Goal: Task Accomplishment & Management: Manage account settings

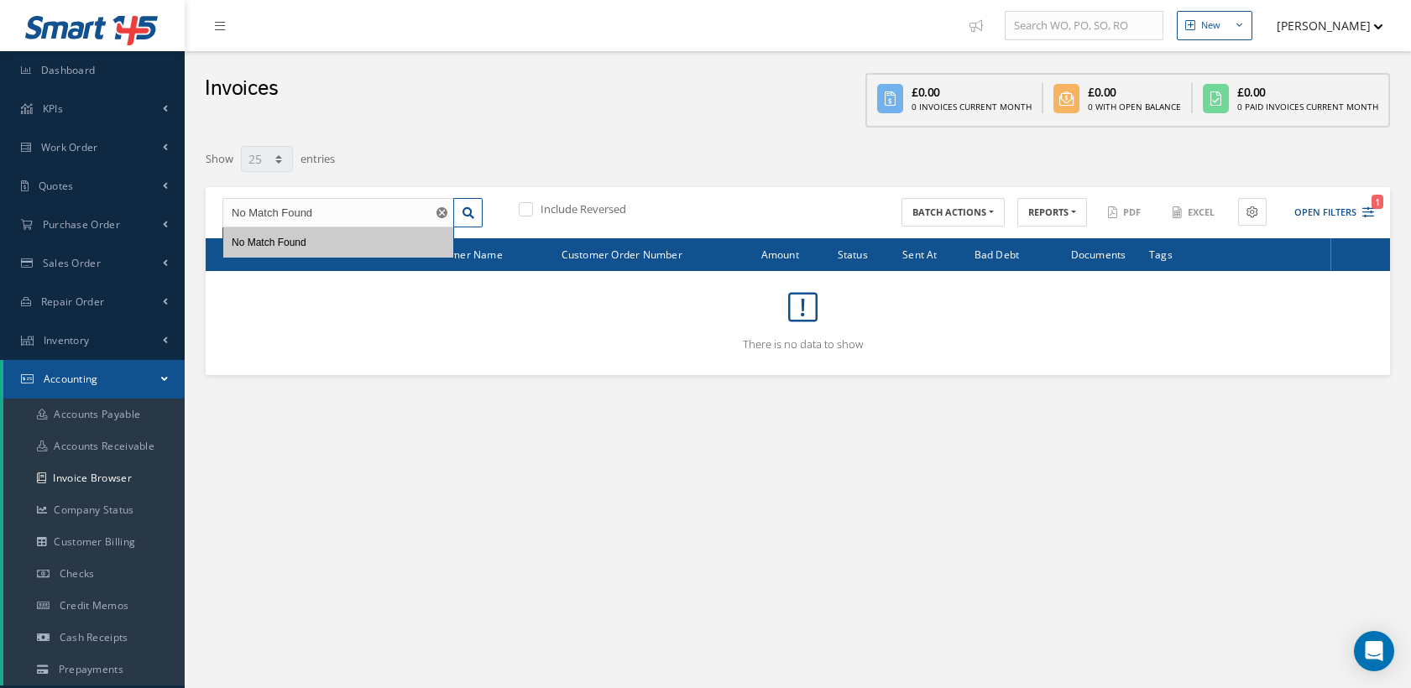
select select "25"
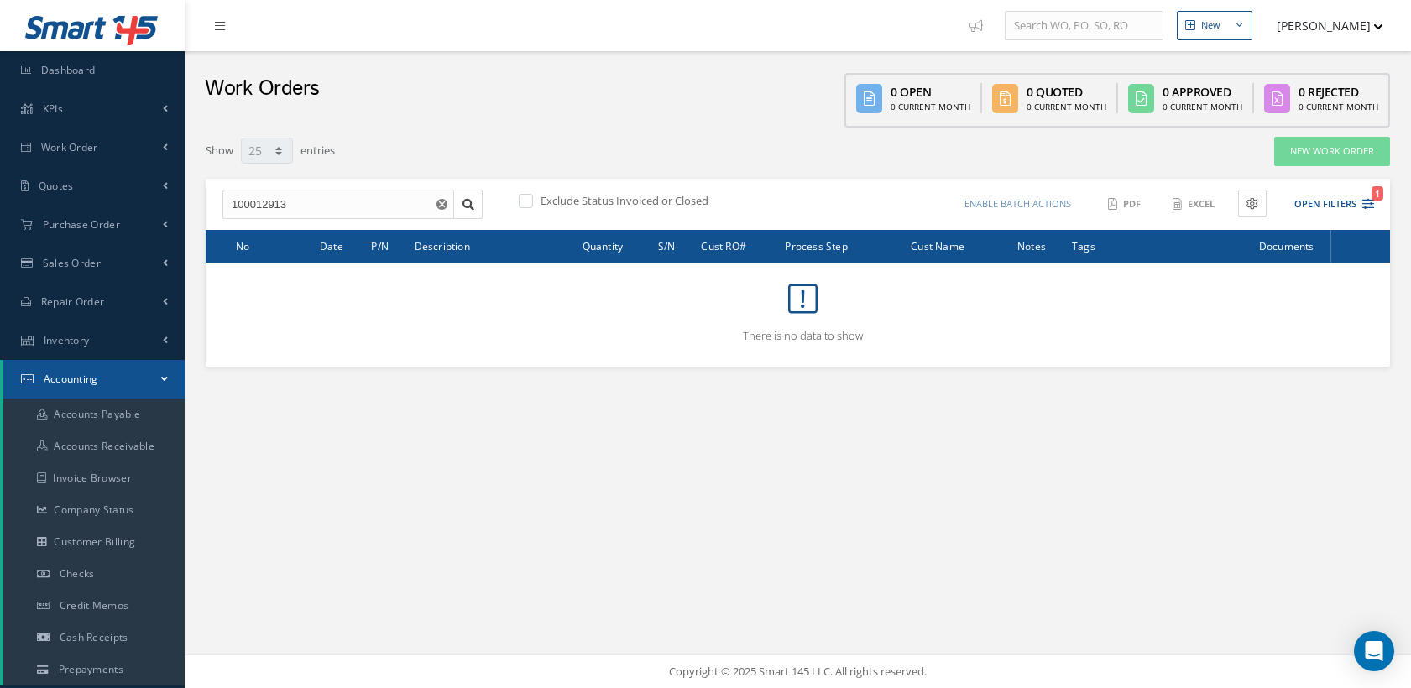
select select "25"
click at [87, 129] on link "Work Order" at bounding box center [92, 147] width 185 height 39
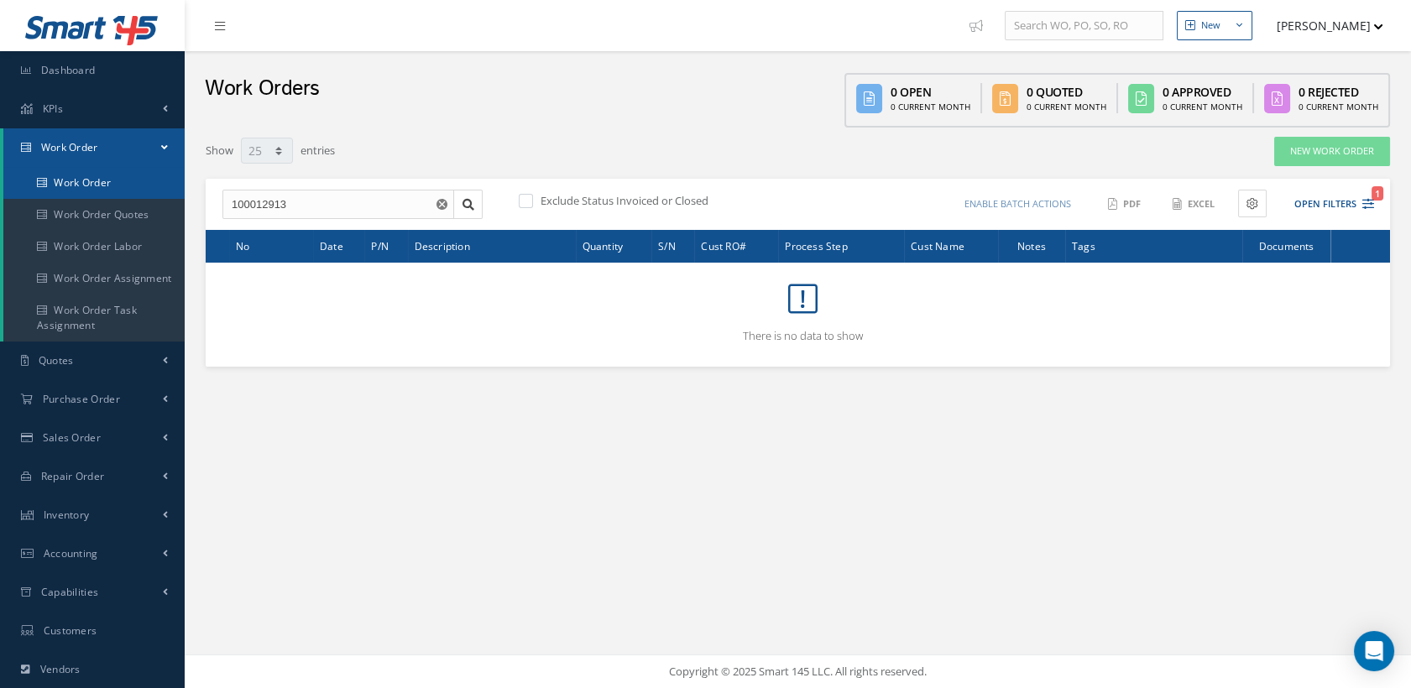
click at [87, 171] on link "Work Order" at bounding box center [95, 183] width 185 height 32
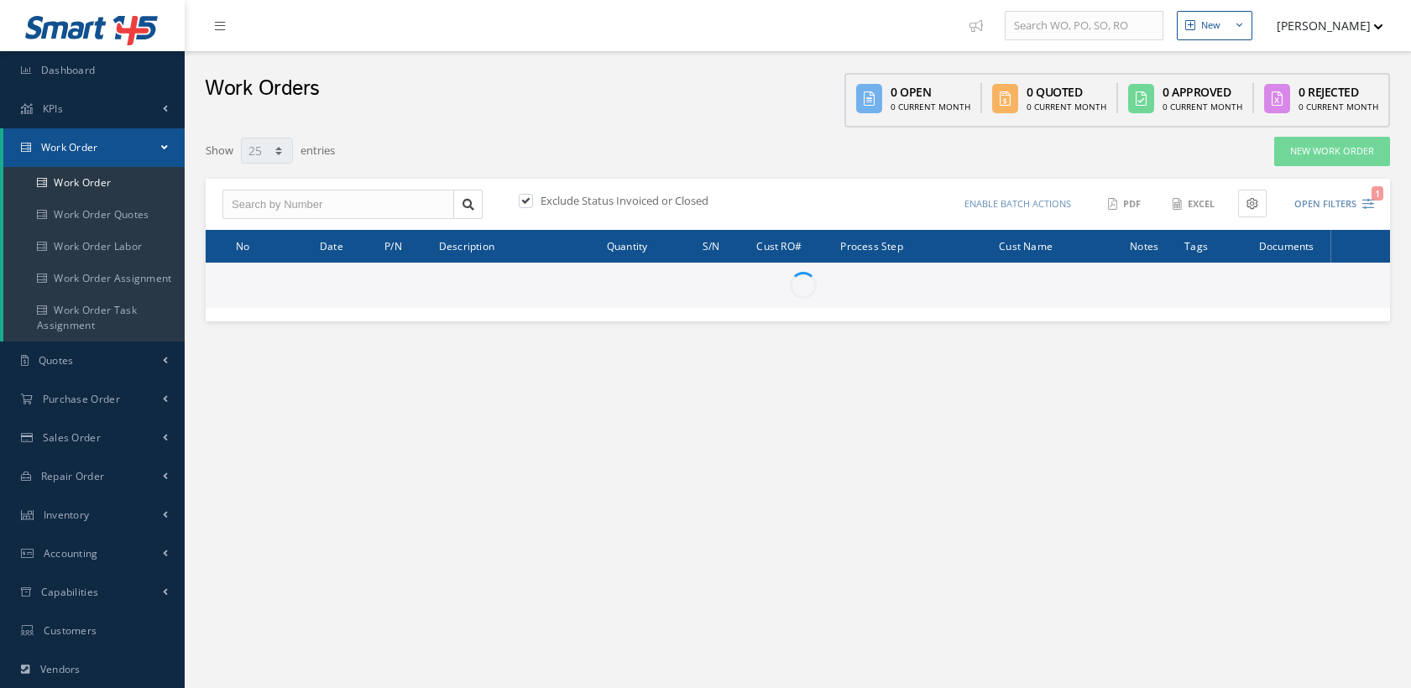
select select "25"
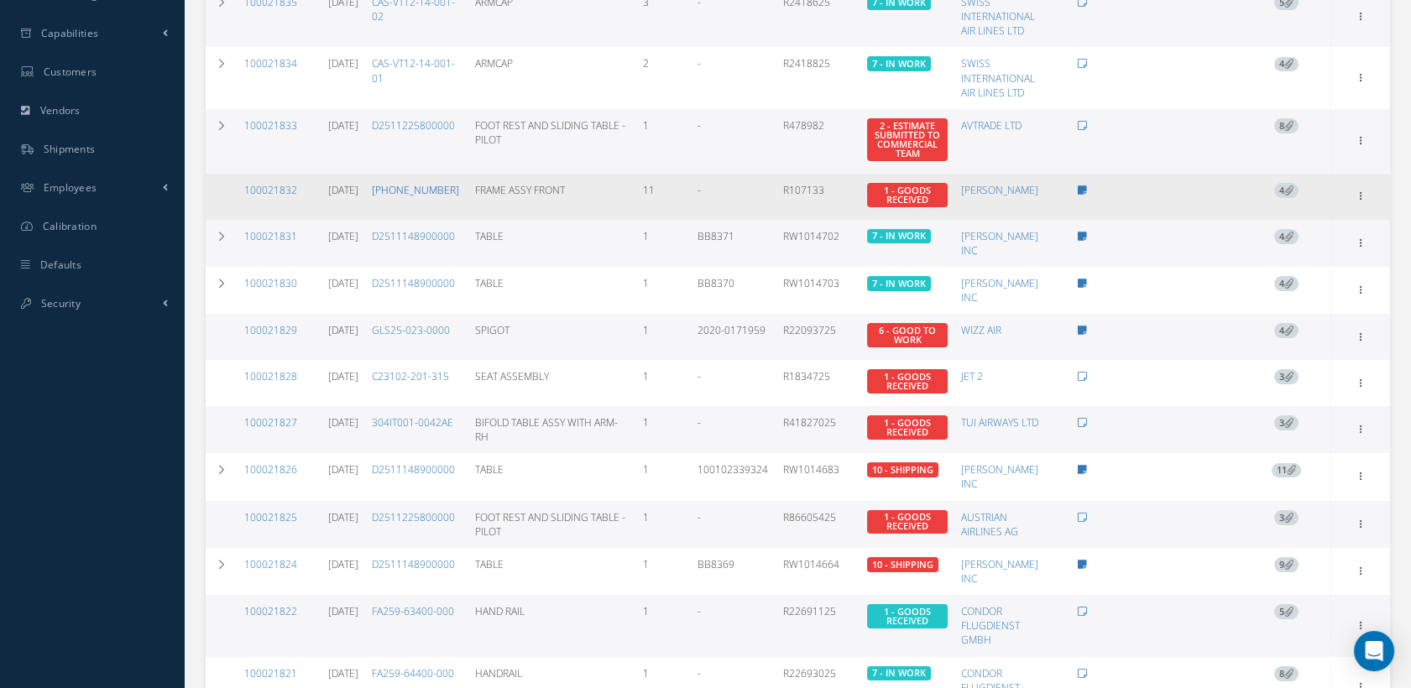
scroll to position [93, 0]
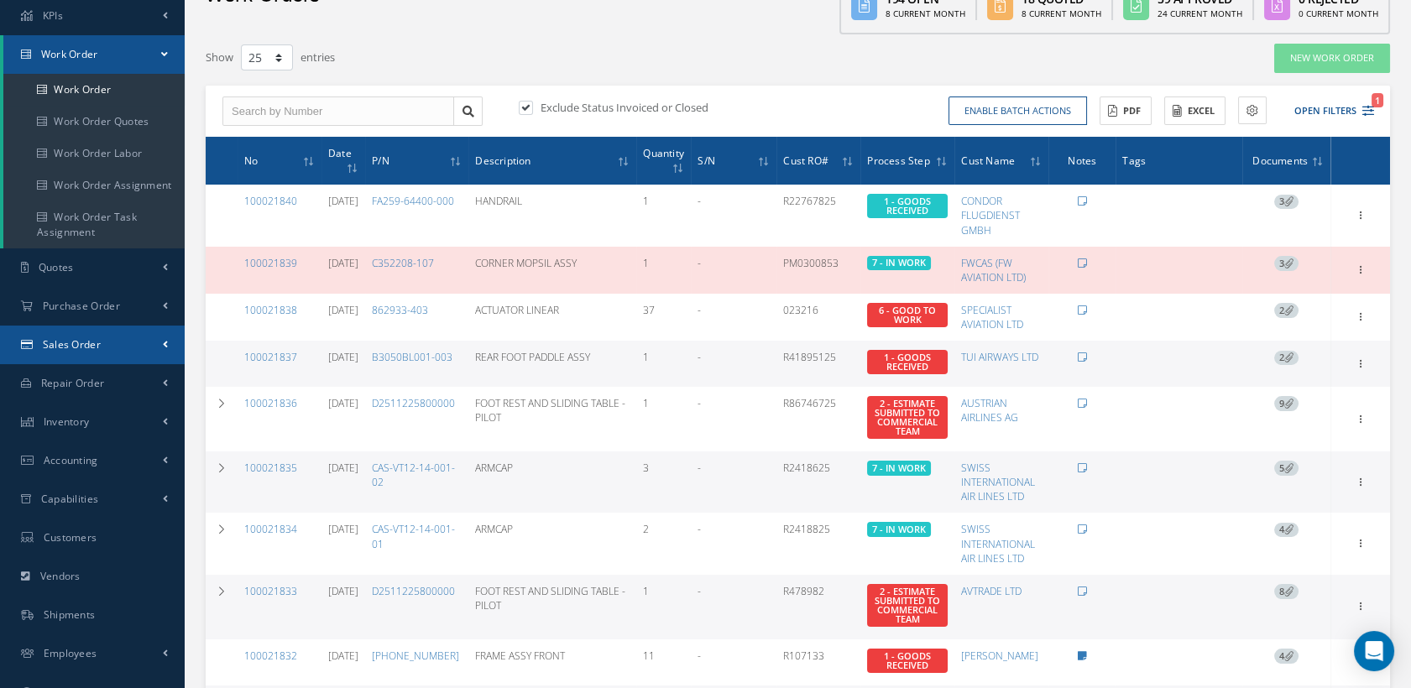
click at [76, 336] on link "Sales Order" at bounding box center [92, 345] width 185 height 39
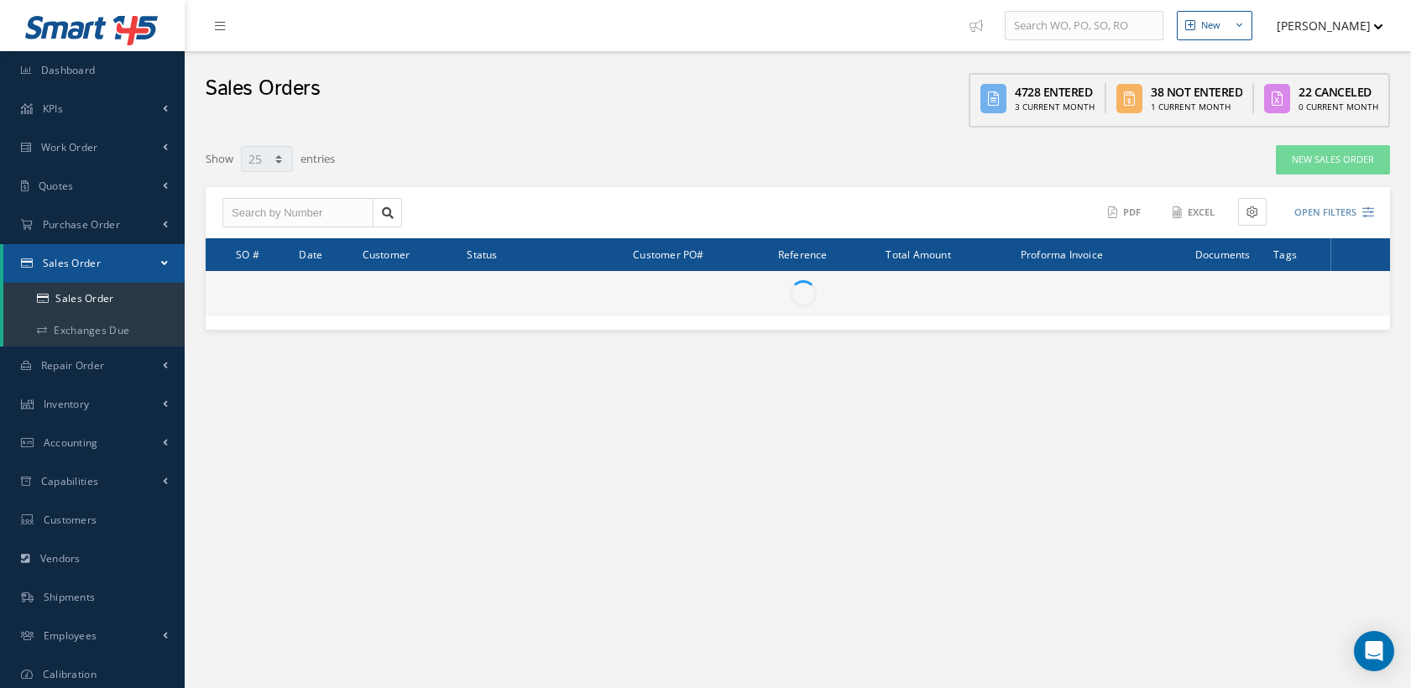
select select "25"
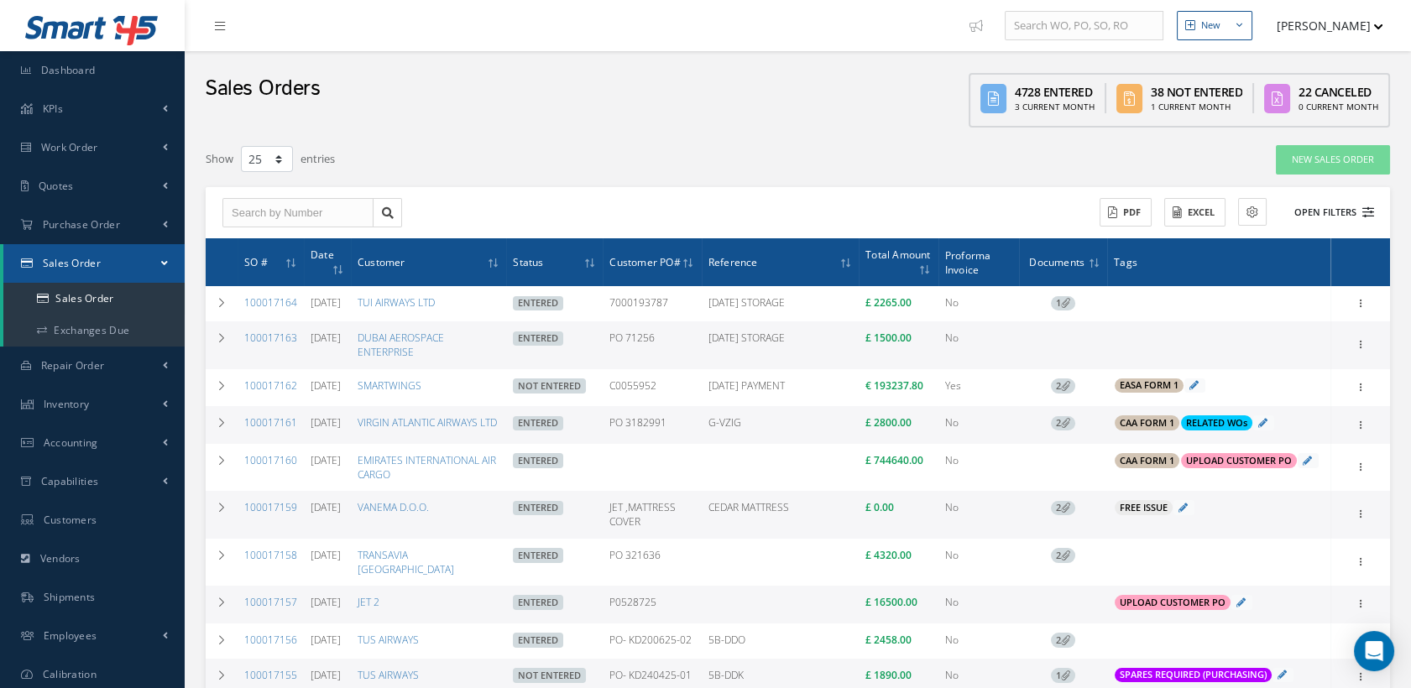
click at [1362, 211] on icon at bounding box center [1368, 212] width 12 height 12
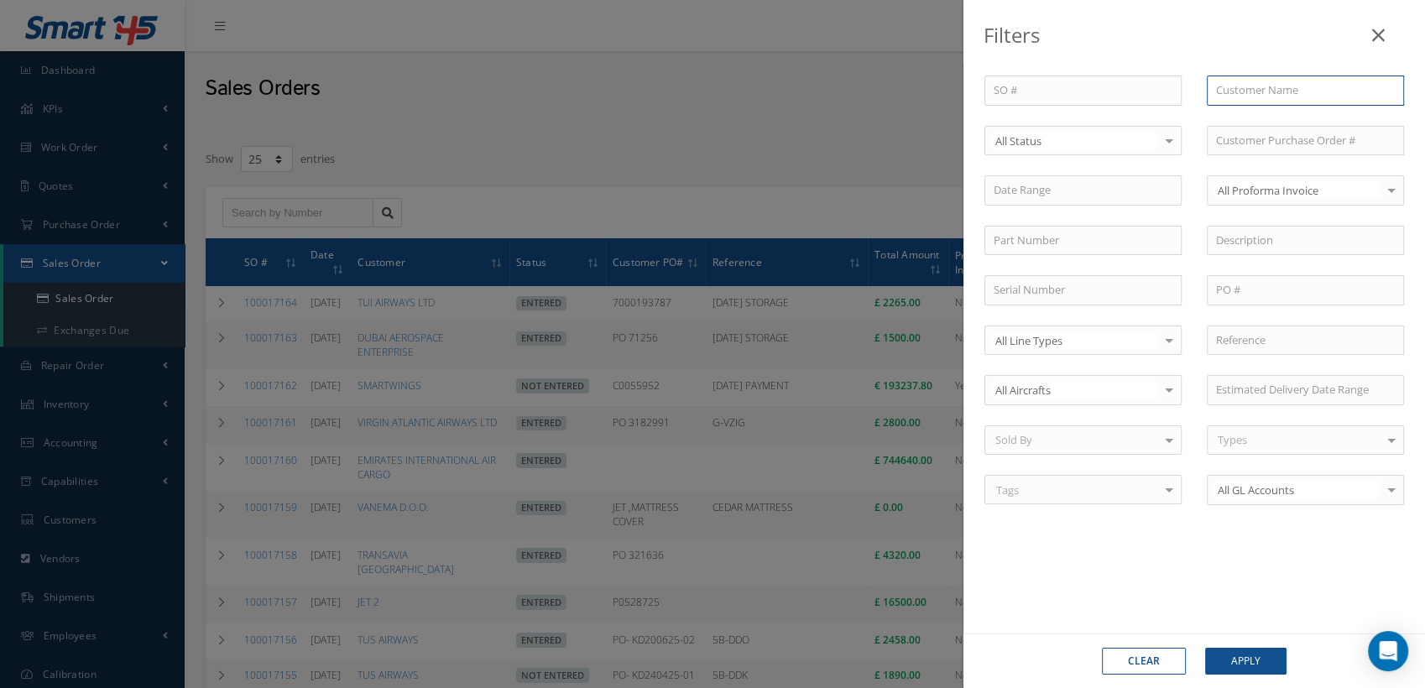
click at [1250, 91] on input "text" at bounding box center [1305, 91] width 197 height 30
click at [1250, 123] on span "FLITETEC" at bounding box center [1238, 119] width 45 height 15
type input "FLITETEC"
click at [1243, 655] on button "Apply" at bounding box center [1245, 661] width 81 height 27
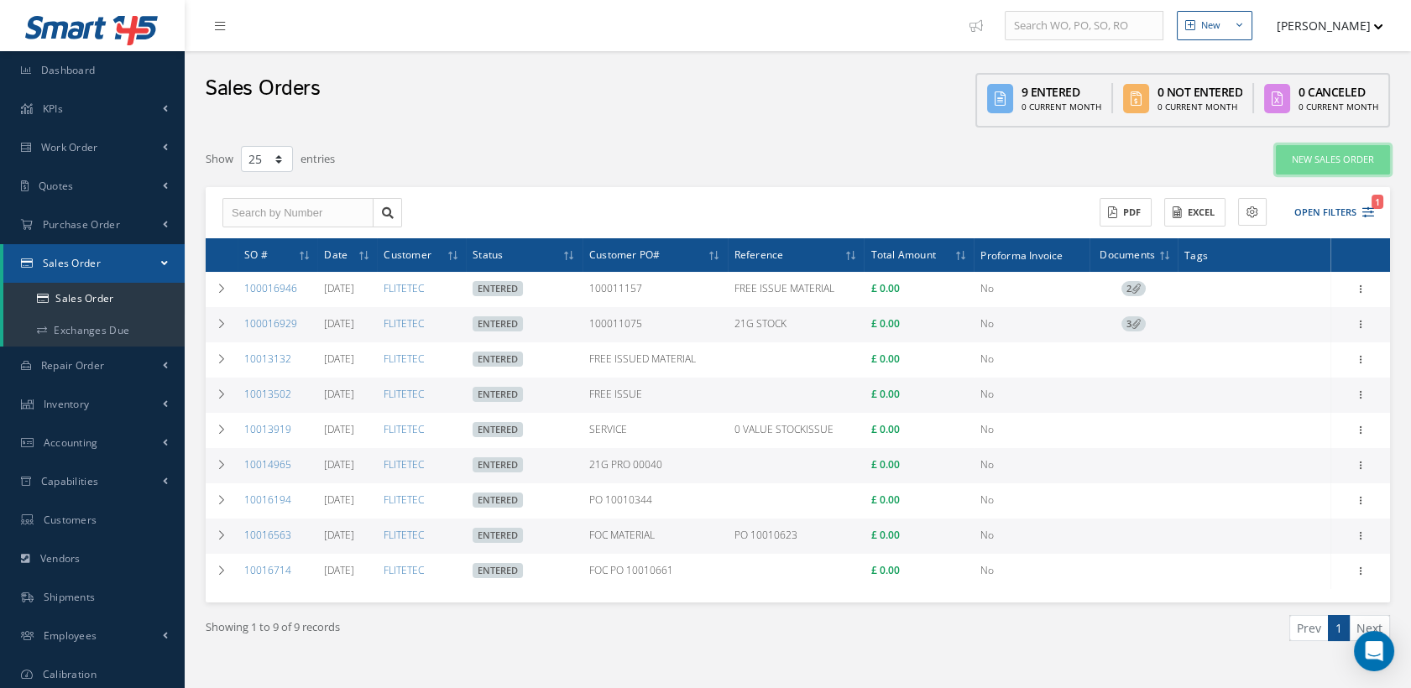
drag, startPoint x: 1297, startPoint y: 160, endPoint x: 748, endPoint y: 157, distance: 549.7
click at [748, 157] on div "Show 10 25 50 100 entries New Sales Order" at bounding box center [797, 159] width 1209 height 30
click at [1307, 158] on link "New Sales Order" at bounding box center [1333, 159] width 114 height 29
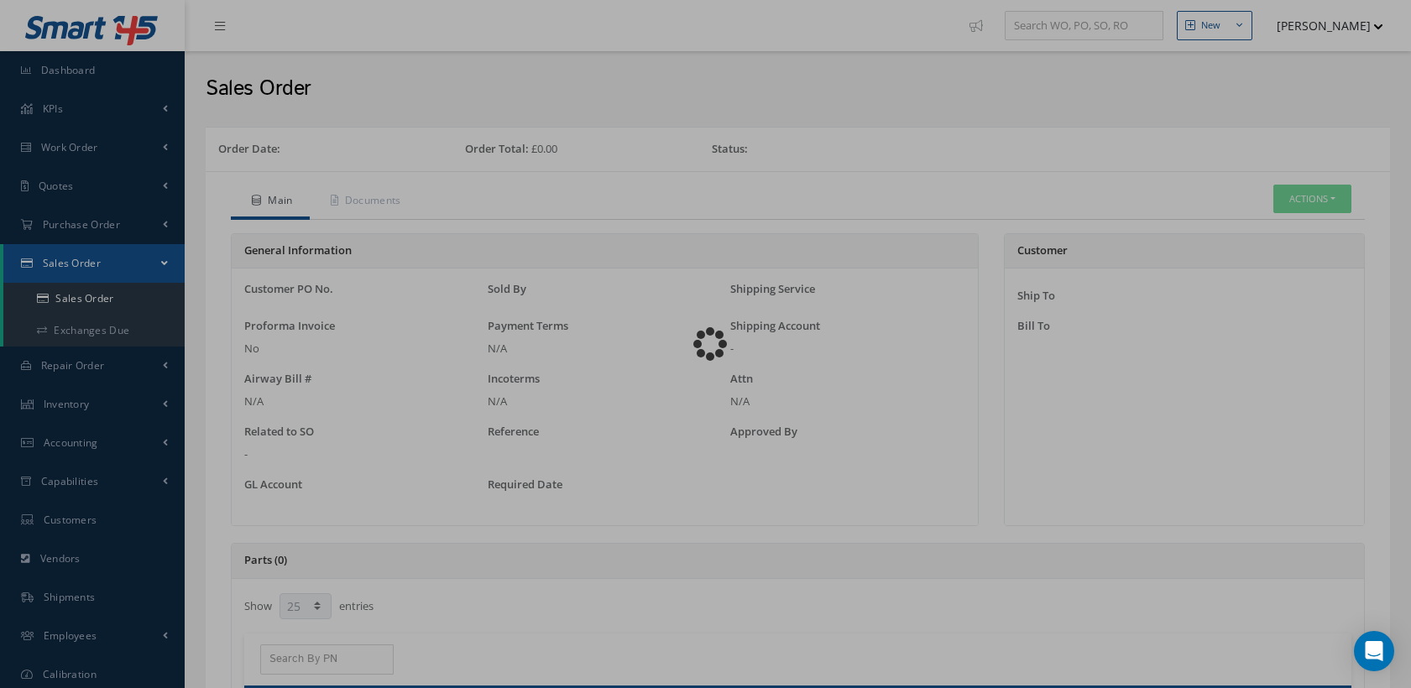
select select "25"
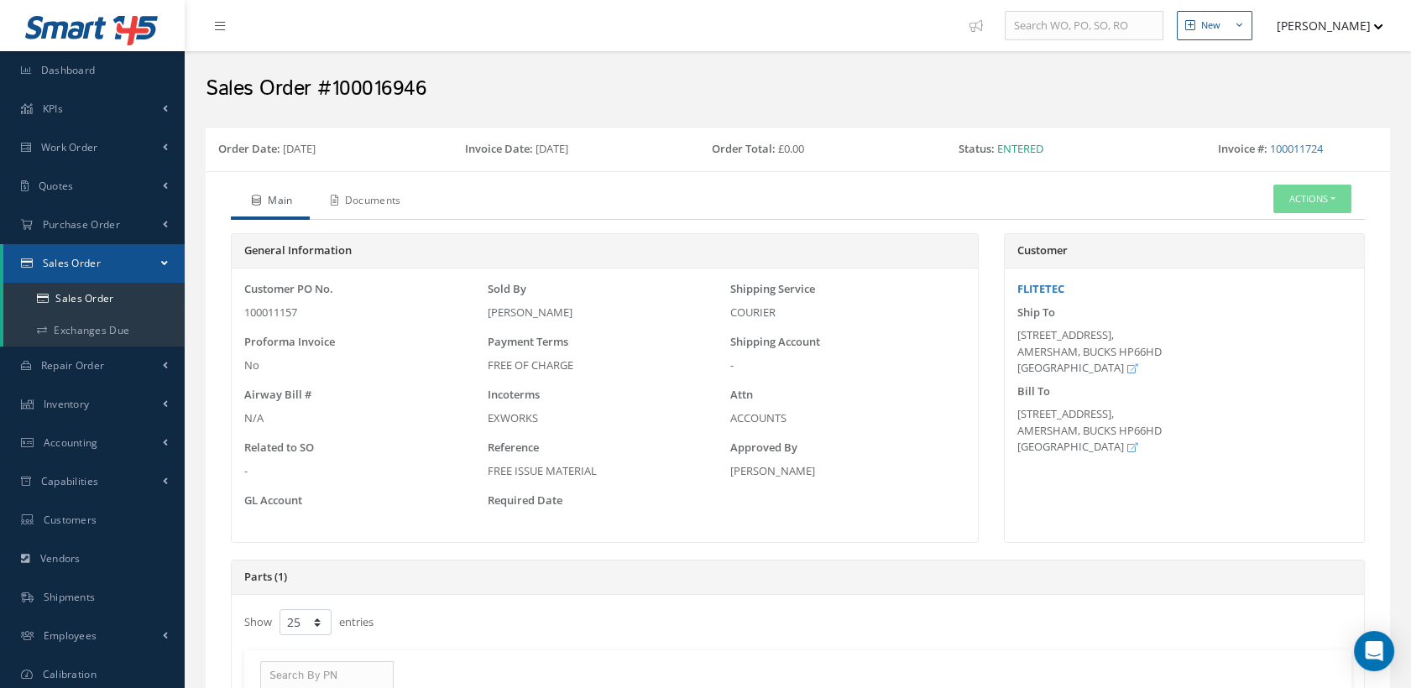
click at [376, 196] on link "Documents" at bounding box center [364, 202] width 108 height 35
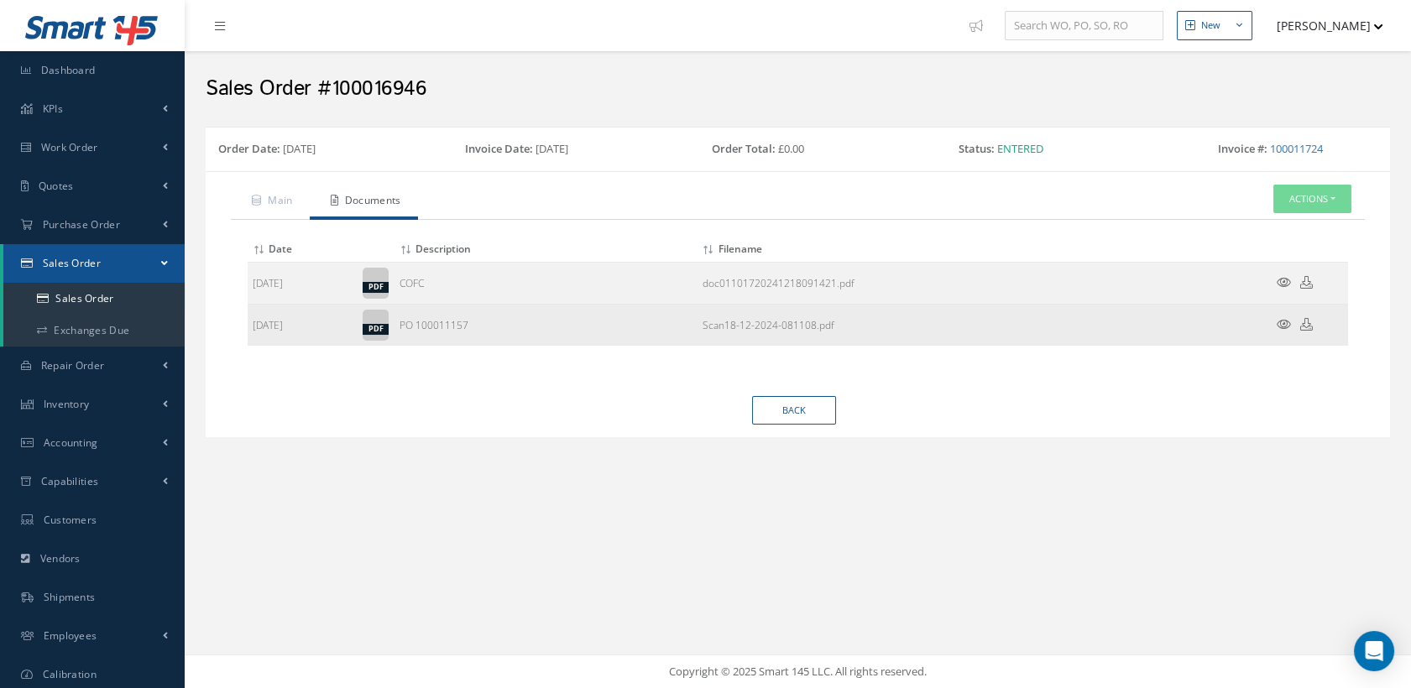
click at [1288, 320] on icon at bounding box center [1284, 324] width 14 height 13
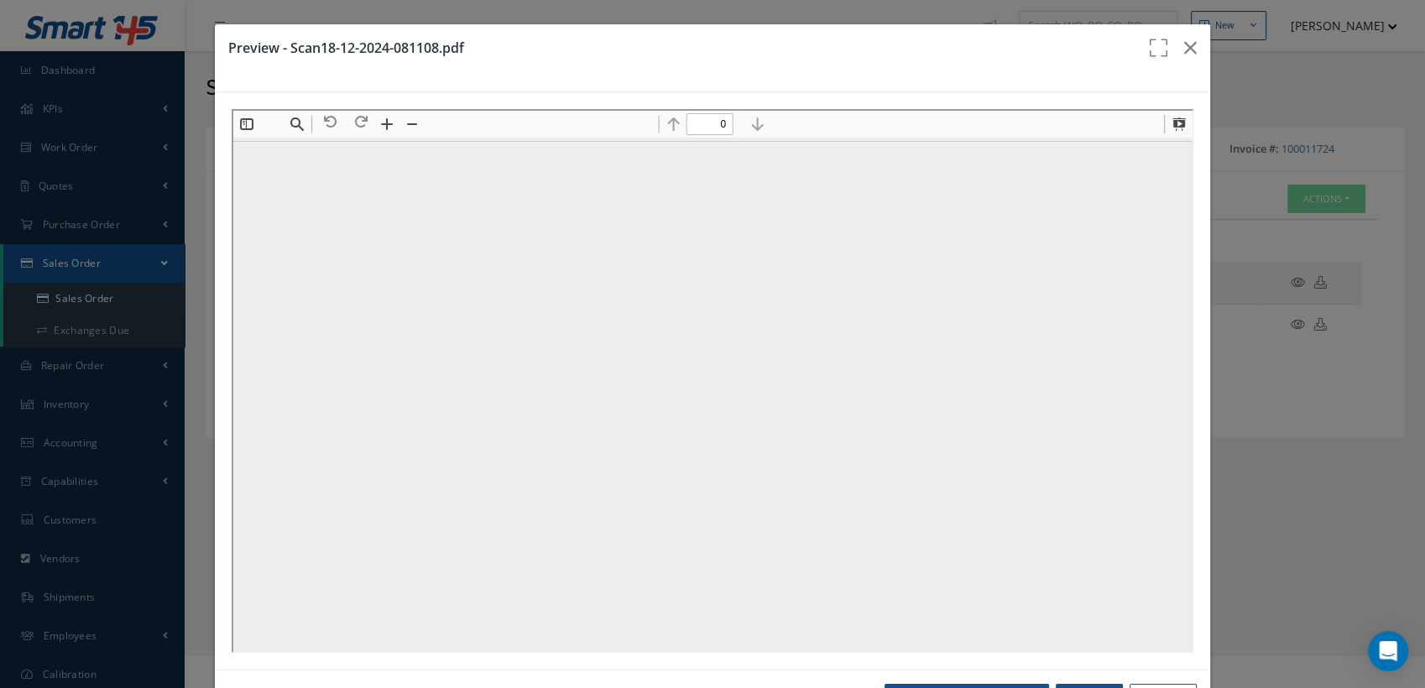
type input "1"
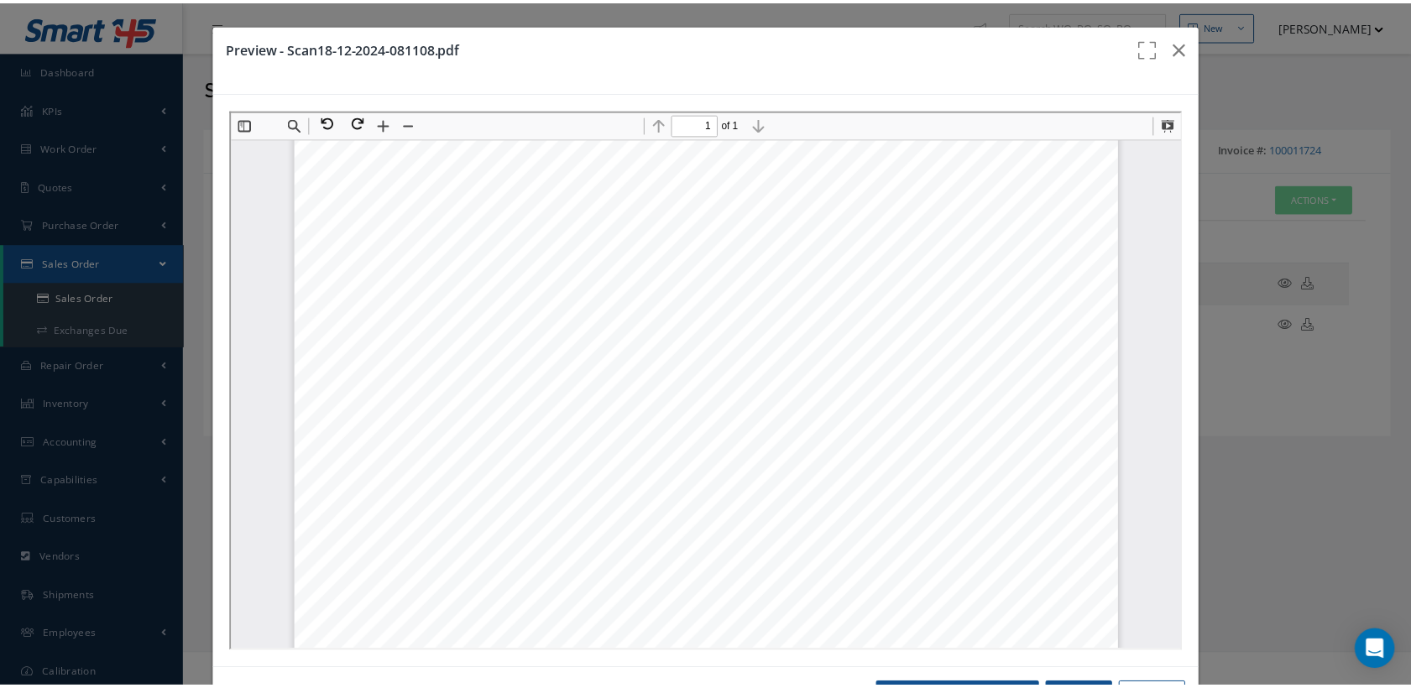
scroll to position [93, 0]
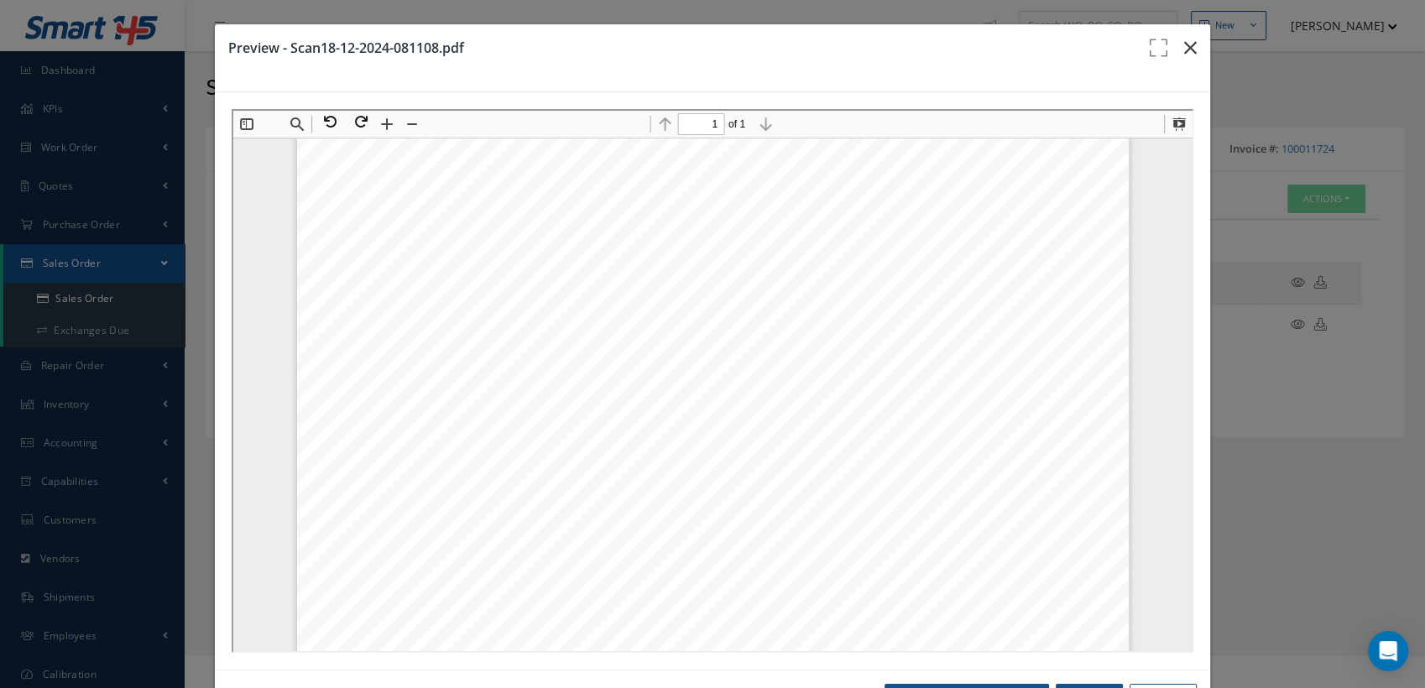
click at [1184, 44] on icon "button" at bounding box center [1190, 48] width 13 height 20
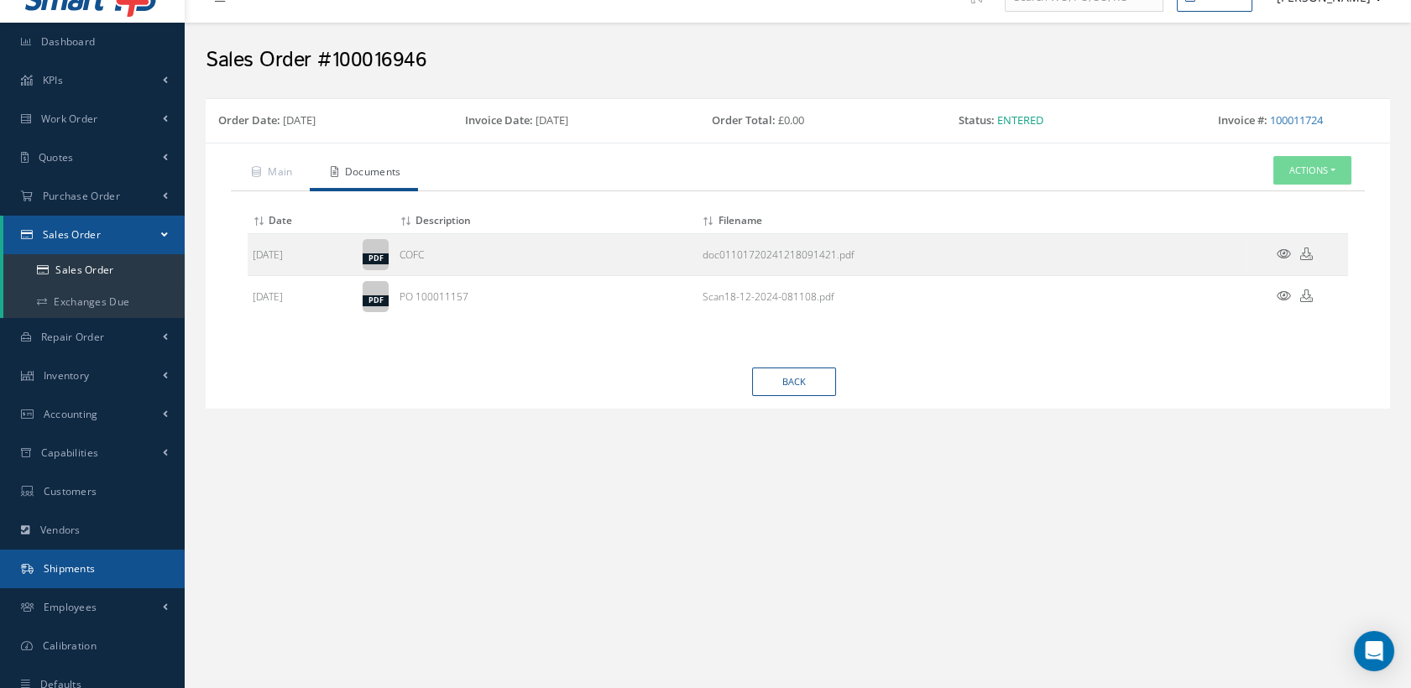
scroll to position [0, 0]
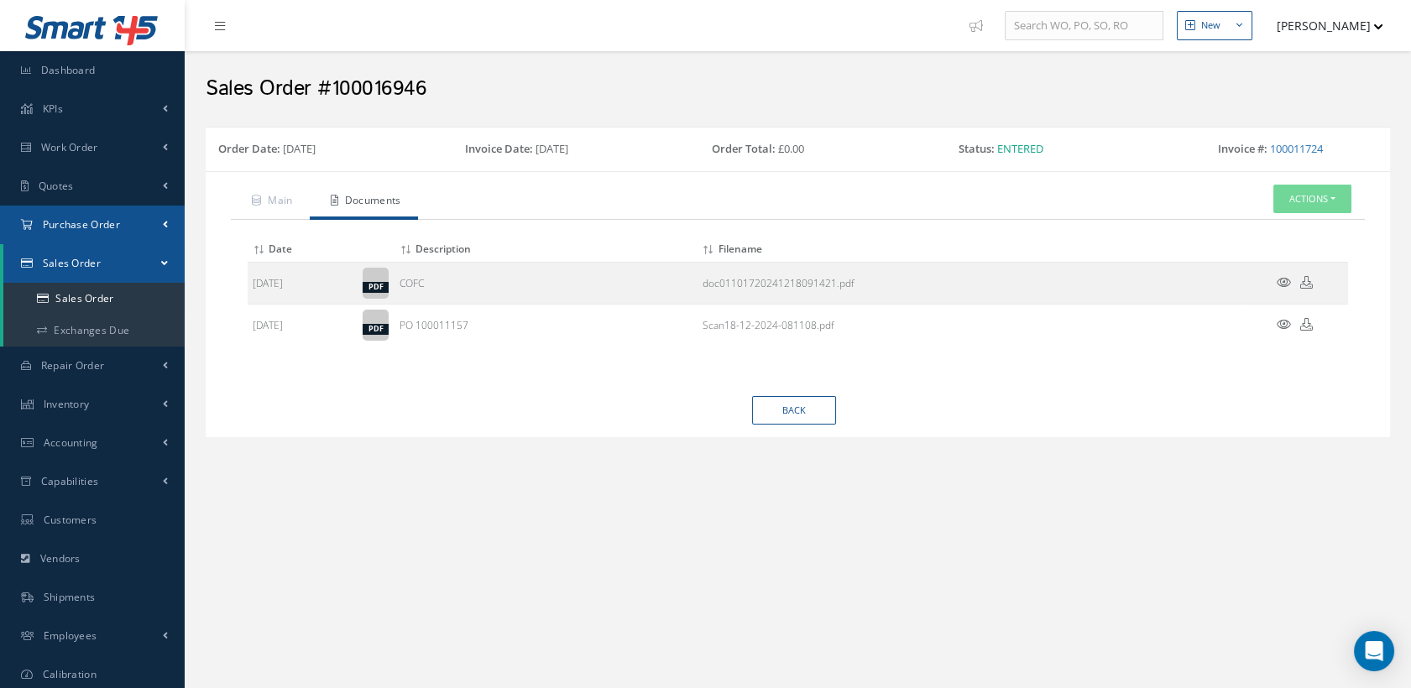
click at [107, 223] on span "Purchase Order" at bounding box center [81, 224] width 77 height 14
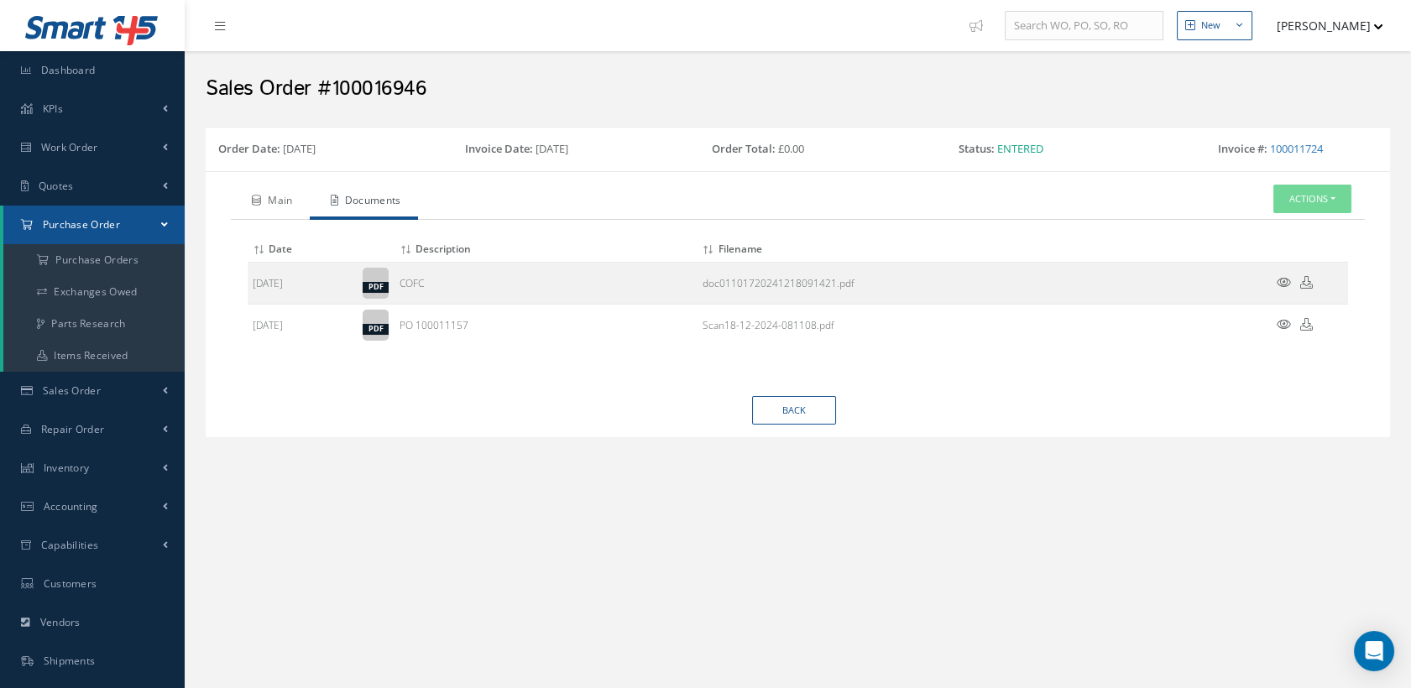
click at [290, 200] on link "Main" at bounding box center [270, 202] width 79 height 35
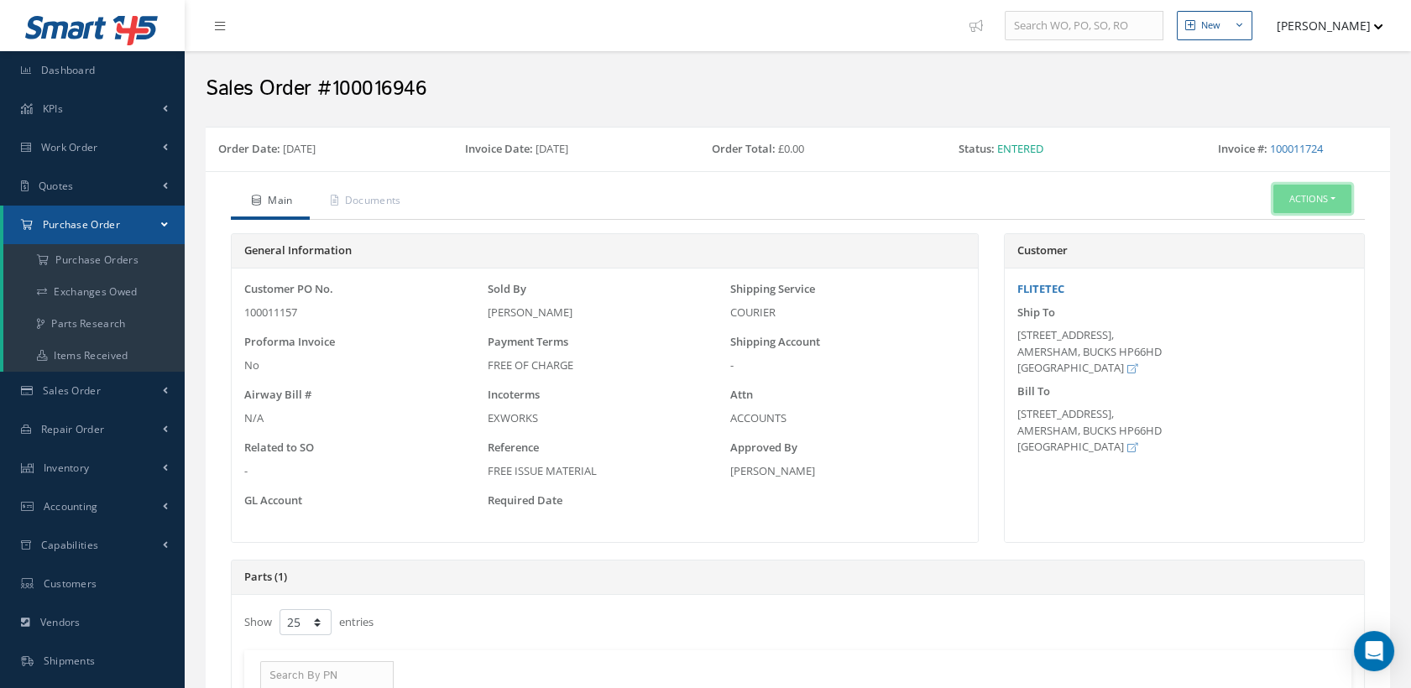
click at [1279, 199] on button "Actions" at bounding box center [1312, 199] width 78 height 29
click at [1264, 260] on link "Edit" at bounding box center [1285, 250] width 134 height 23
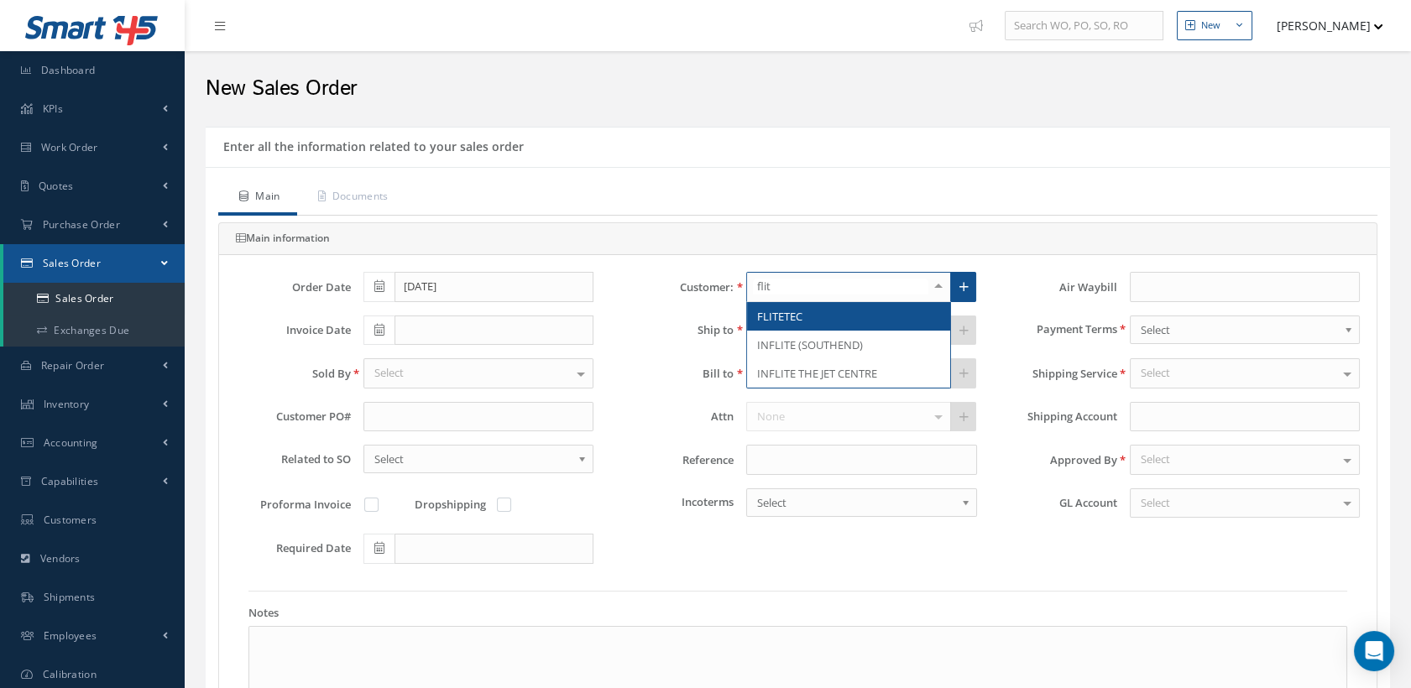
type input "flite"
click at [786, 313] on span "FLITETEC" at bounding box center [779, 316] width 45 height 15
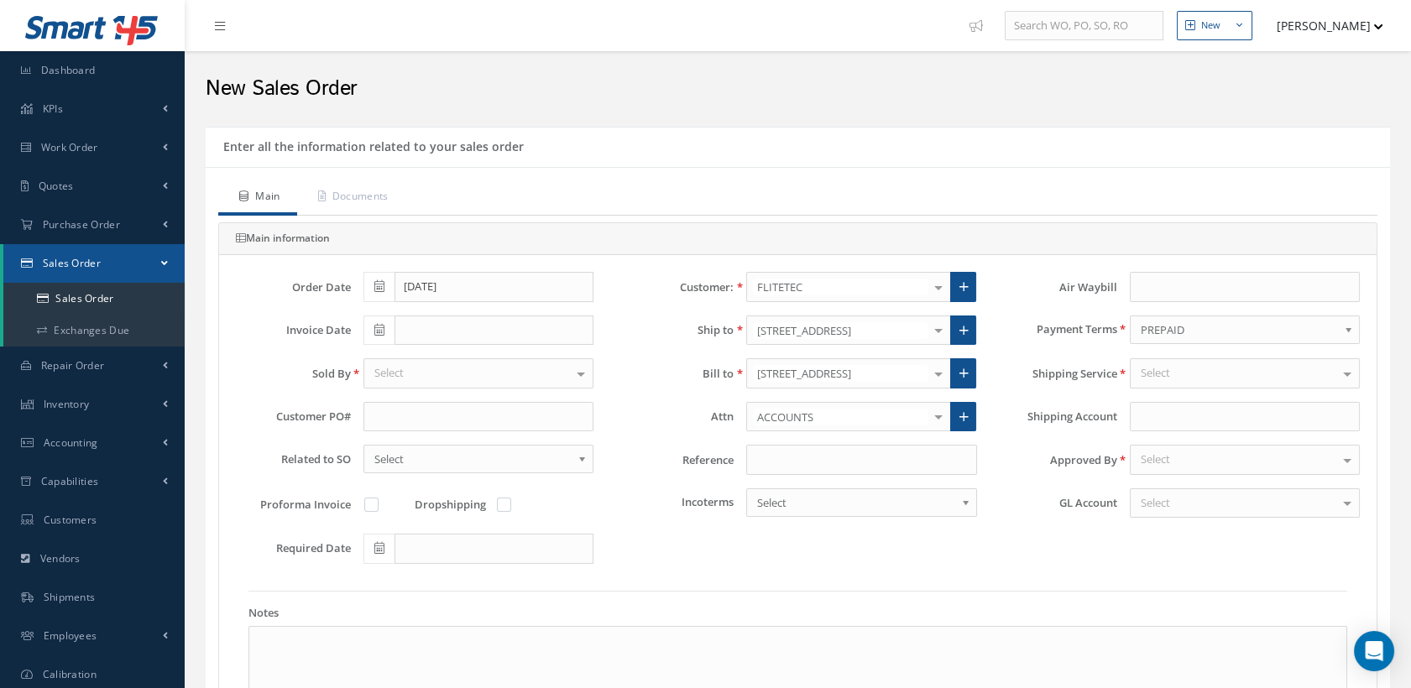
click at [1162, 330] on span "PREPAID" at bounding box center [1239, 330] width 197 height 20
click at [938, 414] on div at bounding box center [938, 417] width 23 height 28
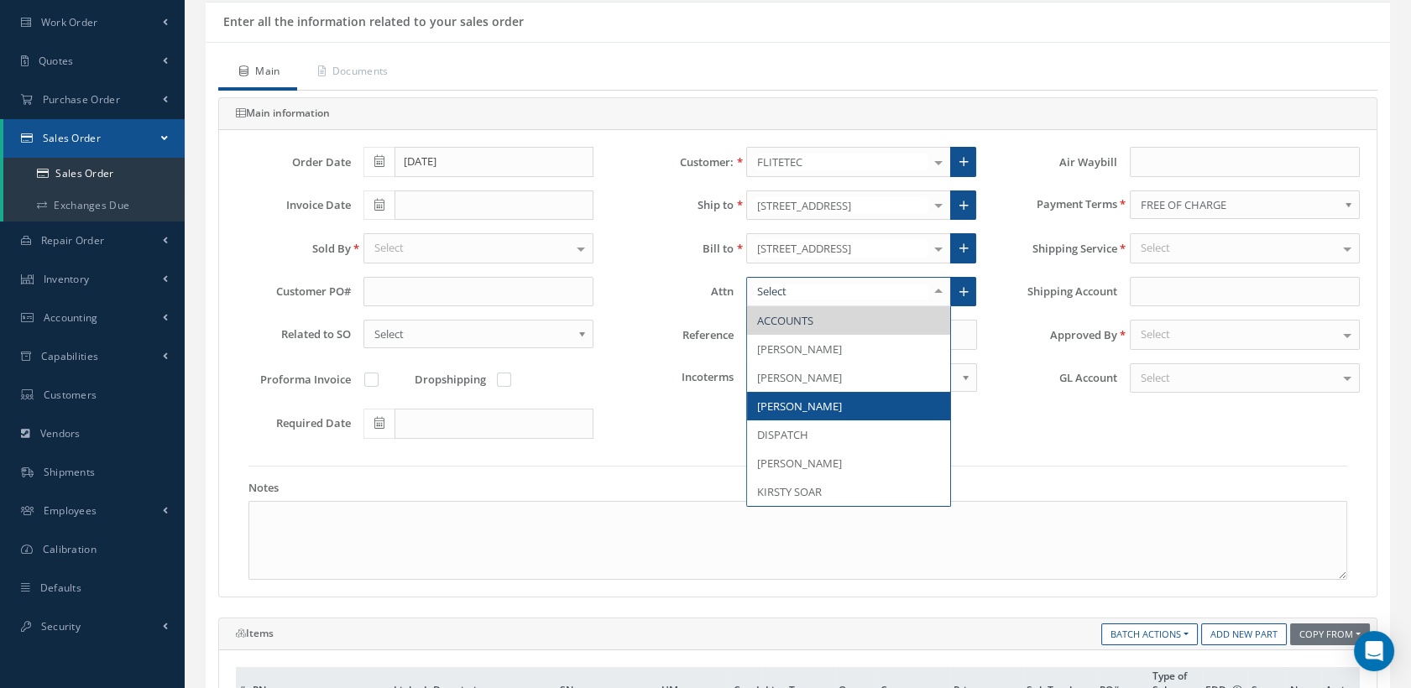
scroll to position [93, 0]
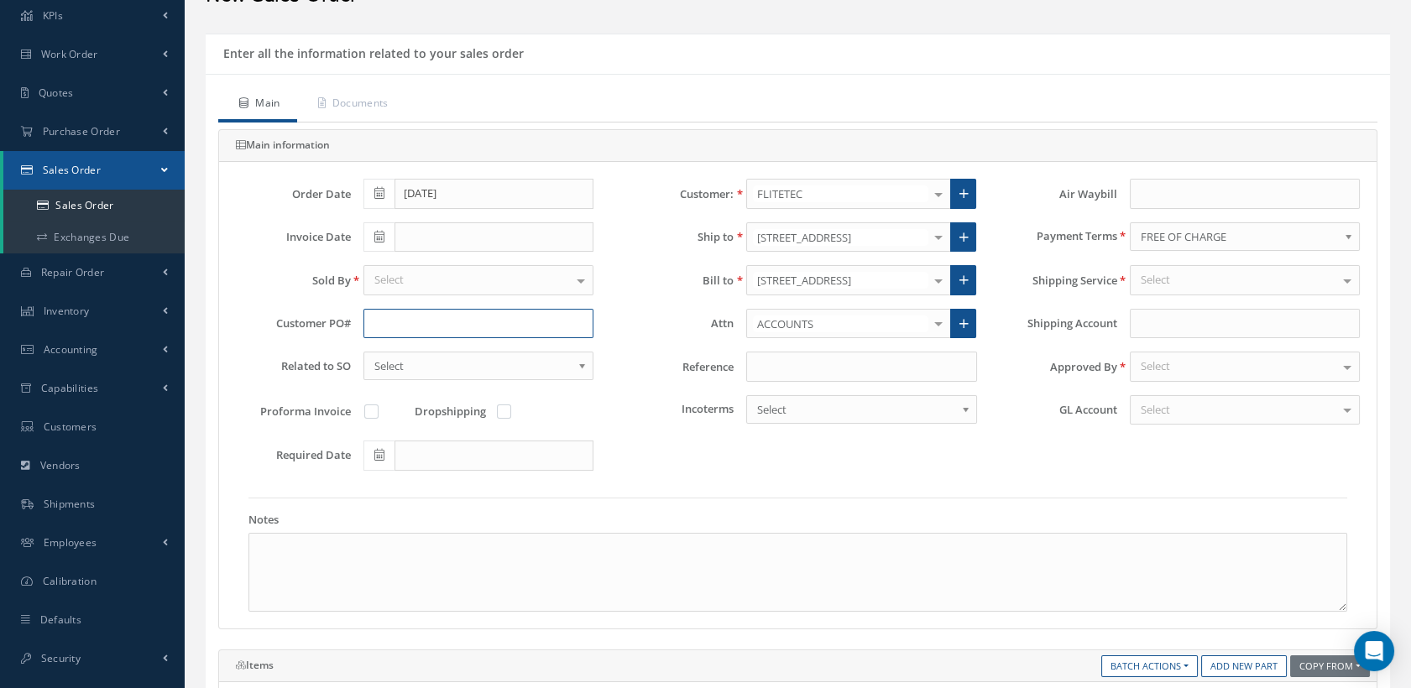
click at [403, 324] on input "text" at bounding box center [478, 324] width 230 height 30
paste input "100011913"
type input "100011913"
click at [793, 405] on span "Select" at bounding box center [855, 409] width 197 height 20
click at [764, 363] on input at bounding box center [861, 367] width 230 height 30
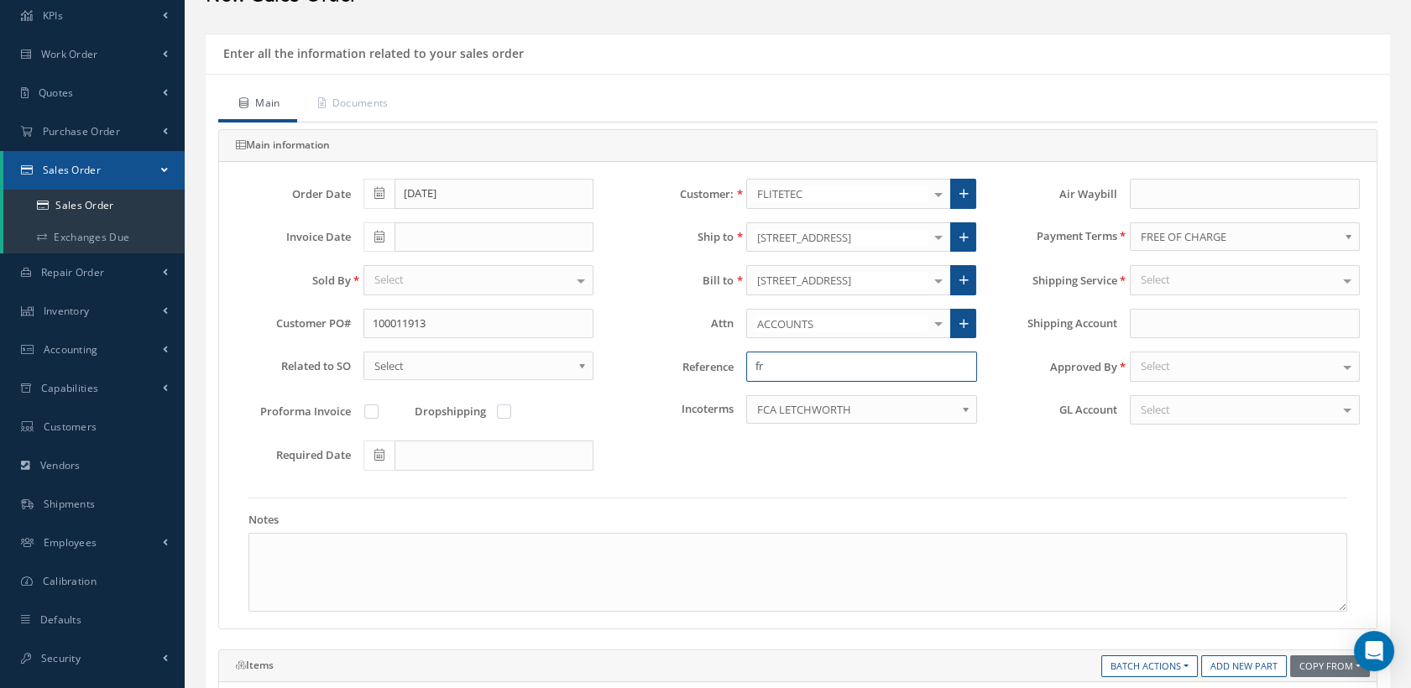
type input "f"
type input "FREE ISSUE MATERIAL"
click at [1182, 284] on div "Select" at bounding box center [1245, 280] width 230 height 30
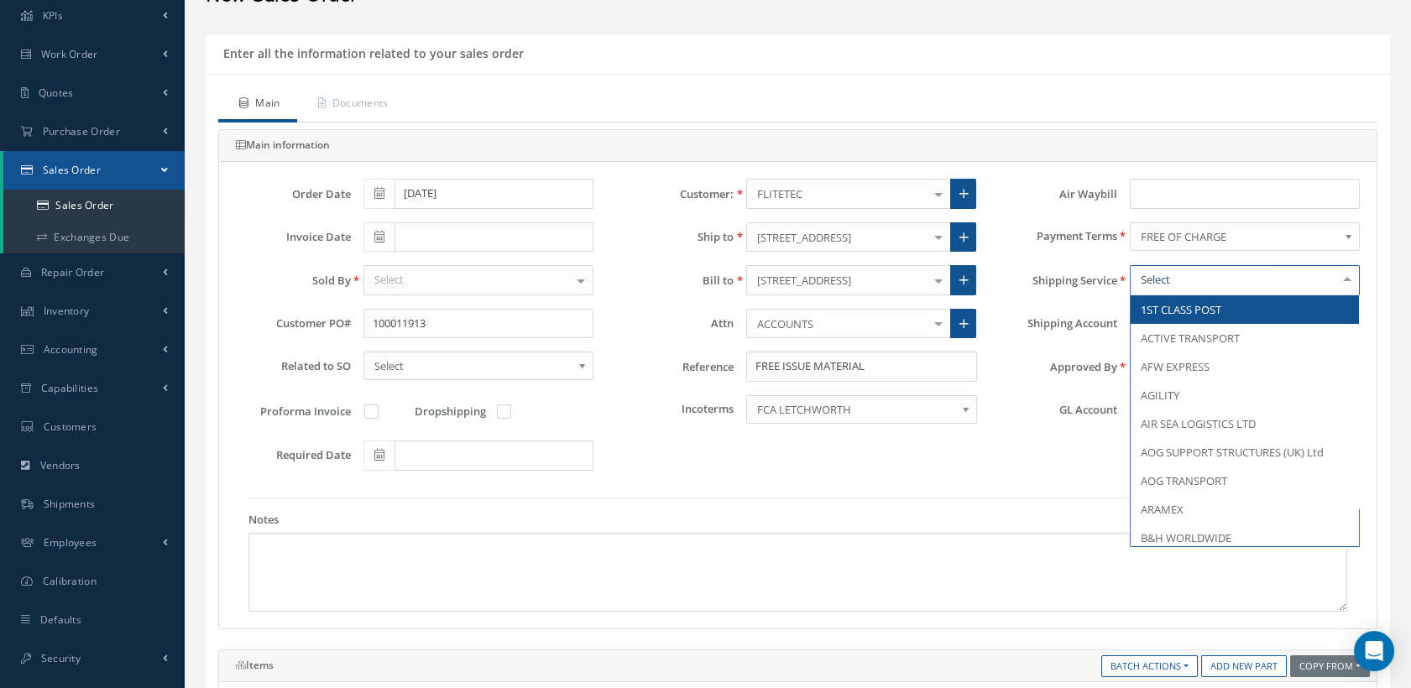
type input "C"
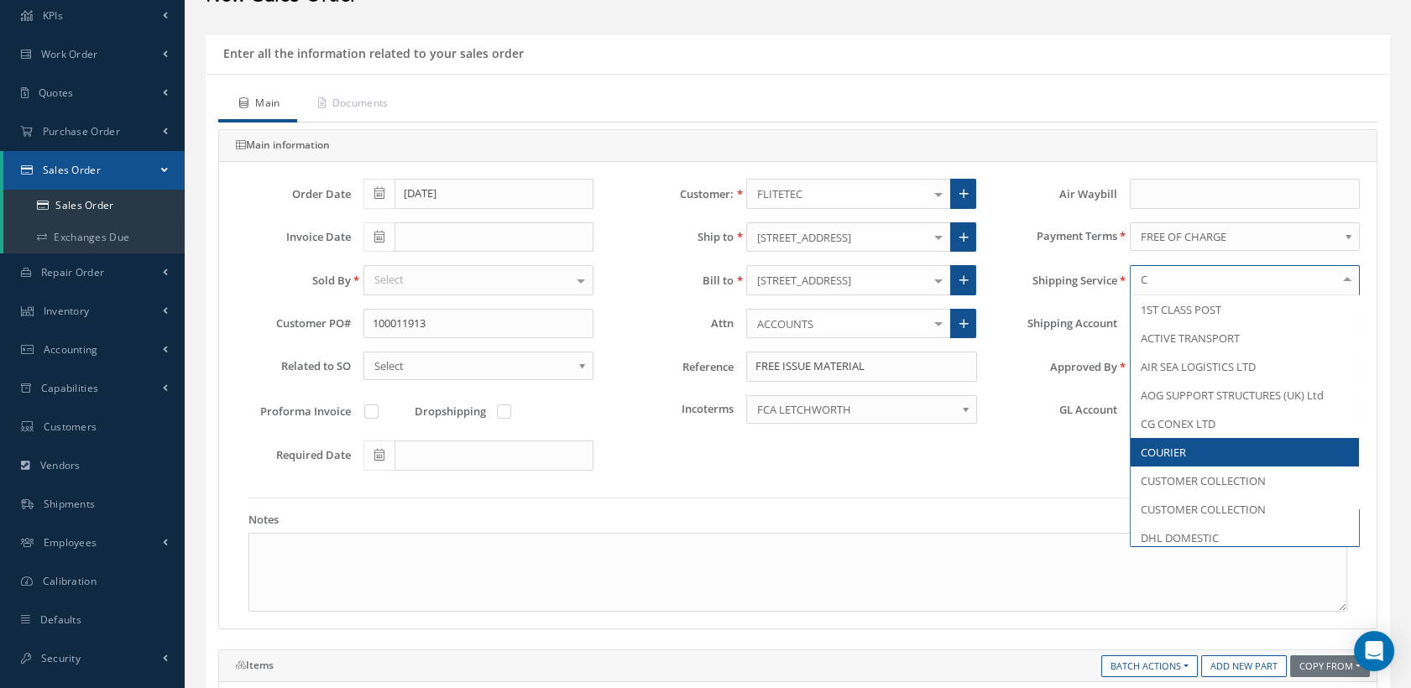
click at [1188, 451] on span "COURIER" at bounding box center [1244, 452] width 228 height 29
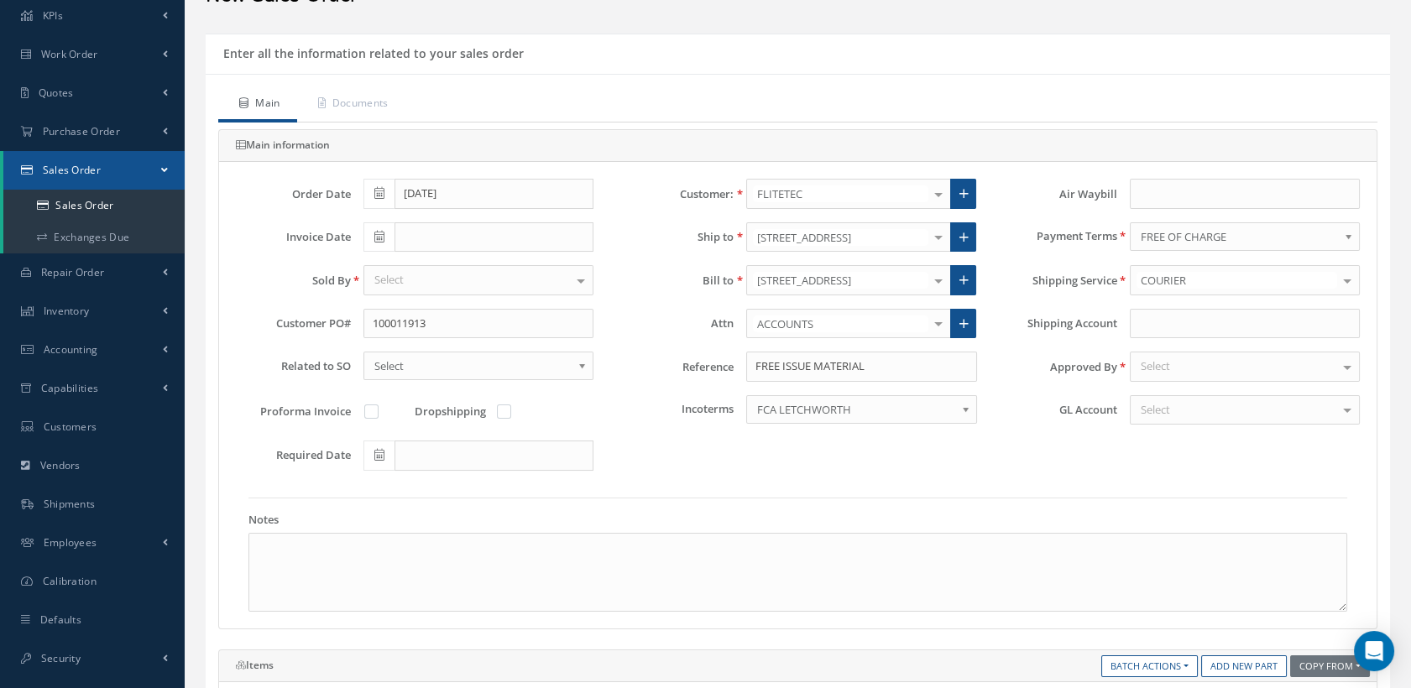
click at [1193, 362] on div "Select" at bounding box center [1245, 367] width 230 height 30
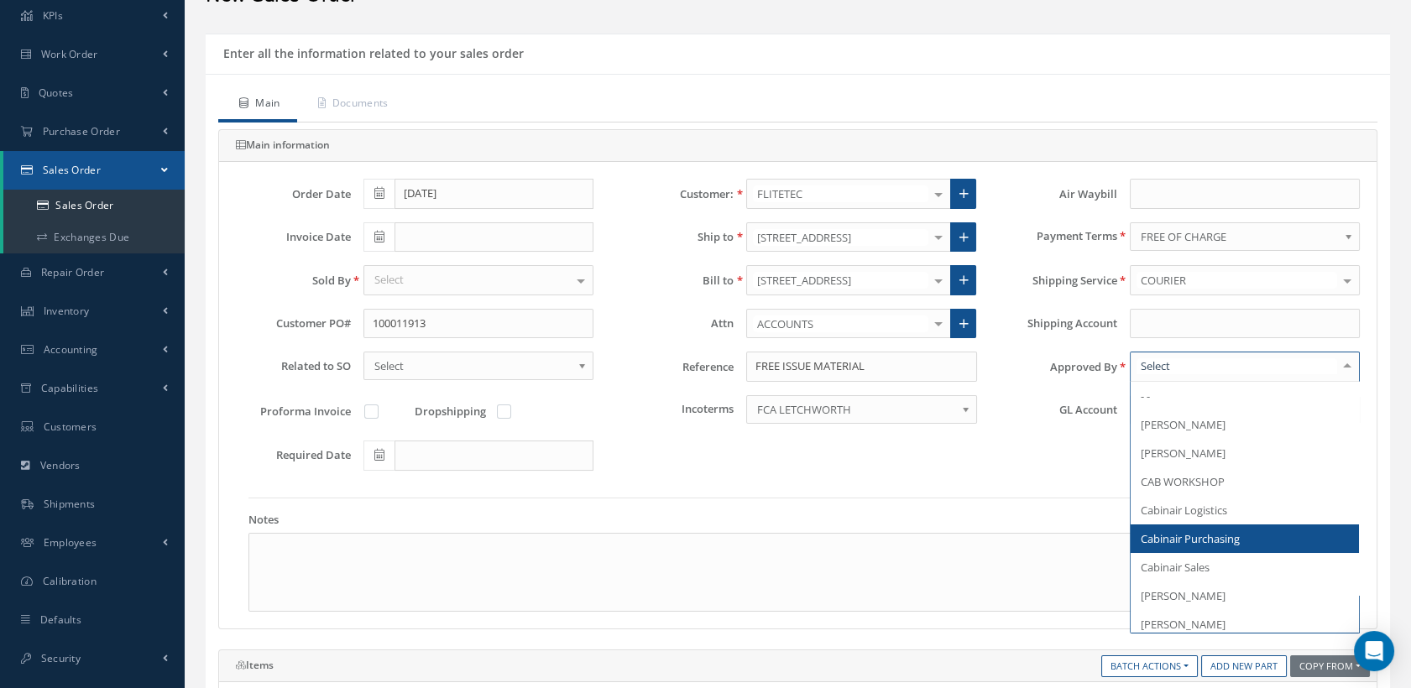
click at [1198, 537] on span "Cabinair Purchasing" at bounding box center [1190, 538] width 99 height 15
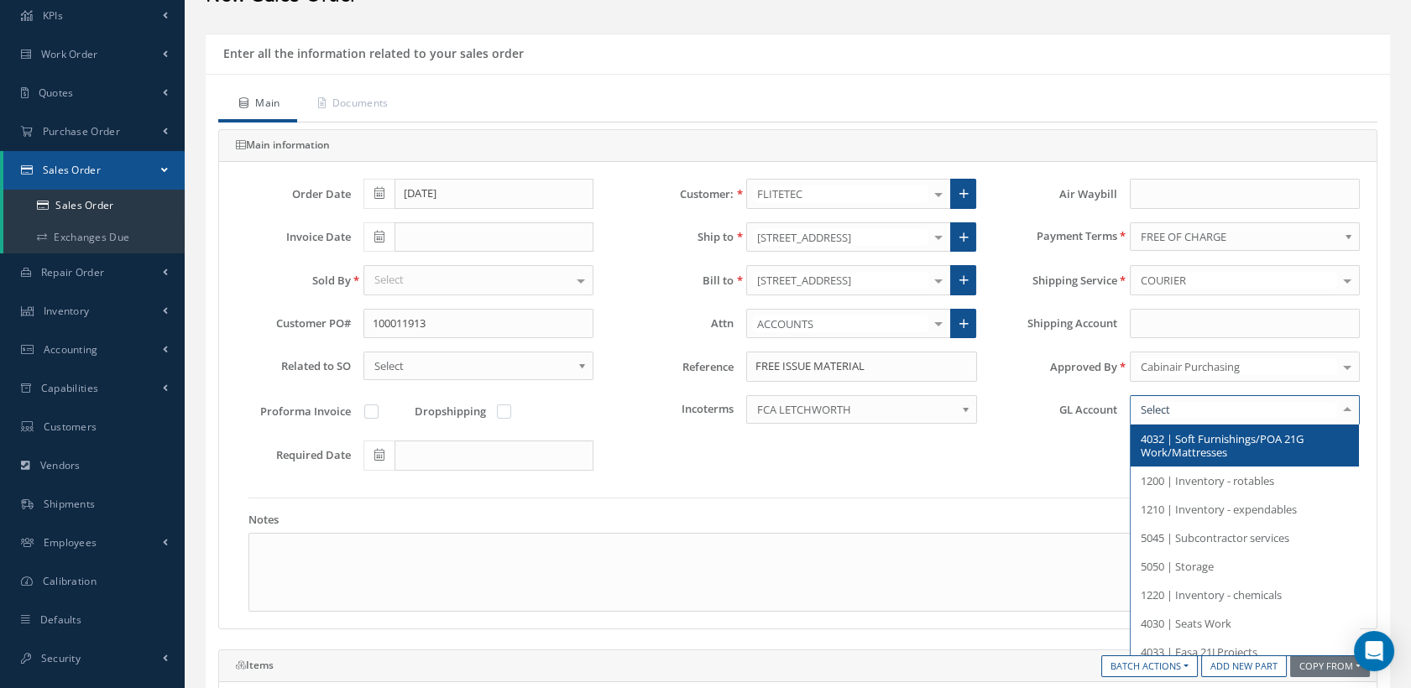
scroll to position [0, 0]
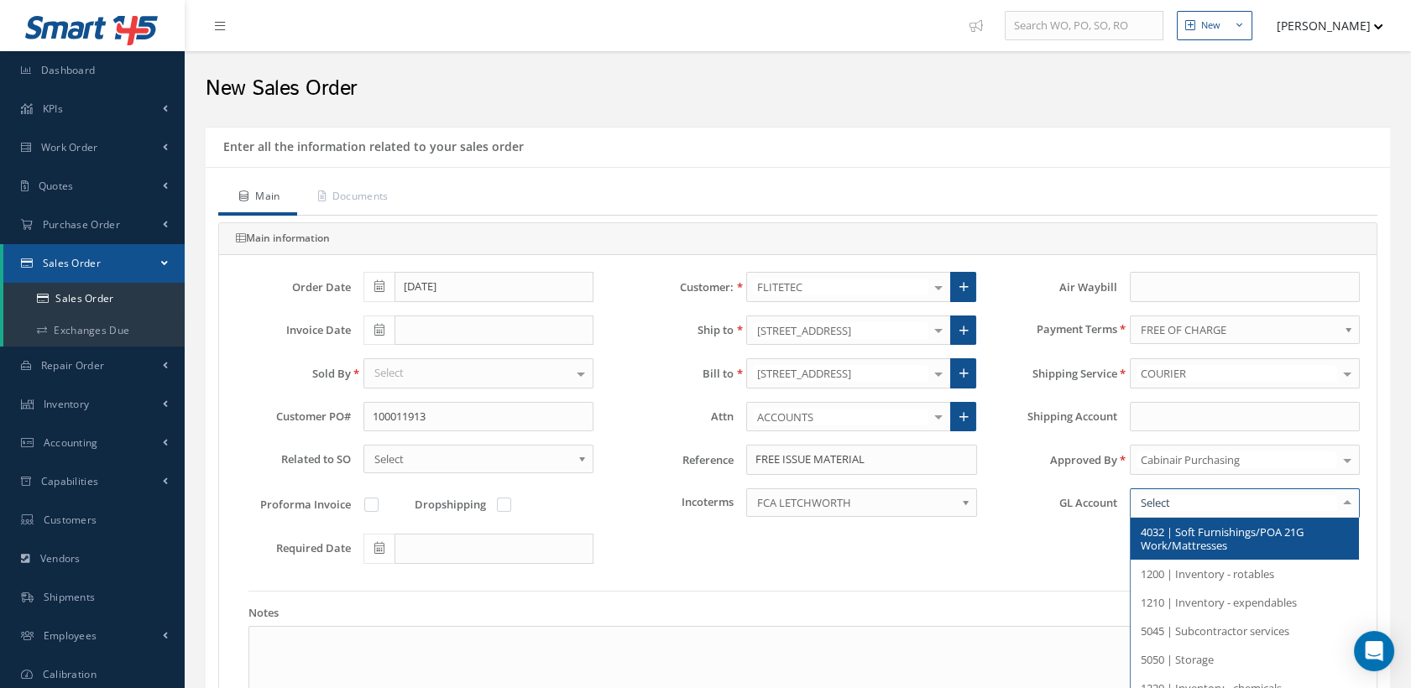
click at [1222, 535] on span "4032 | Soft Furnishings/POA 21G Work/Mattresses" at bounding box center [1222, 539] width 163 height 29
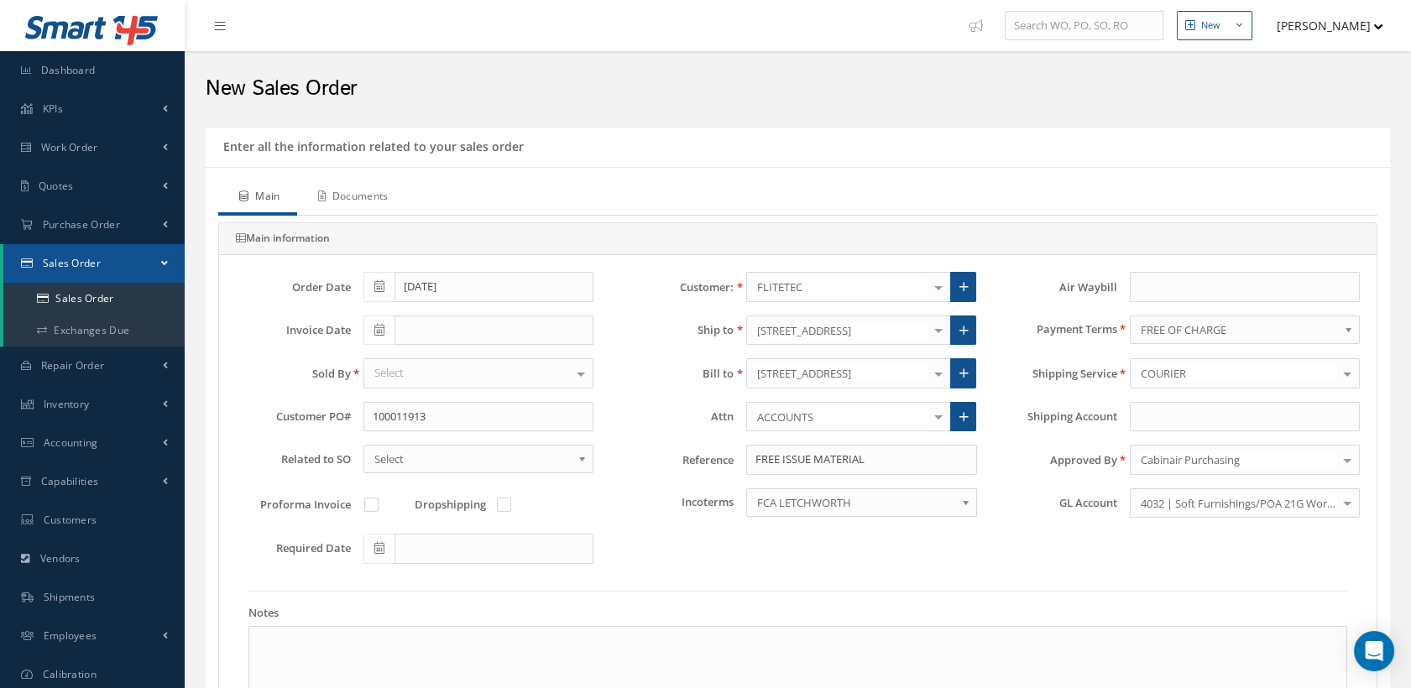
click at [381, 197] on link "Documents" at bounding box center [351, 197] width 108 height 35
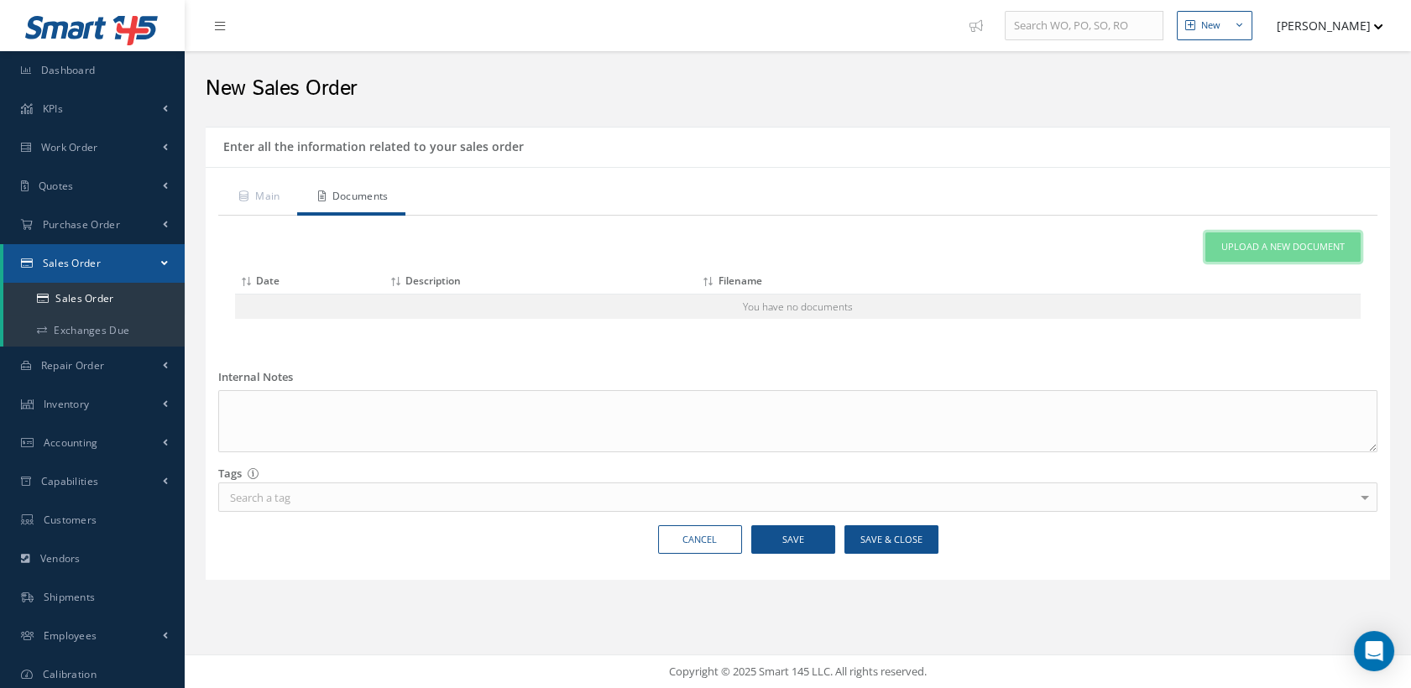
click at [1259, 243] on span "Upload a New Document" at bounding box center [1282, 247] width 123 height 14
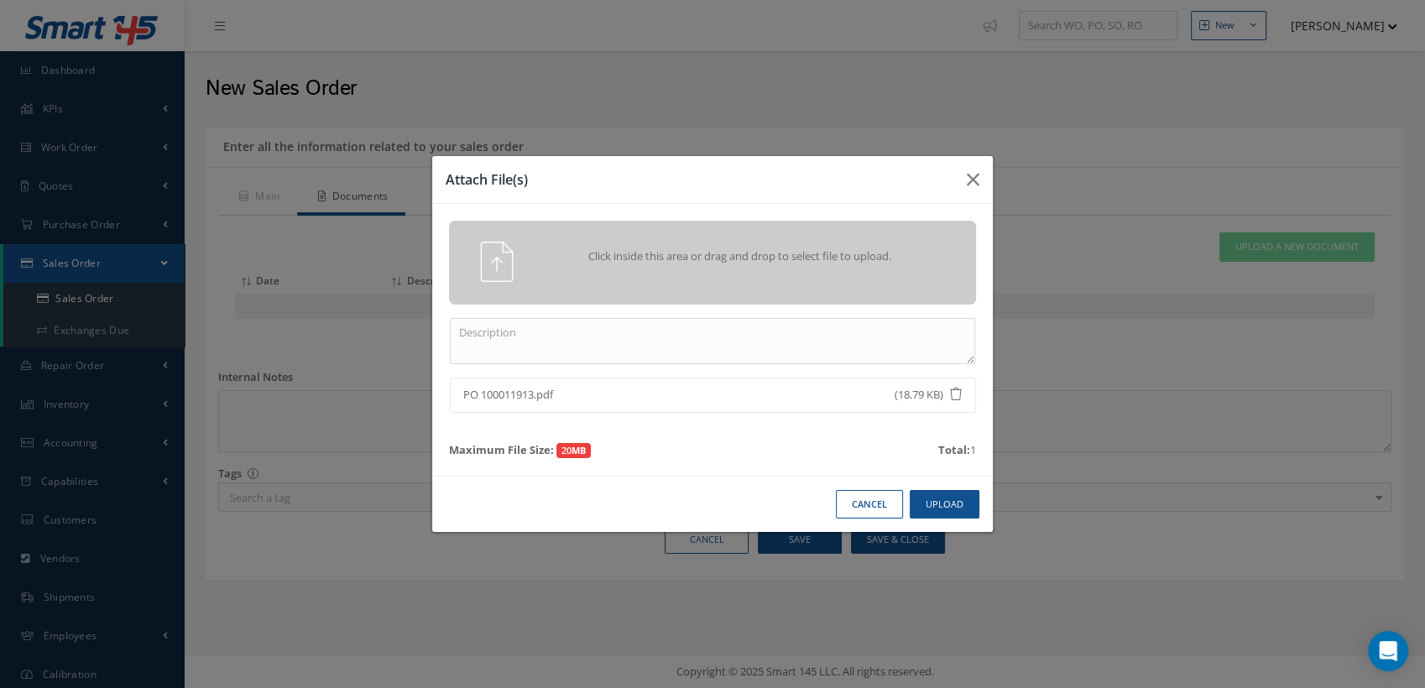
drag, startPoint x: 536, startPoint y: 394, endPoint x: 436, endPoint y: 389, distance: 100.8
click at [436, 389] on ul "PO 100011913.pdf (18.79 KB)" at bounding box center [712, 395] width 552 height 35
copy span "PO 100011913"
click at [493, 329] on textarea at bounding box center [712, 341] width 525 height 46
paste textarea "PO 100011913"
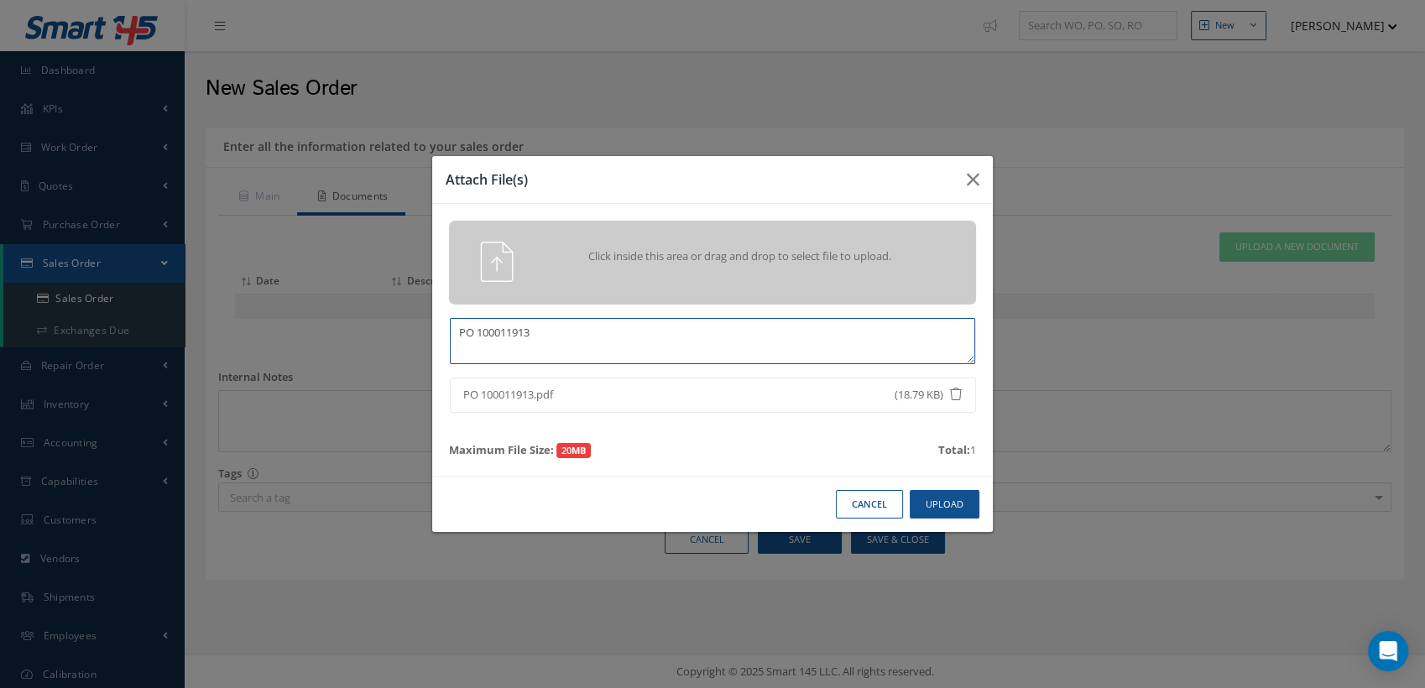
type textarea "PO 100011913"
click at [948, 500] on button "Upload" at bounding box center [945, 504] width 70 height 29
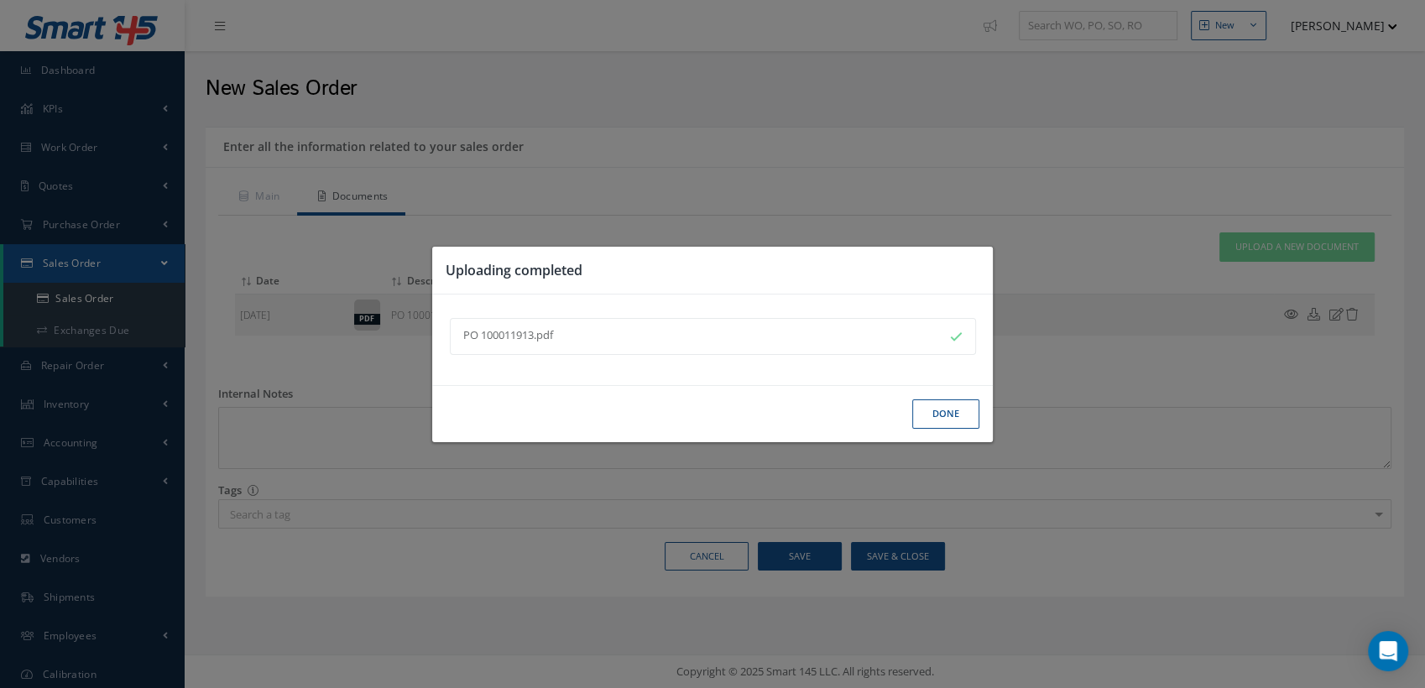
click at [960, 415] on button "Done" at bounding box center [945, 413] width 67 height 29
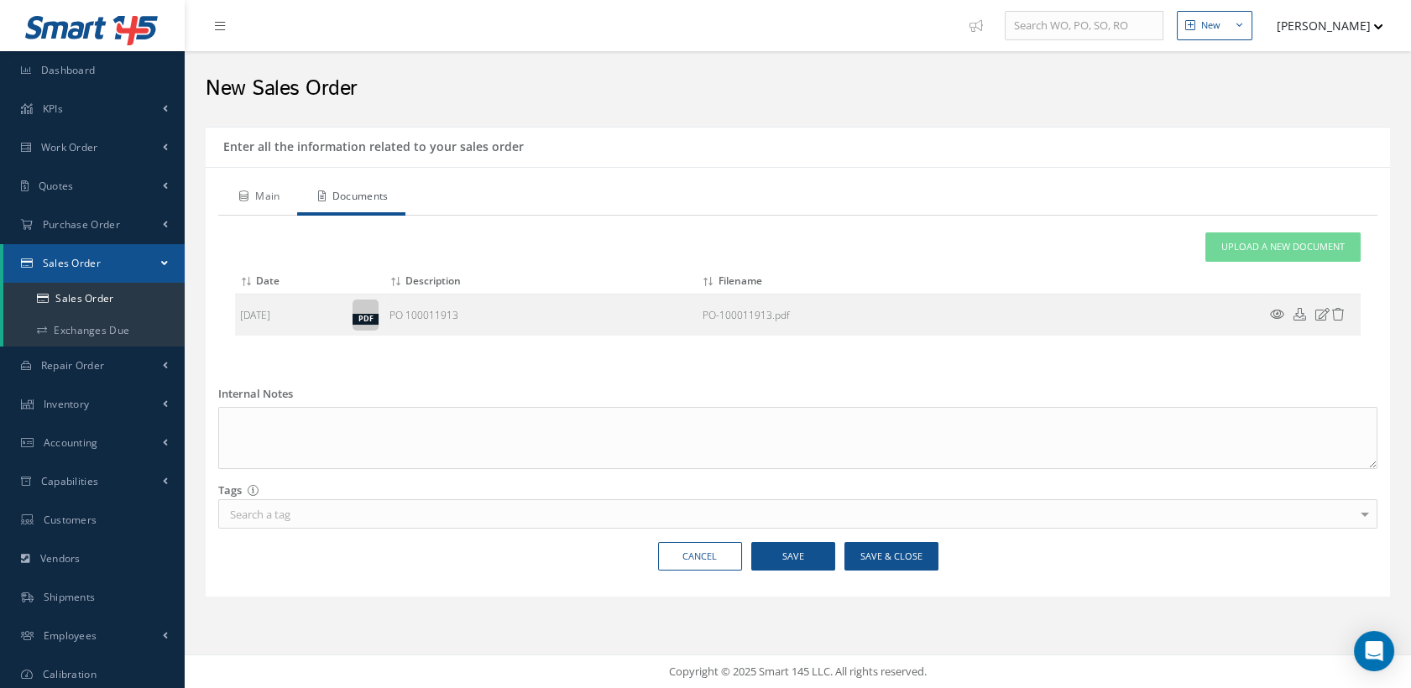
click at [262, 196] on link "Main" at bounding box center [257, 197] width 79 height 35
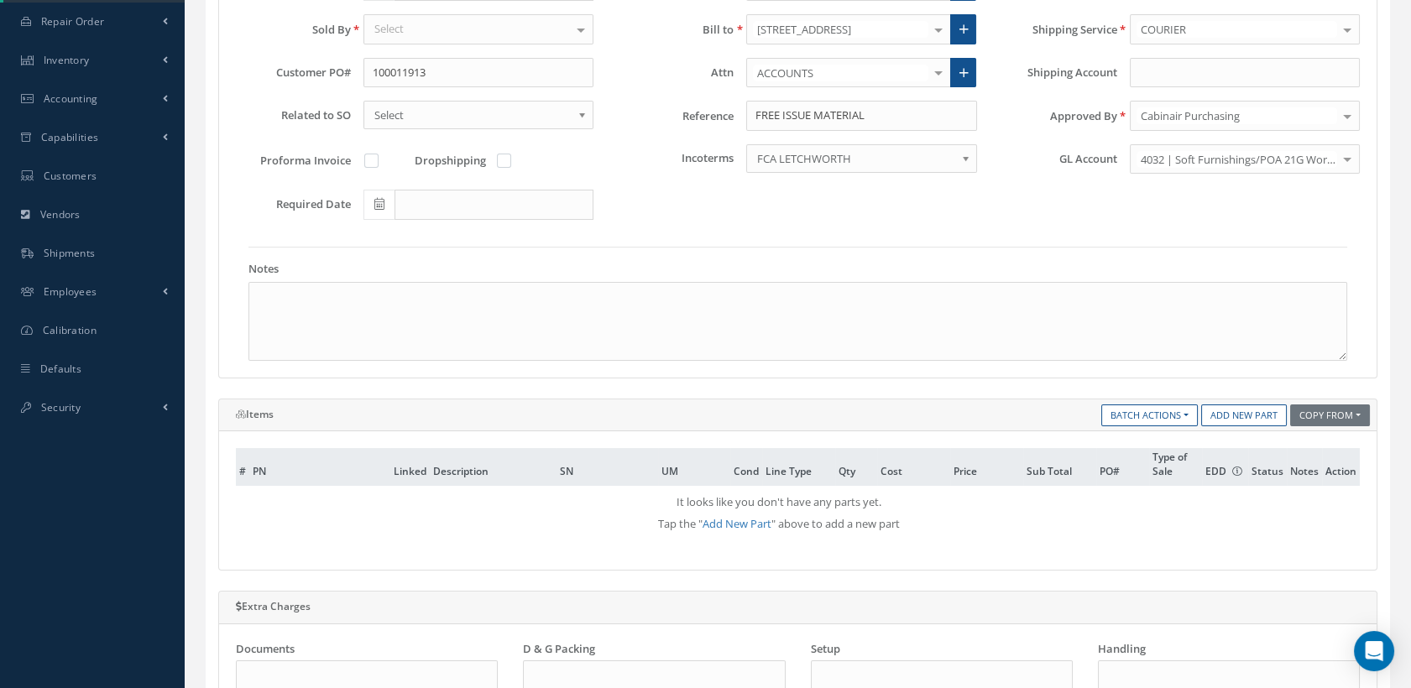
scroll to position [373, 0]
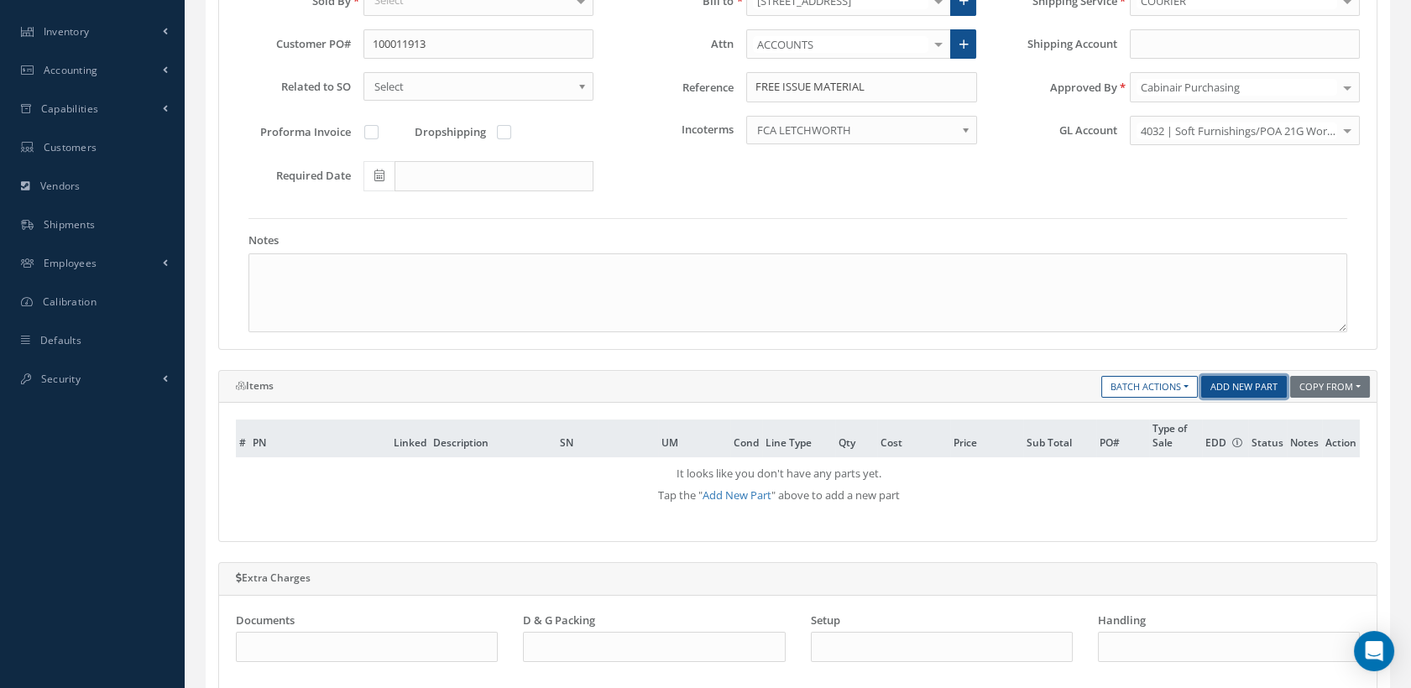
click at [1231, 382] on link "Add New Part" at bounding box center [1244, 387] width 86 height 23
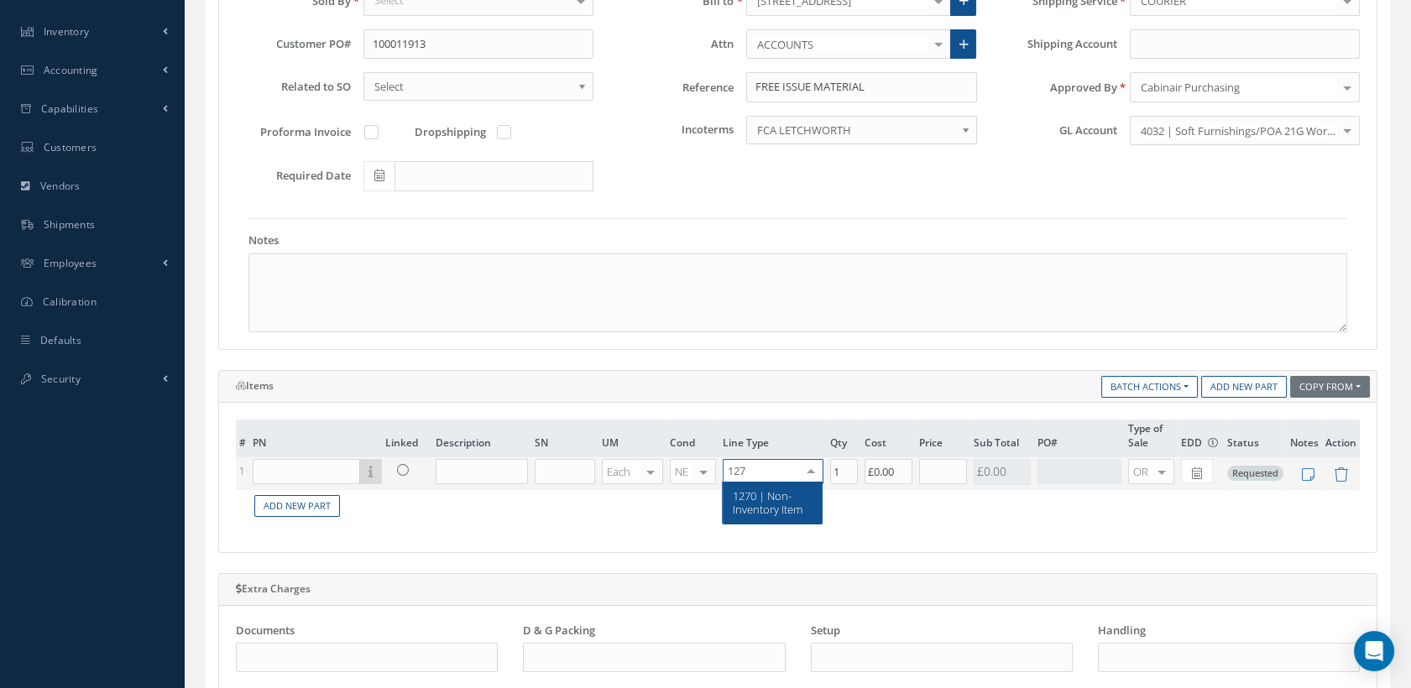
type input "1270"
click at [768, 494] on span "1270 | Non-Inventory Item" at bounding box center [768, 502] width 70 height 29
drag, startPoint x: 838, startPoint y: 462, endPoint x: 825, endPoint y: 463, distance: 13.5
click at [825, 463] on tr "1 Part Number Description SN Condition PO# Qty Location Warehouse Each Each Fee…" at bounding box center [798, 473] width 1124 height 32
type input "40"
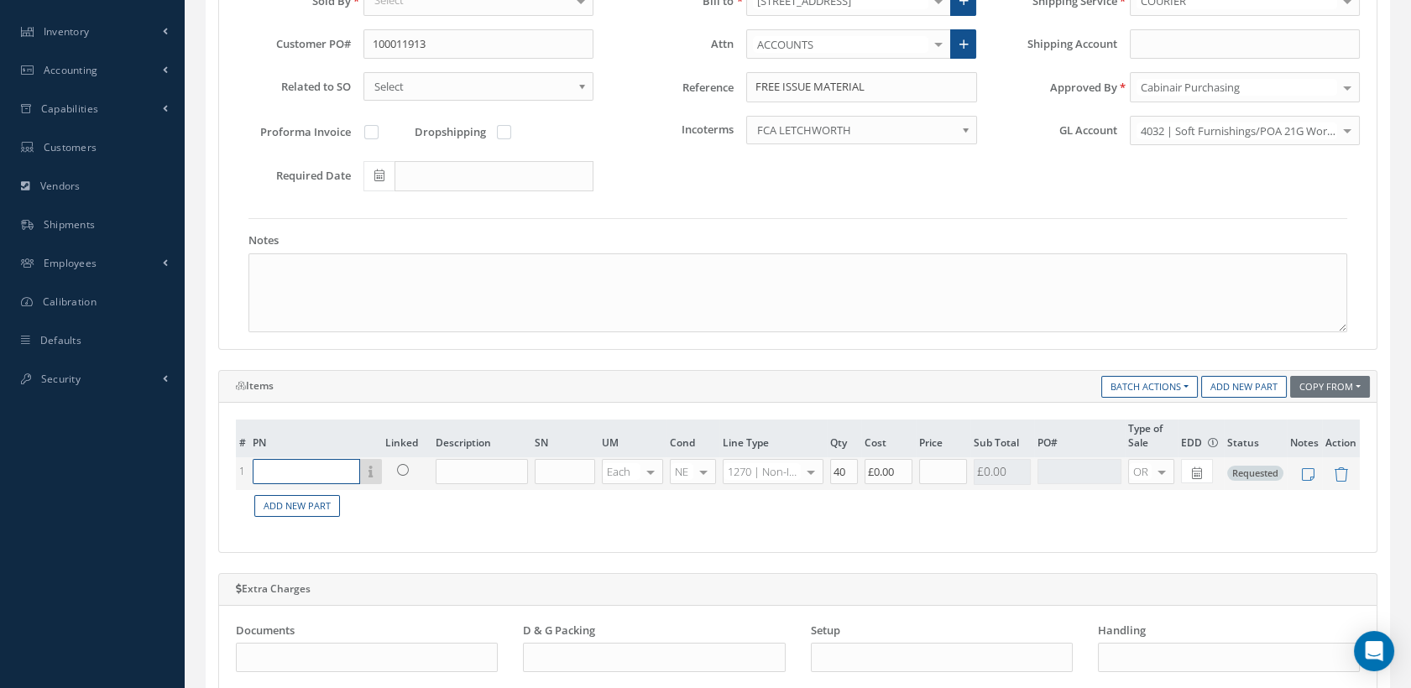
click at [297, 478] on input "text" at bounding box center [306, 471] width 107 height 25
paste input "CAS-30068-001-DB"
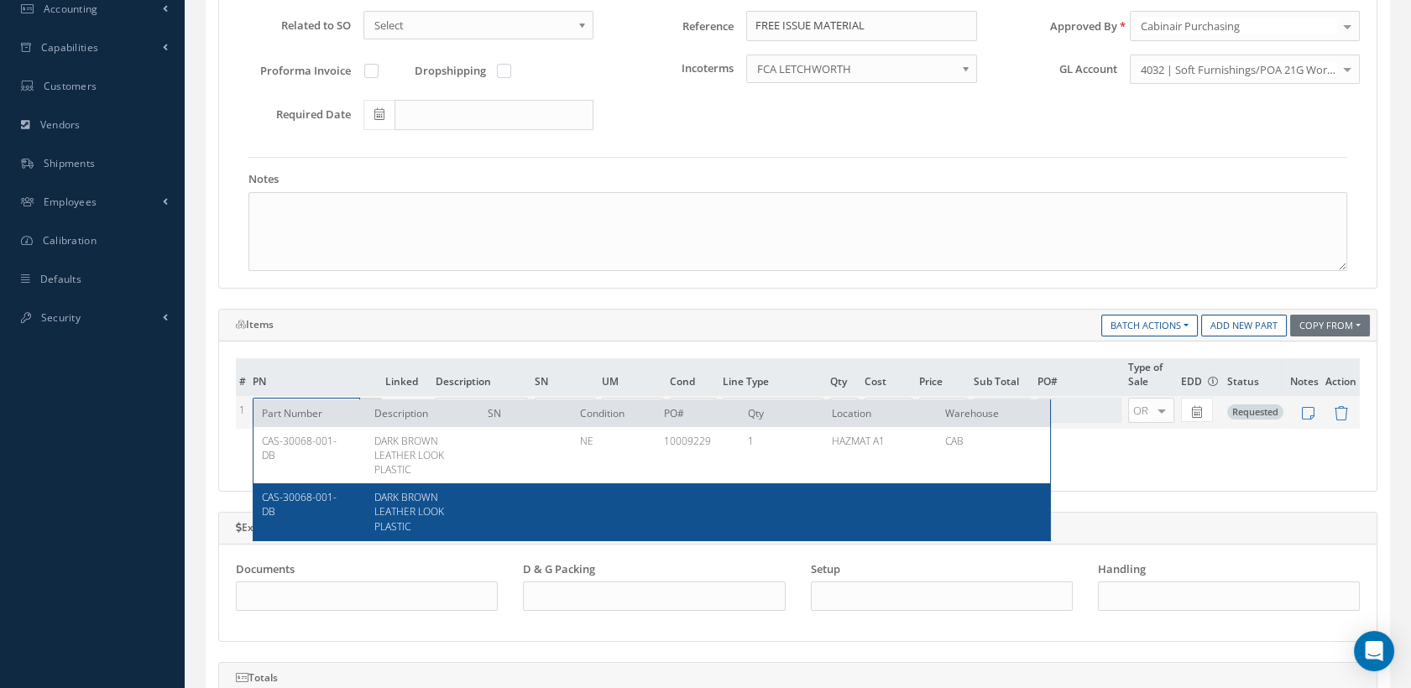
scroll to position [466, 0]
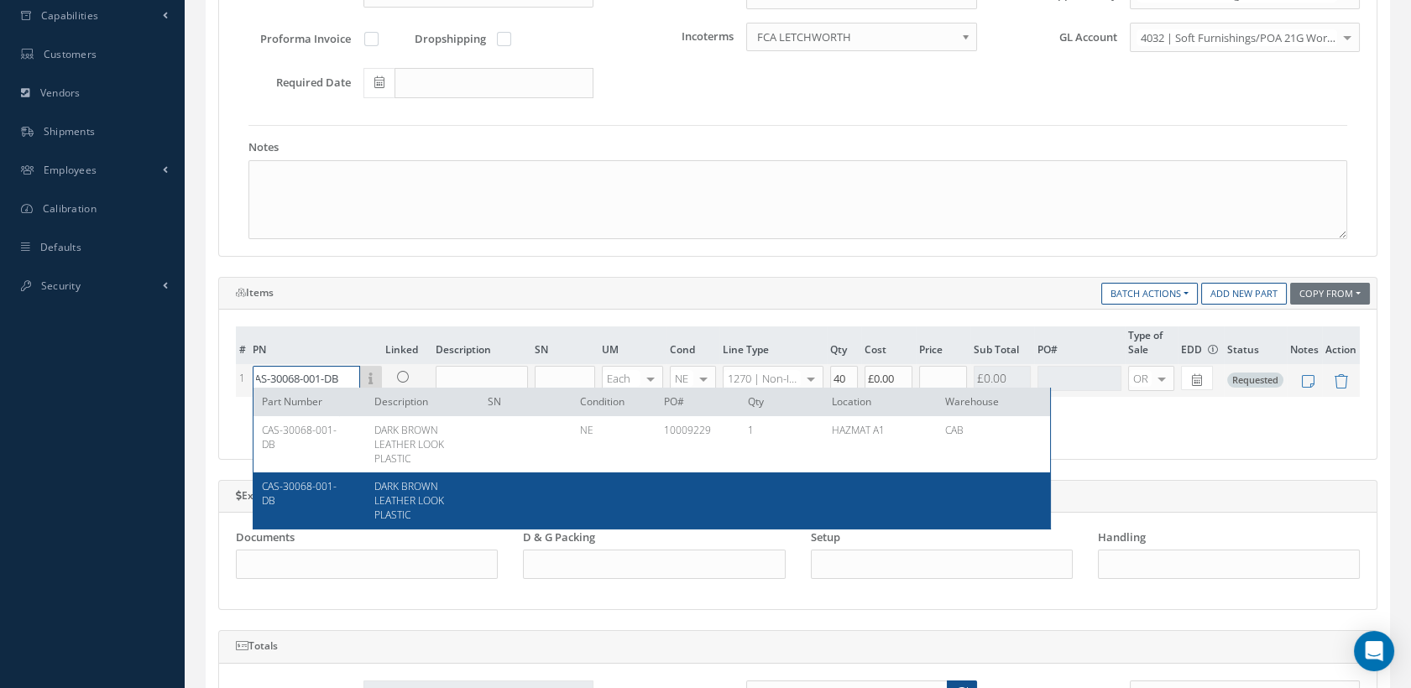
type input "CAS-30068-001-DB"
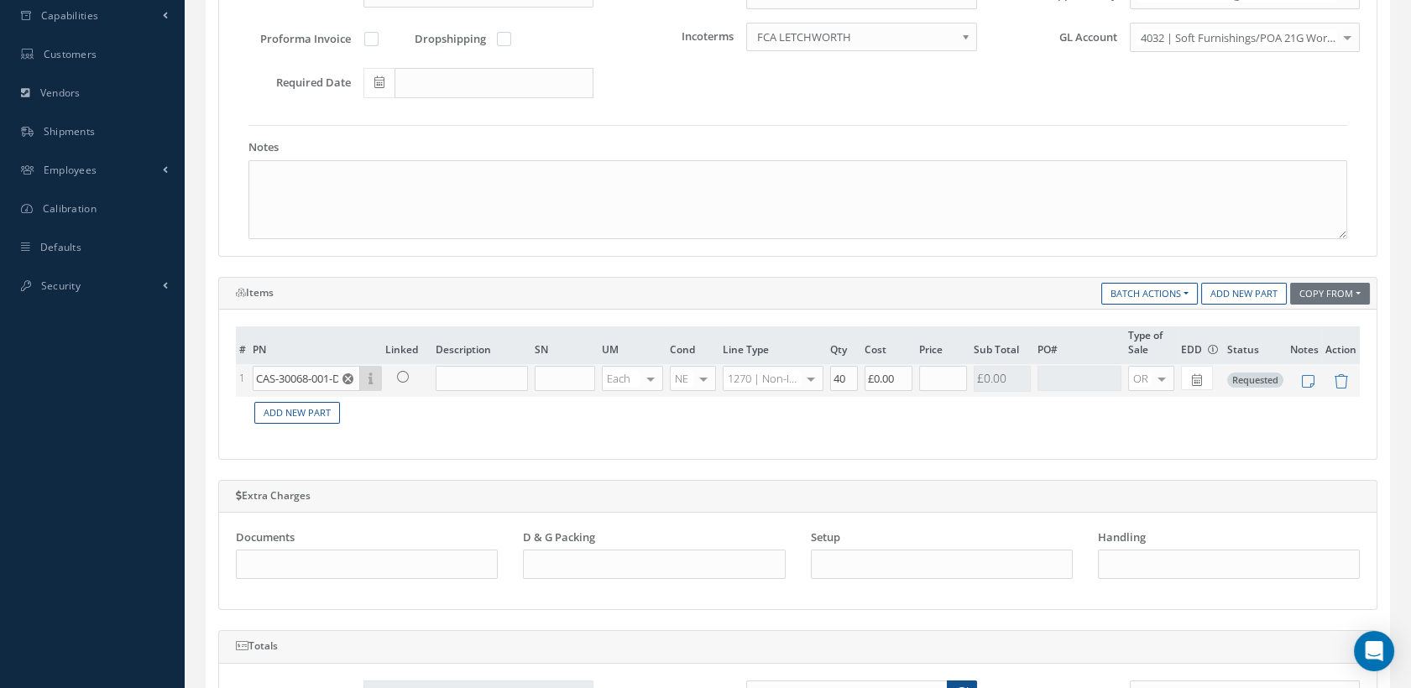
click at [405, 498] on div "Main information Order Date 08/18/2025 Customer: FLITETEC Cabinair Services 1ST…" at bounding box center [797, 366] width 1159 height 1219
click at [488, 380] on input "text" at bounding box center [482, 378] width 92 height 25
click at [441, 373] on input "BLANK" at bounding box center [482, 378] width 92 height 25
click at [322, 374] on input "CAS-30068-001-DB" at bounding box center [306, 378] width 107 height 25
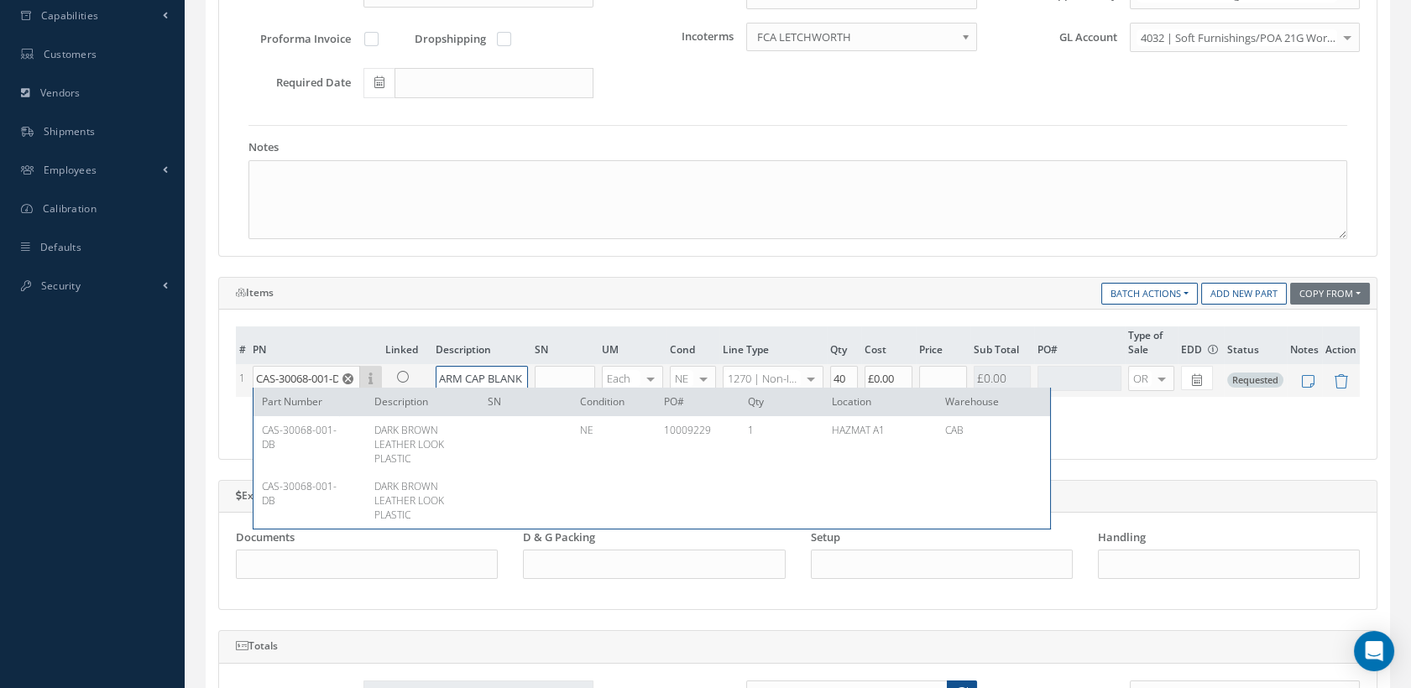
click at [510, 376] on input "ARM CAP BLANK" at bounding box center [482, 378] width 92 height 25
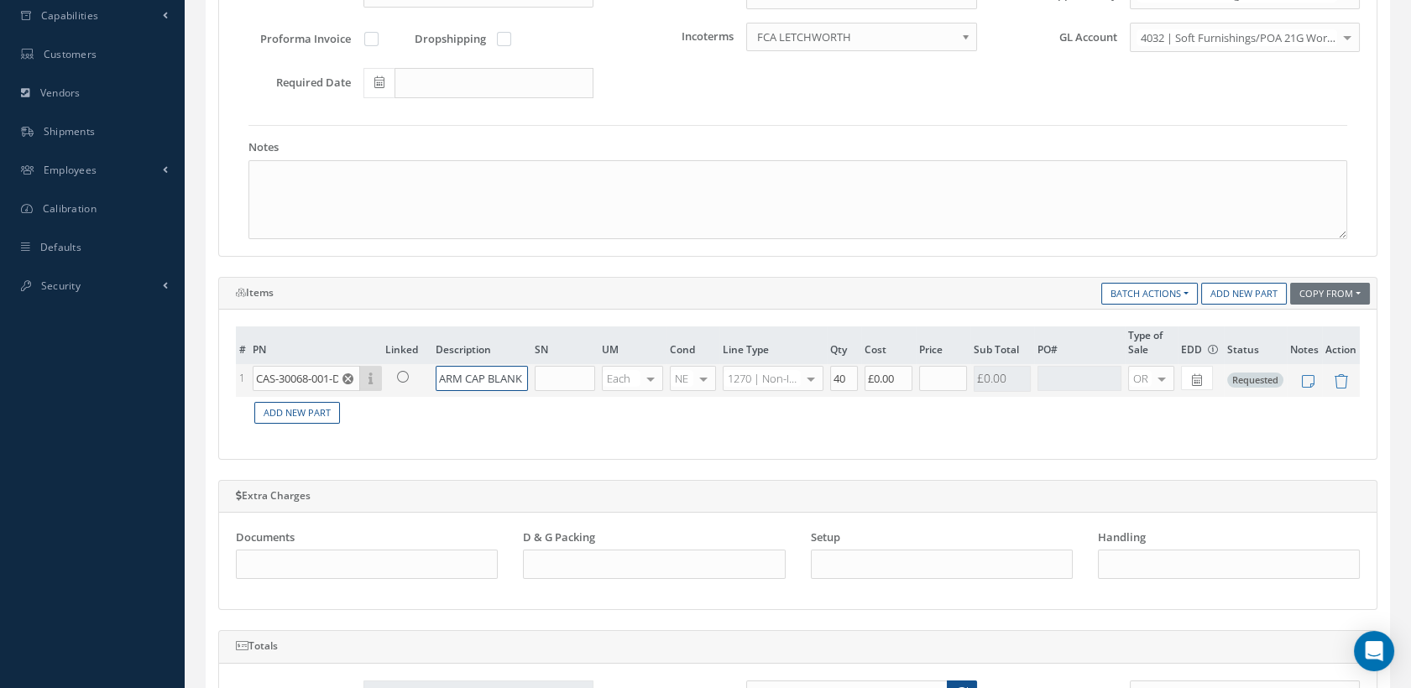
drag, startPoint x: 436, startPoint y: 371, endPoint x: 539, endPoint y: 387, distance: 104.5
click at [539, 387] on tr "1 CAS-30068-001-DB Part Number Description SN Condition PO# Qty Location Wareho…" at bounding box center [798, 380] width 1124 height 32
paste input "CAP BLANK RH - PLASTIC BACK RH"
click at [495, 379] on input "ARMCAP BLANK RH - PLASTIC BACK RH" at bounding box center [482, 378] width 92 height 25
type input "ARMCAP BLANK"
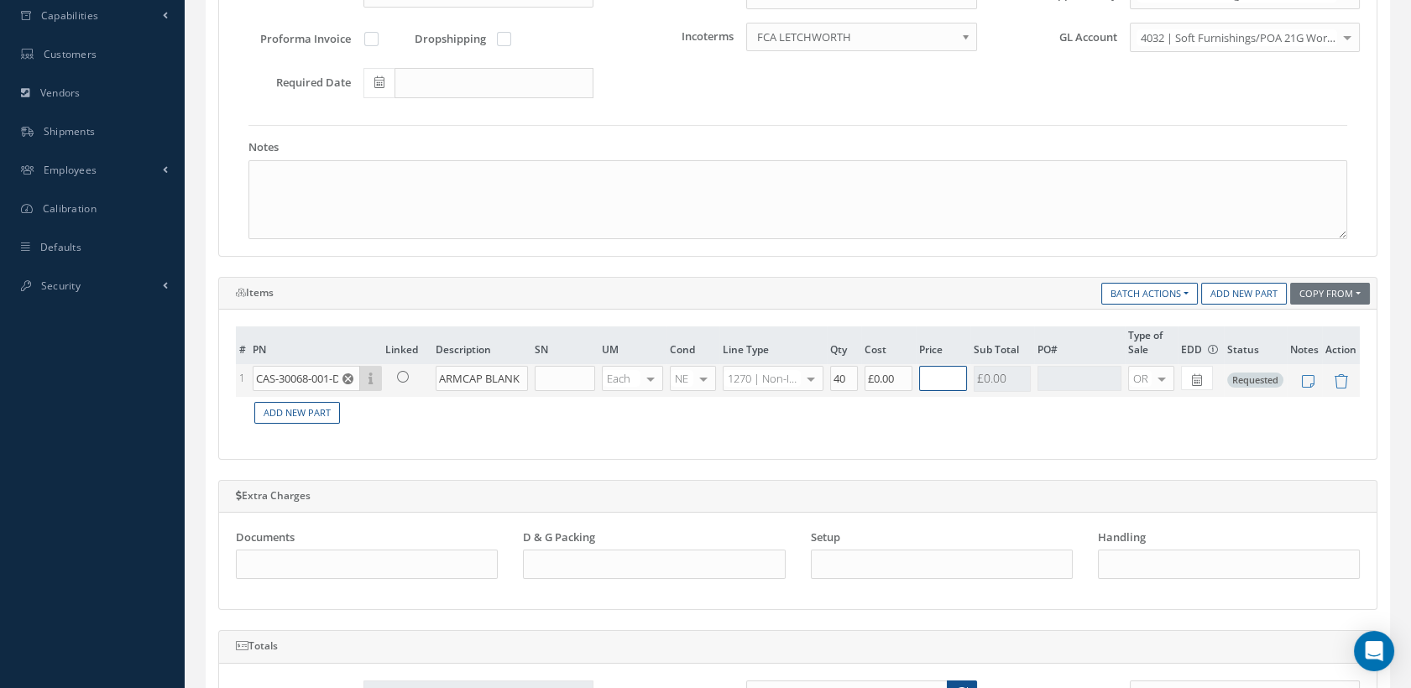
click at [922, 379] on input "text" at bounding box center [943, 378] width 48 height 25
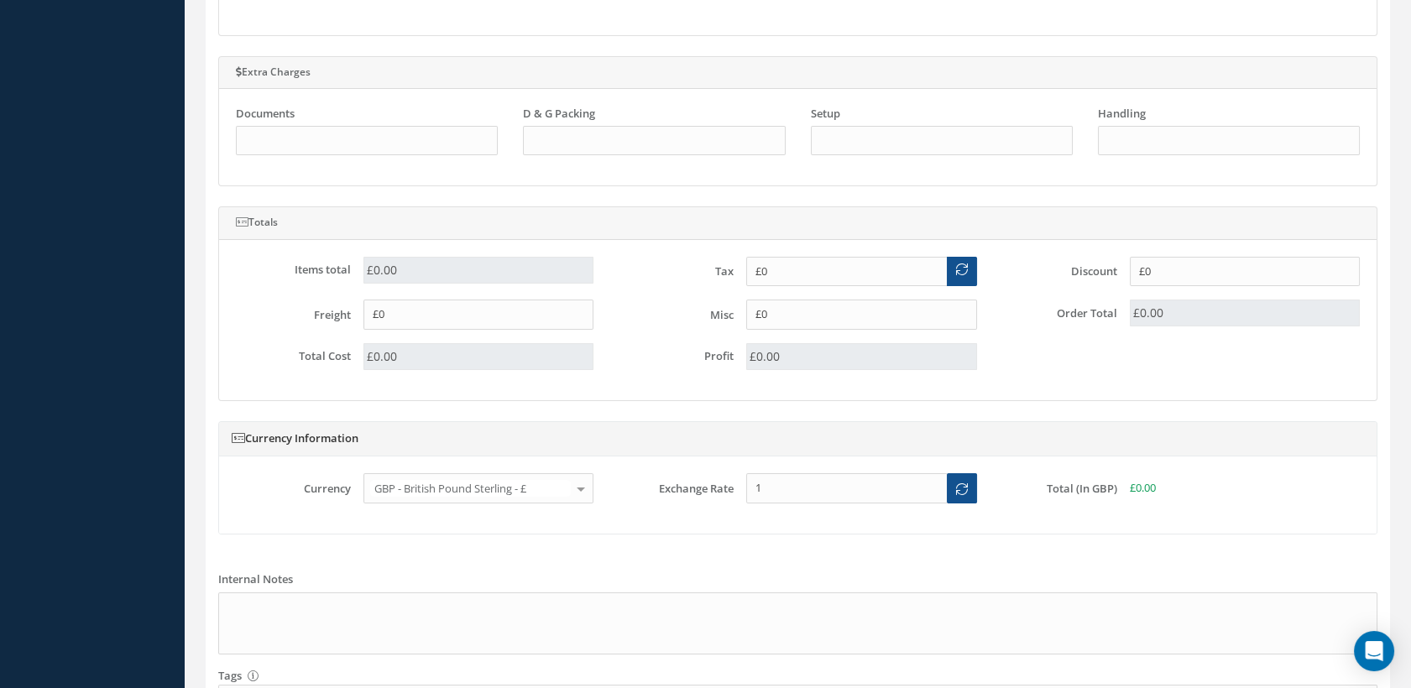
scroll to position [1033, 0]
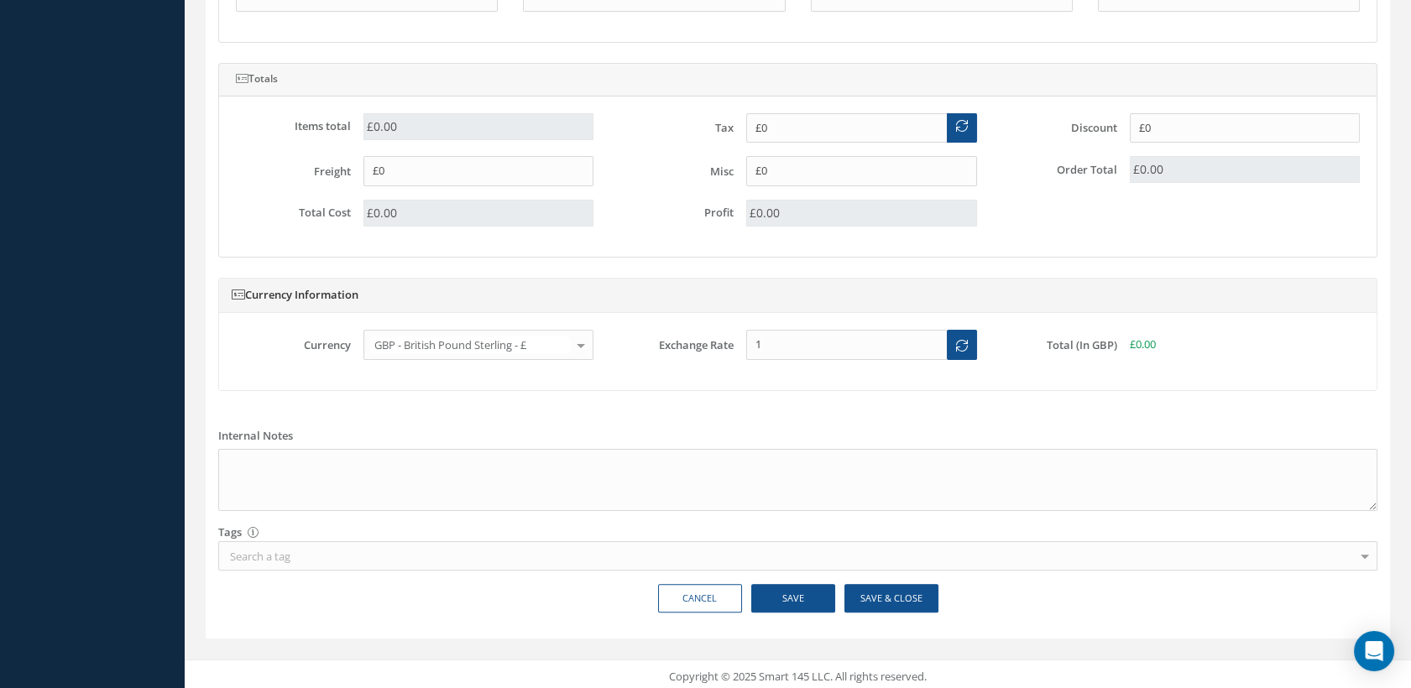
type input "£0.00"
click at [797, 587] on button "Save" at bounding box center [793, 598] width 84 height 29
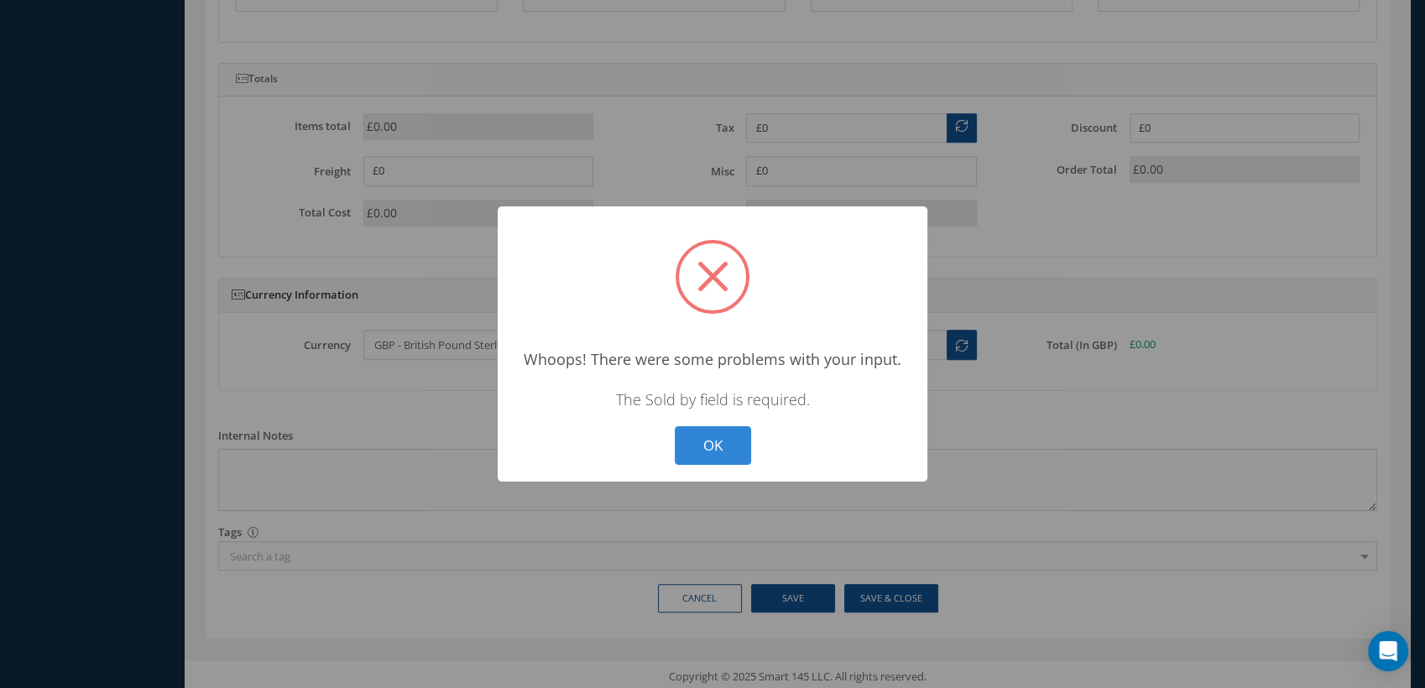
click at [725, 468] on div "? ! i × Whoops! There were some problems with your input. The Sold by field is …" at bounding box center [713, 344] width 430 height 276
click at [725, 459] on button "OK" at bounding box center [713, 445] width 76 height 39
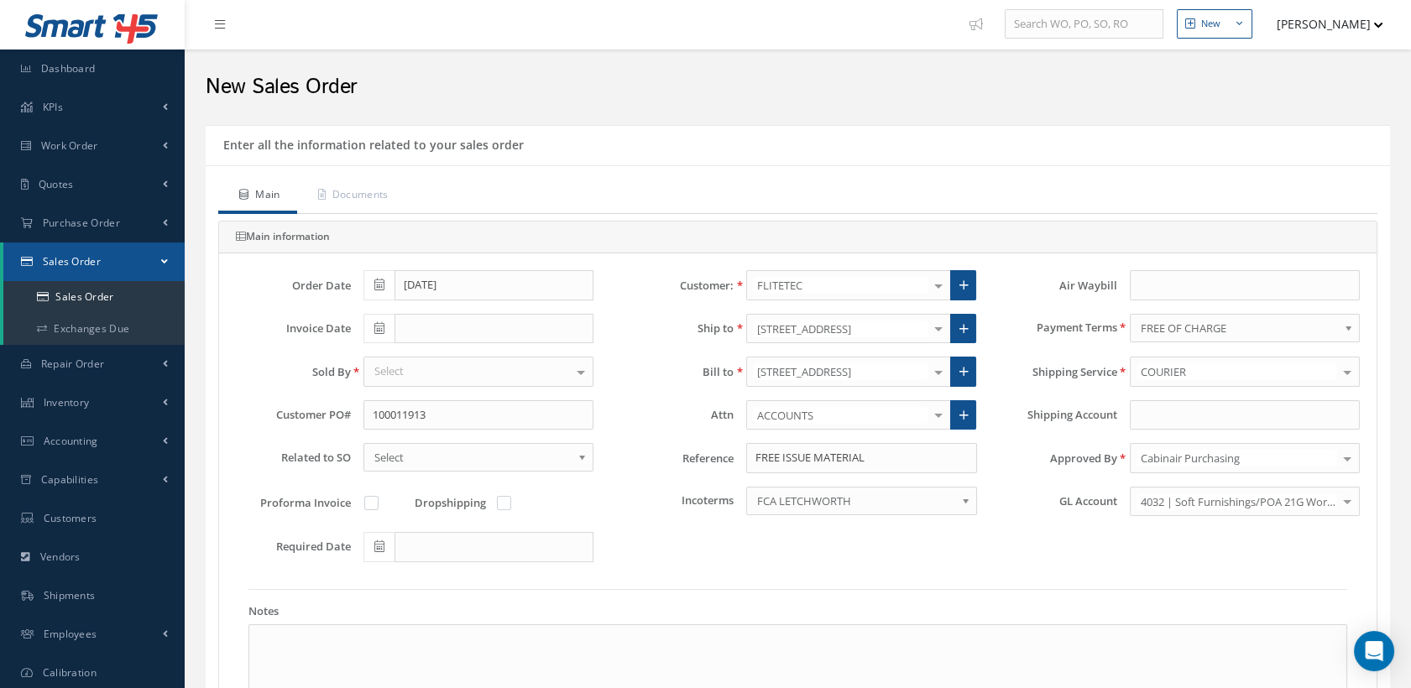
scroll to position [0, 0]
click at [455, 455] on span "Select" at bounding box center [472, 459] width 197 height 20
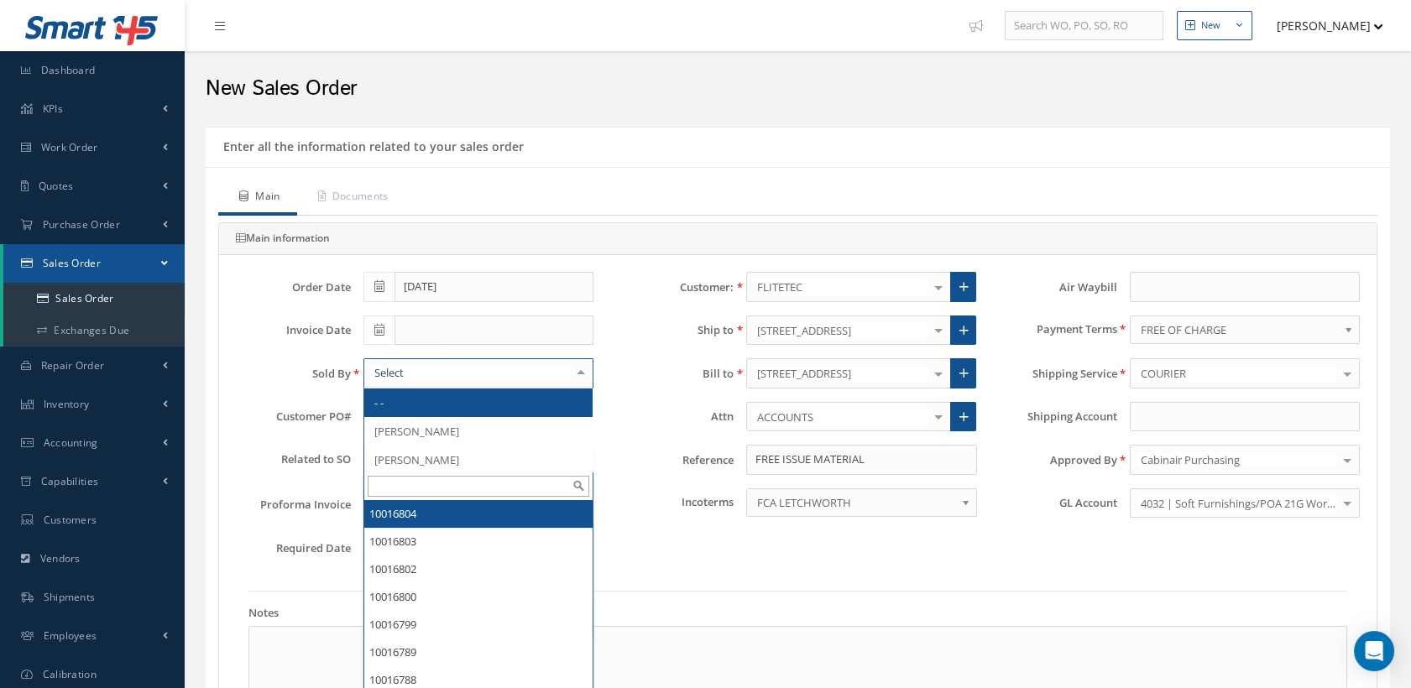
click at [447, 373] on div at bounding box center [478, 373] width 230 height 30
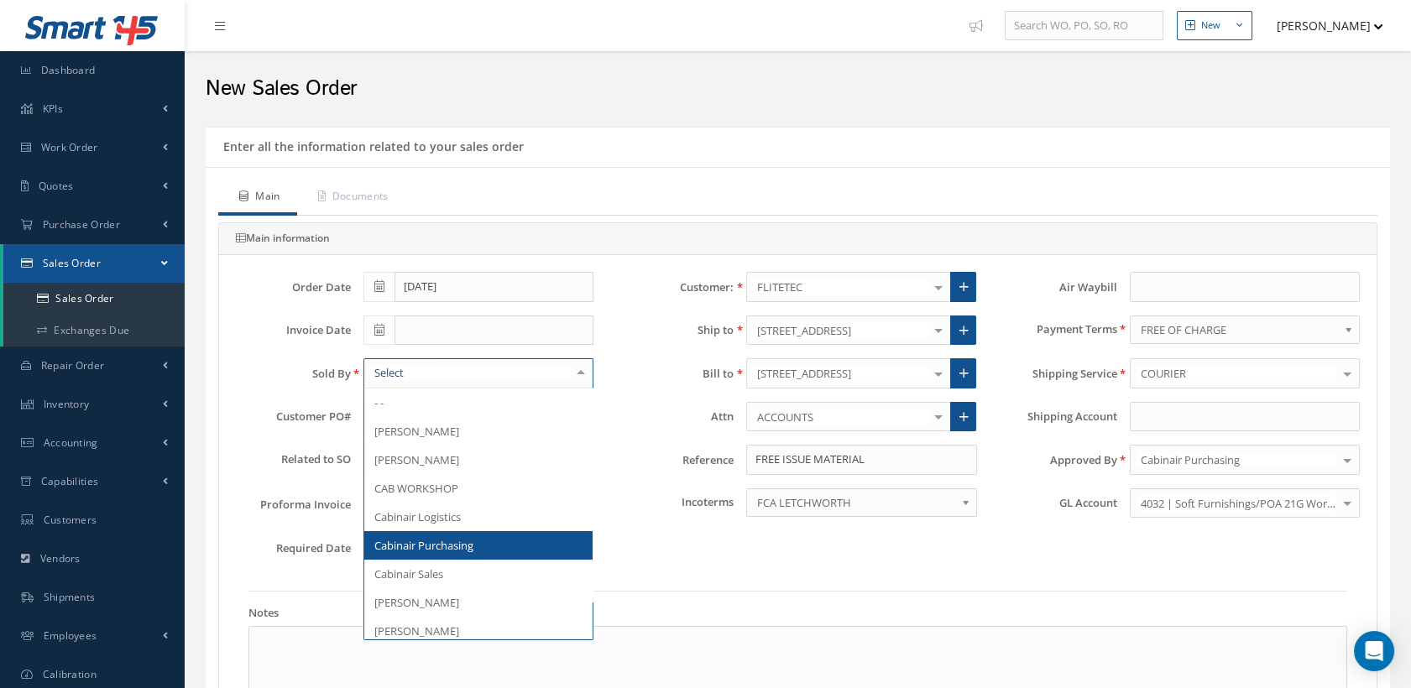
click at [480, 542] on span "Cabinair Purchasing" at bounding box center [478, 545] width 228 height 29
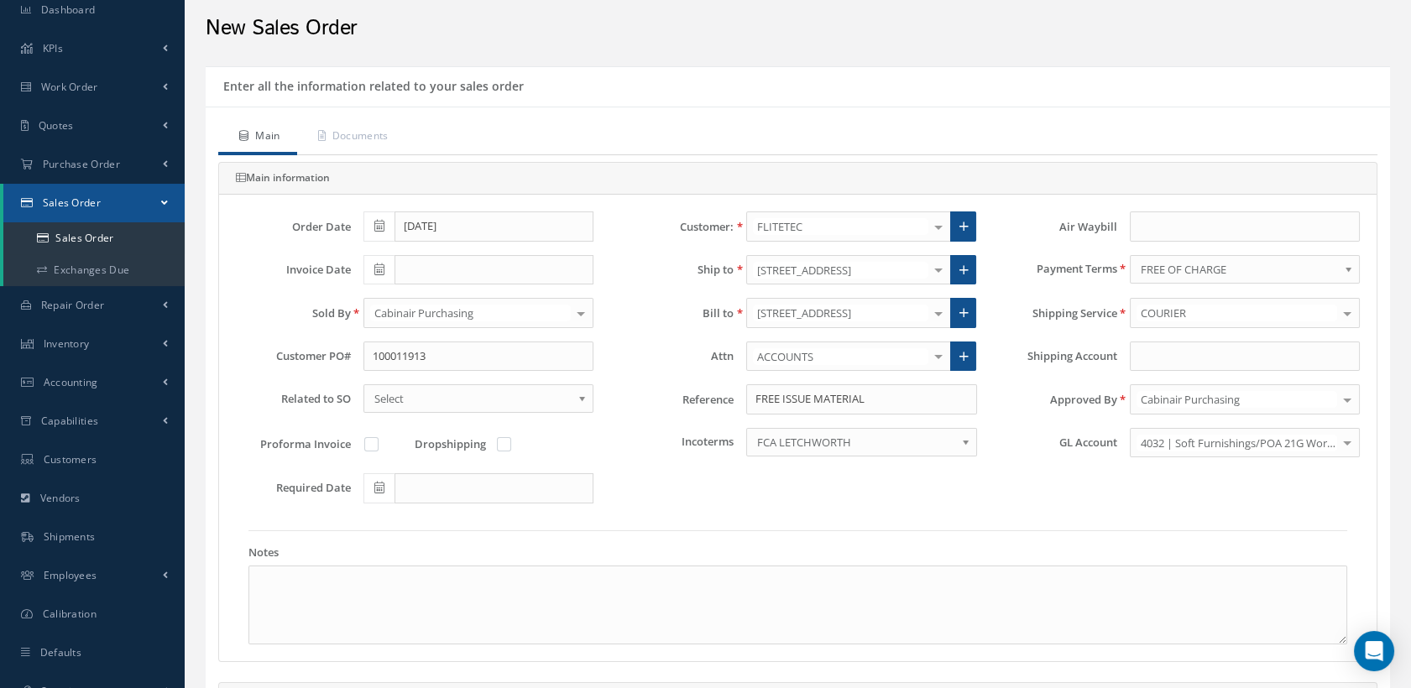
scroll to position [93, 0]
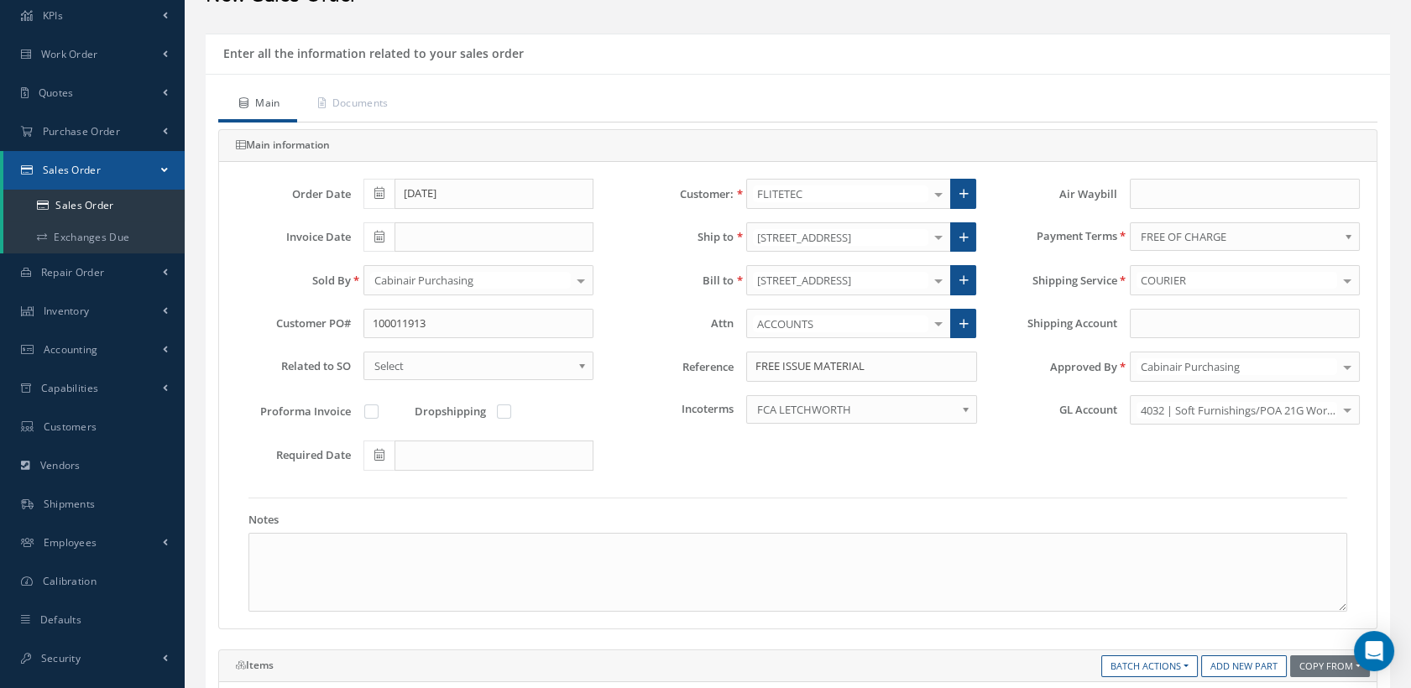
click at [510, 411] on label at bounding box center [512, 411] width 4 height 15
click at [510, 411] on input "checkbox" at bounding box center [504, 413] width 11 height 11
checkbox input "true"
click at [575, 360] on link "Select" at bounding box center [478, 366] width 230 height 29
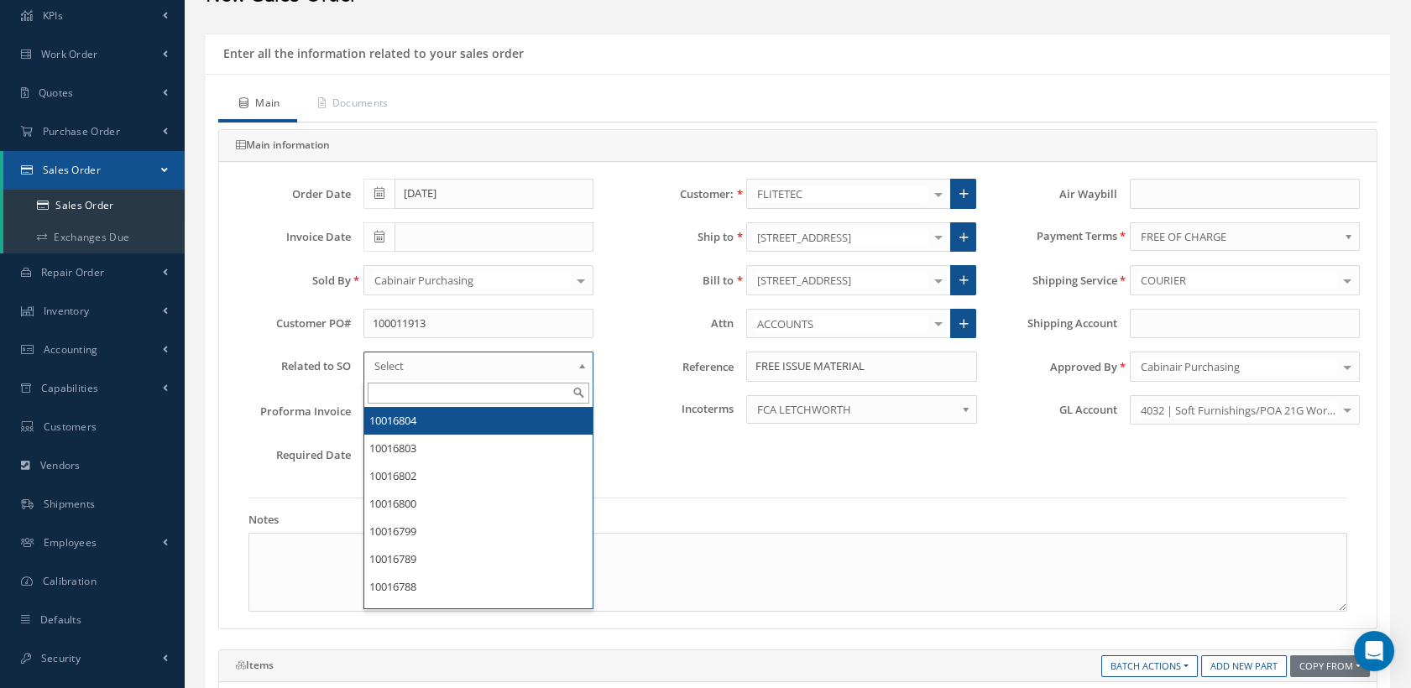
click at [625, 379] on div "Reference FREE ISSUE MATERIAL" at bounding box center [797, 367] width 383 height 30
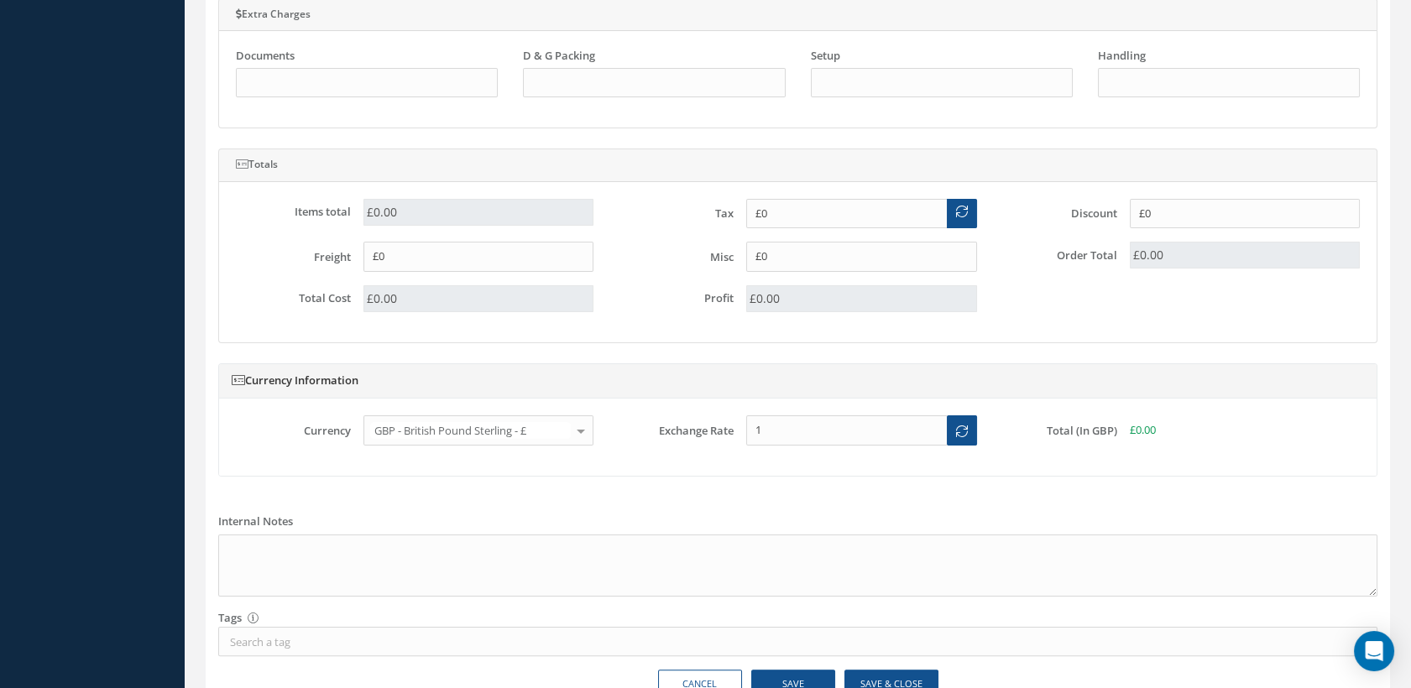
scroll to position [1033, 0]
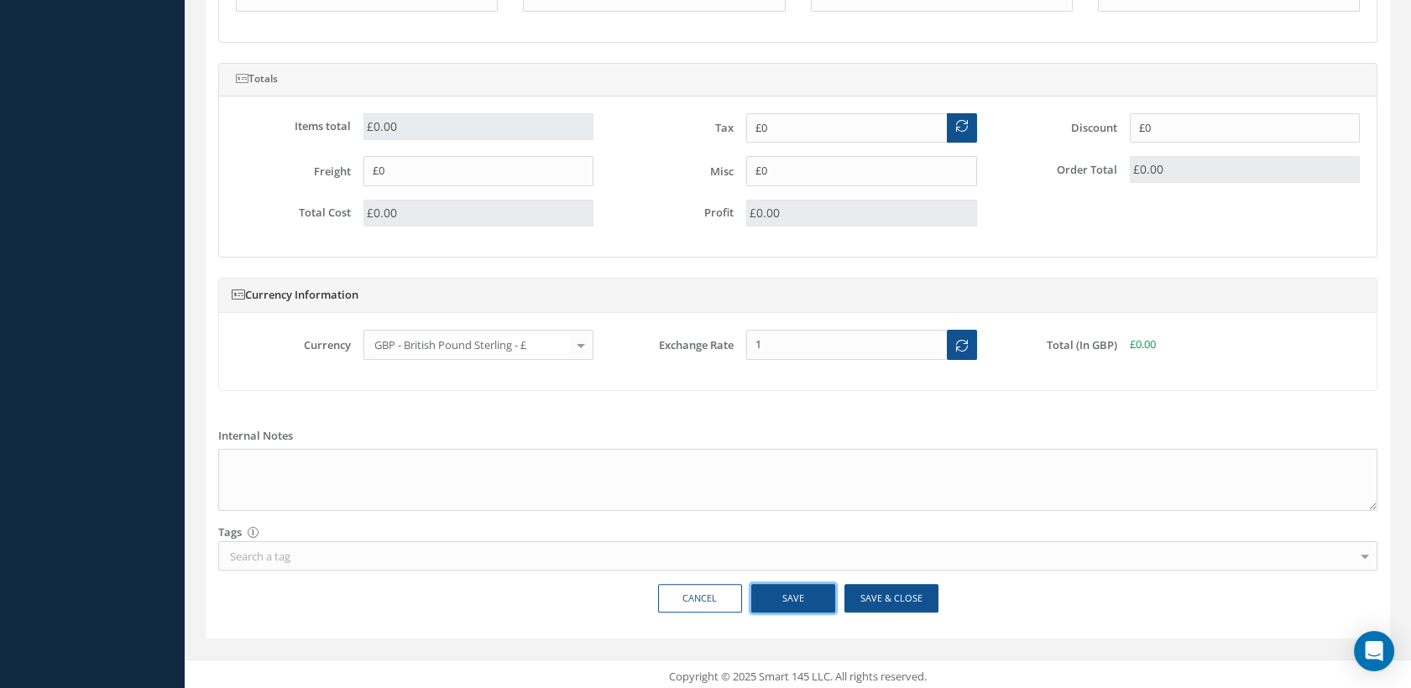
click at [799, 596] on button "Save" at bounding box center [793, 598] width 84 height 29
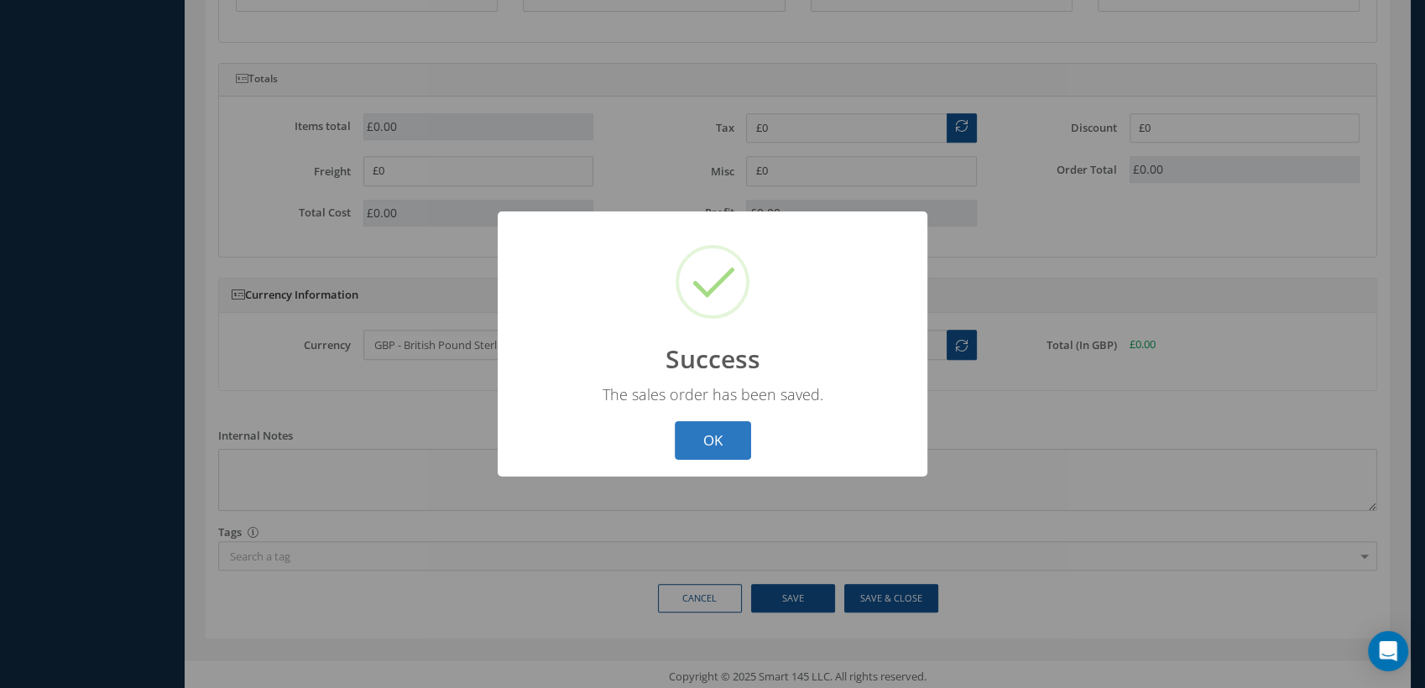
click at [693, 436] on button "OK" at bounding box center [713, 440] width 76 height 39
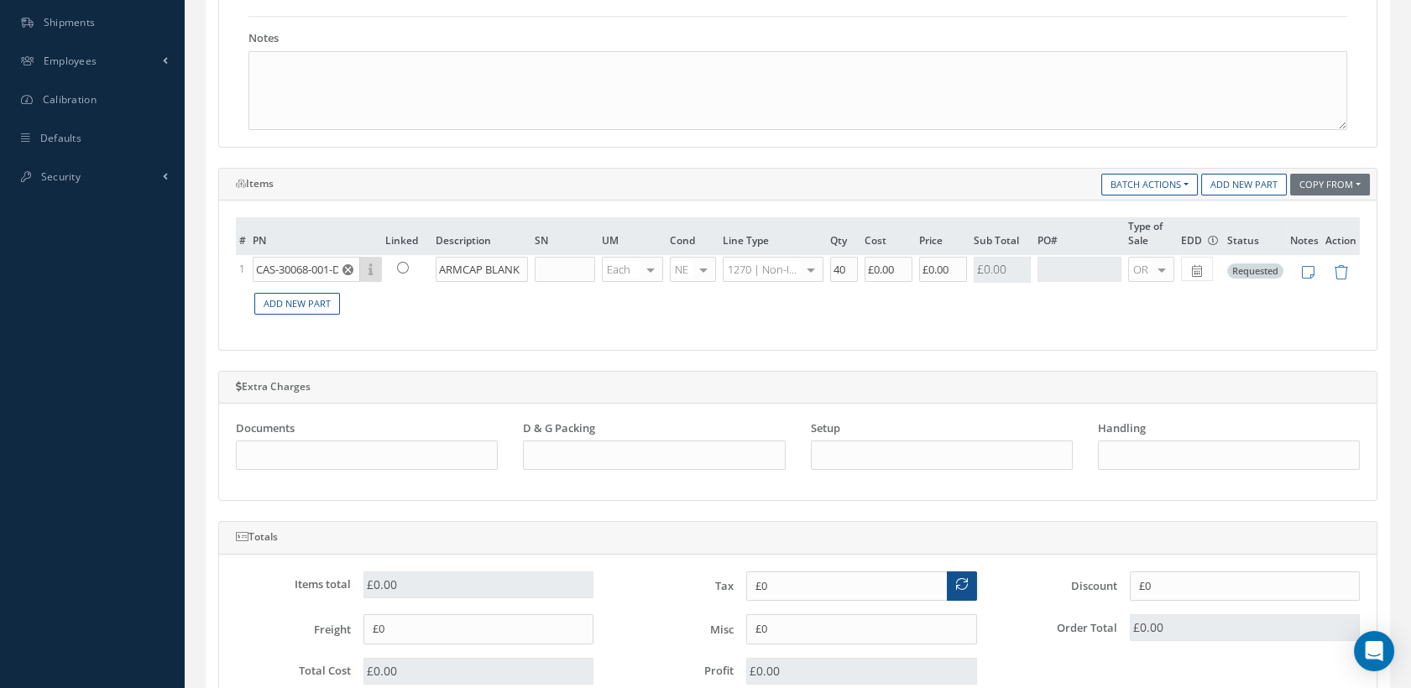
scroll to position [473, 0]
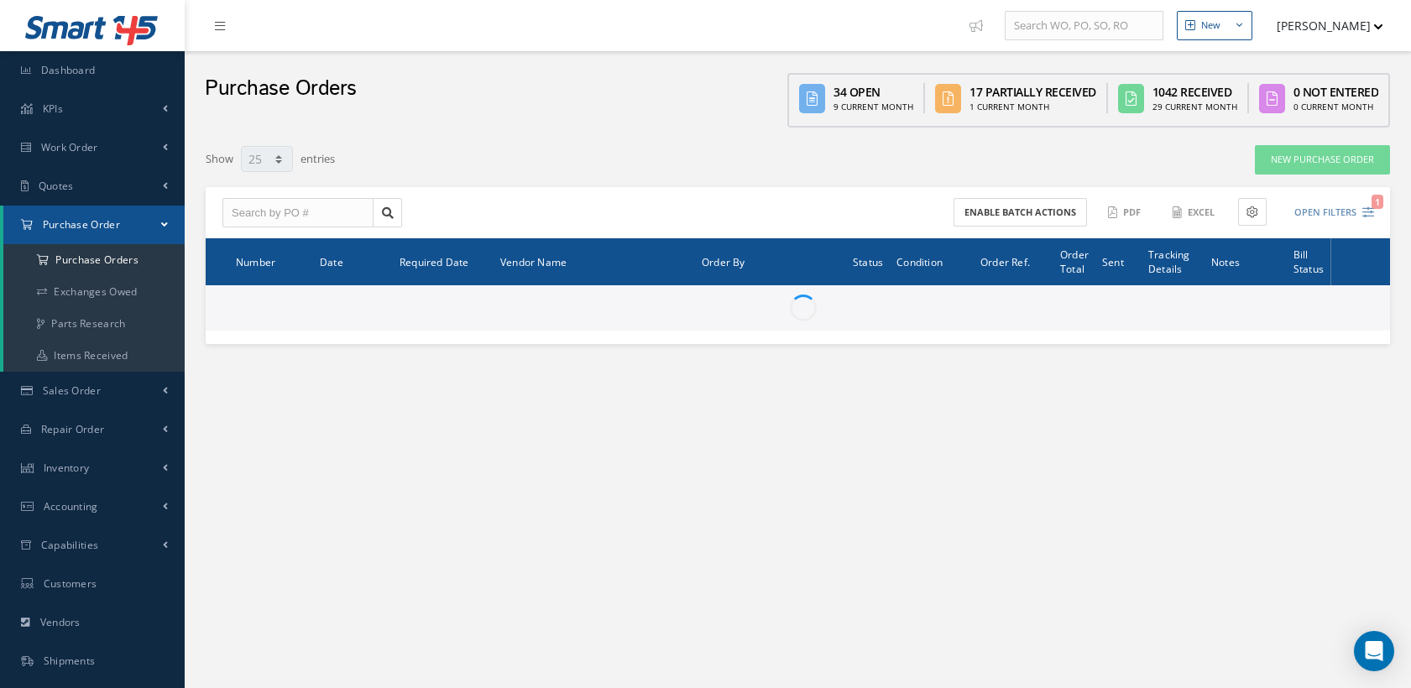
select select "25"
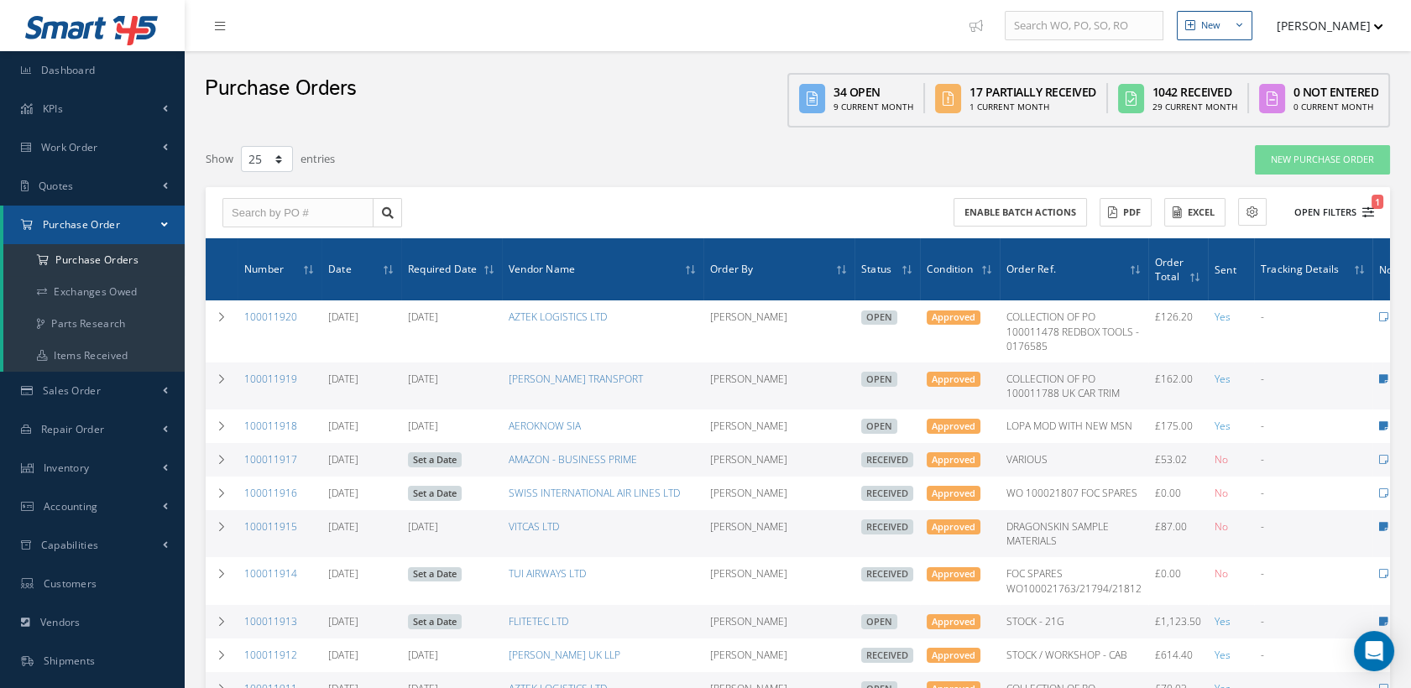
click at [1369, 213] on icon "1" at bounding box center [1368, 212] width 12 height 12
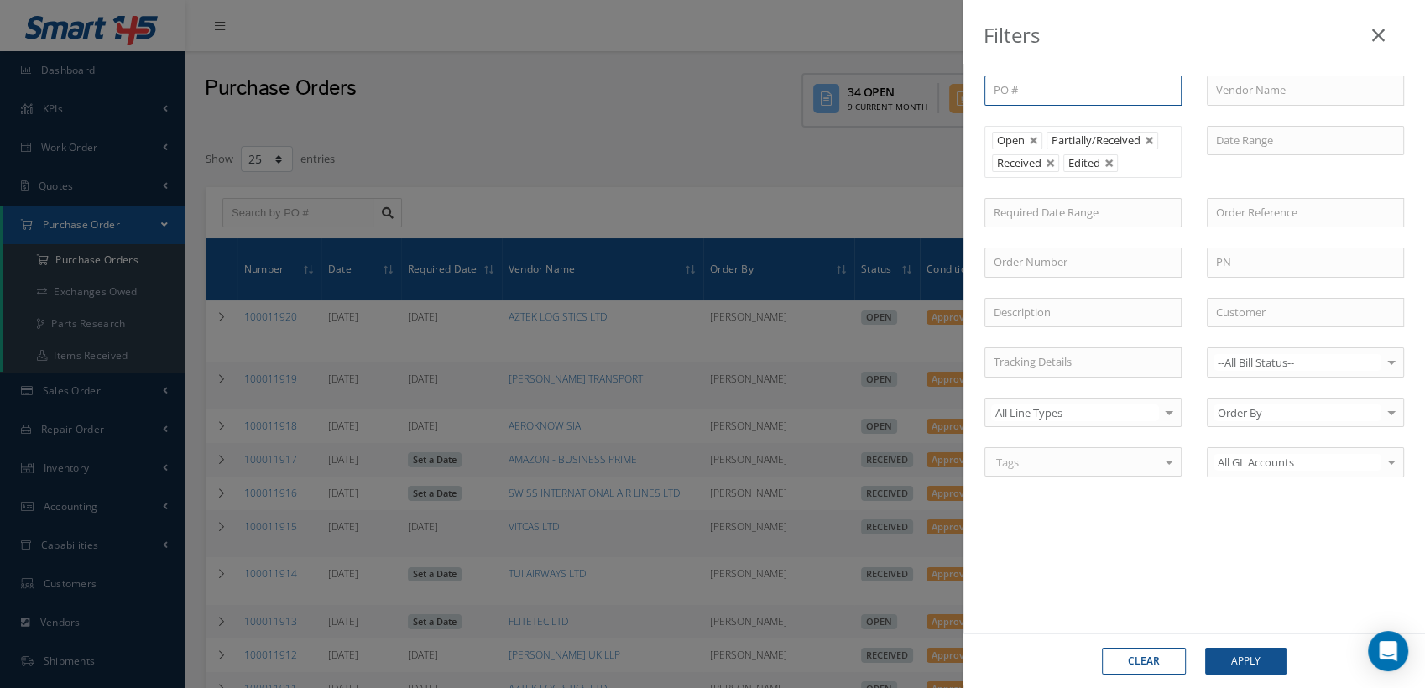
click at [1047, 91] on input "text" at bounding box center [1082, 91] width 197 height 30
click at [1249, 87] on input "text" at bounding box center [1305, 91] width 197 height 30
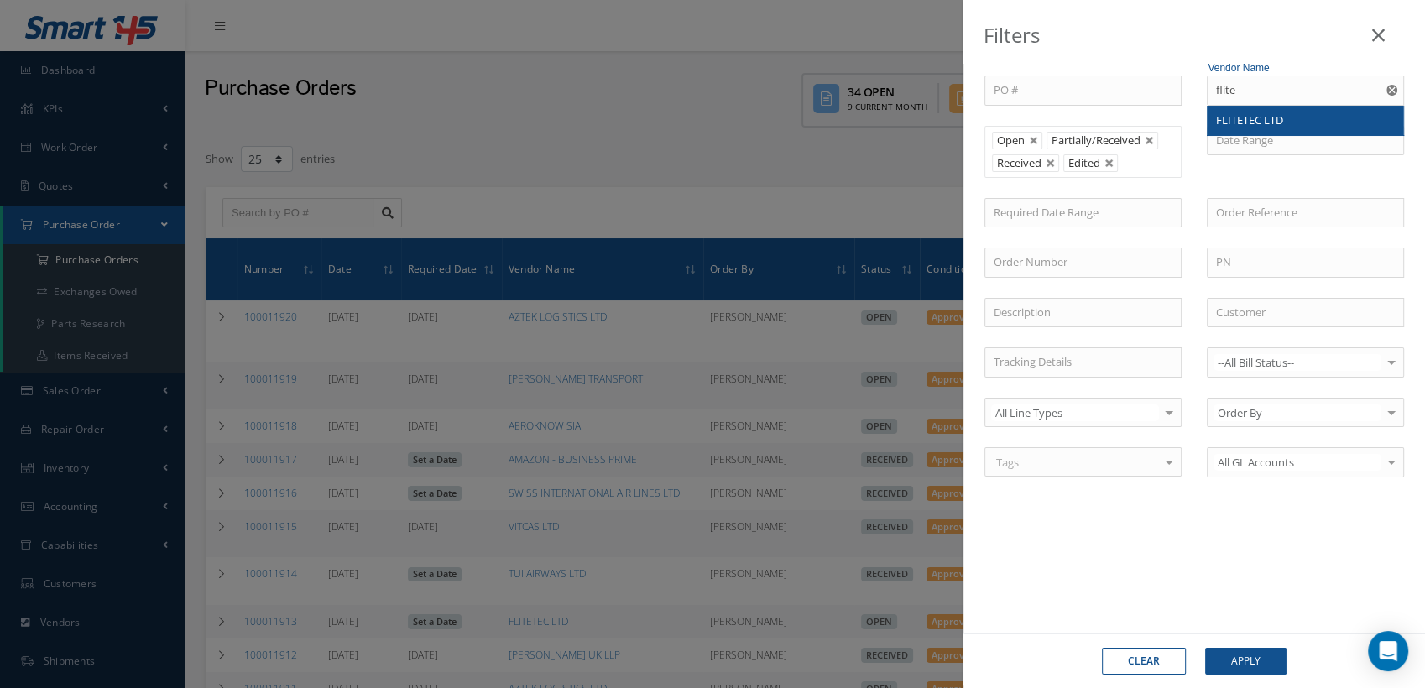
click at [1249, 111] on div "FLITETEC LTD" at bounding box center [1306, 121] width 196 height 30
type input "FLITETEC LTD"
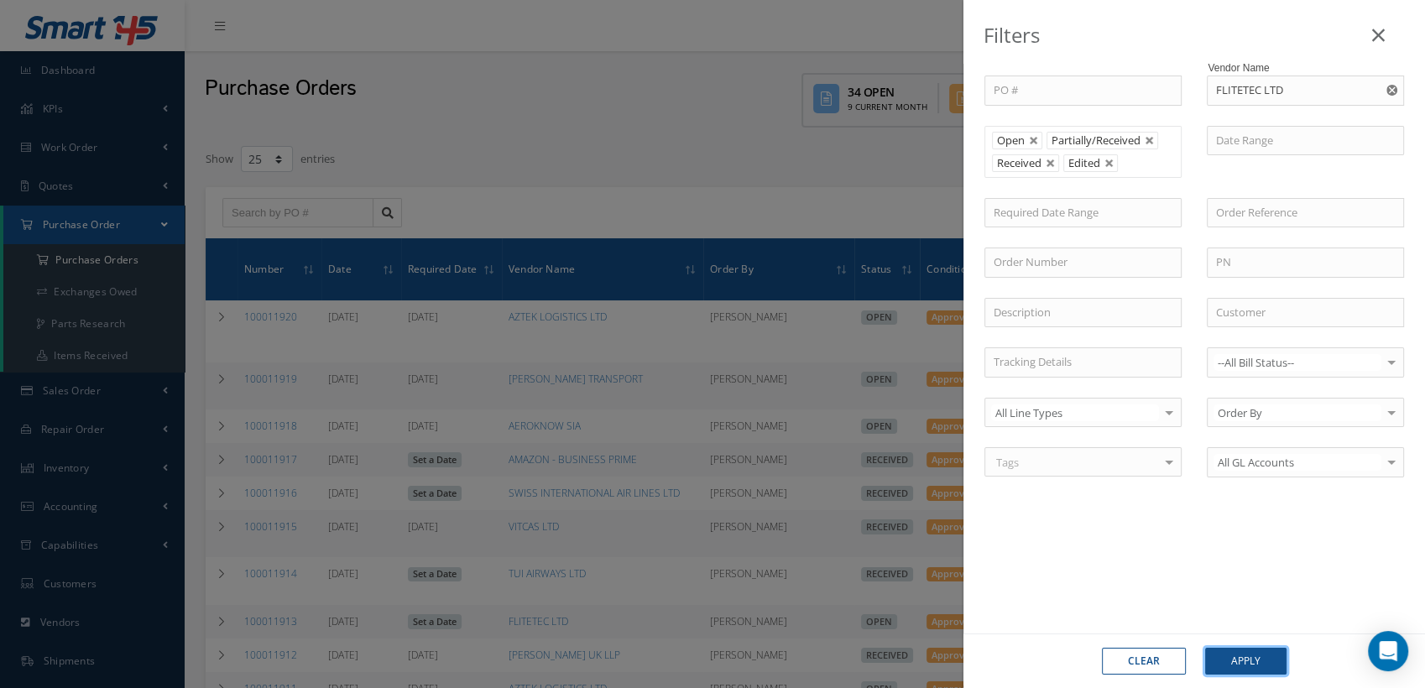
drag, startPoint x: 1245, startPoint y: 661, endPoint x: 1211, endPoint y: 594, distance: 75.1
click at [1245, 663] on button "Apply" at bounding box center [1245, 661] width 81 height 27
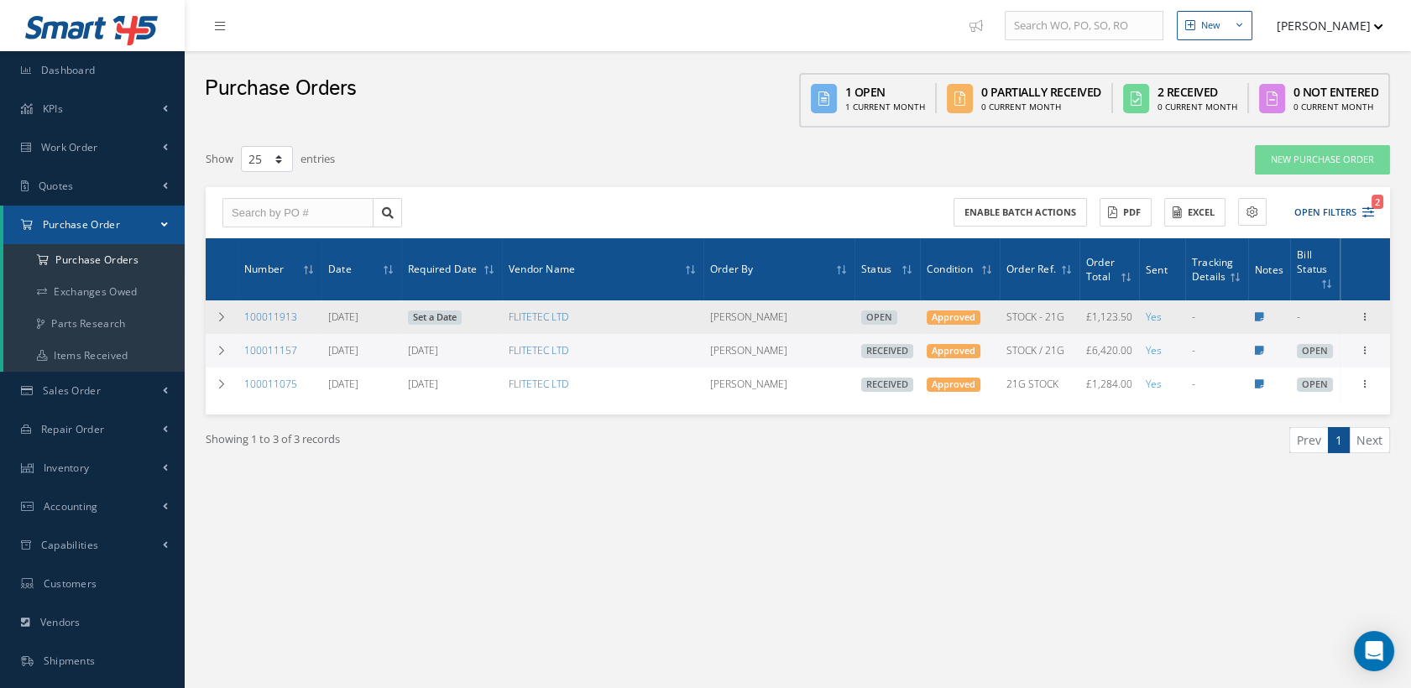
drag, startPoint x: 298, startPoint y: 321, endPoint x: 242, endPoint y: 319, distance: 56.3
click at [242, 319] on td "100011913" at bounding box center [280, 317] width 84 height 34
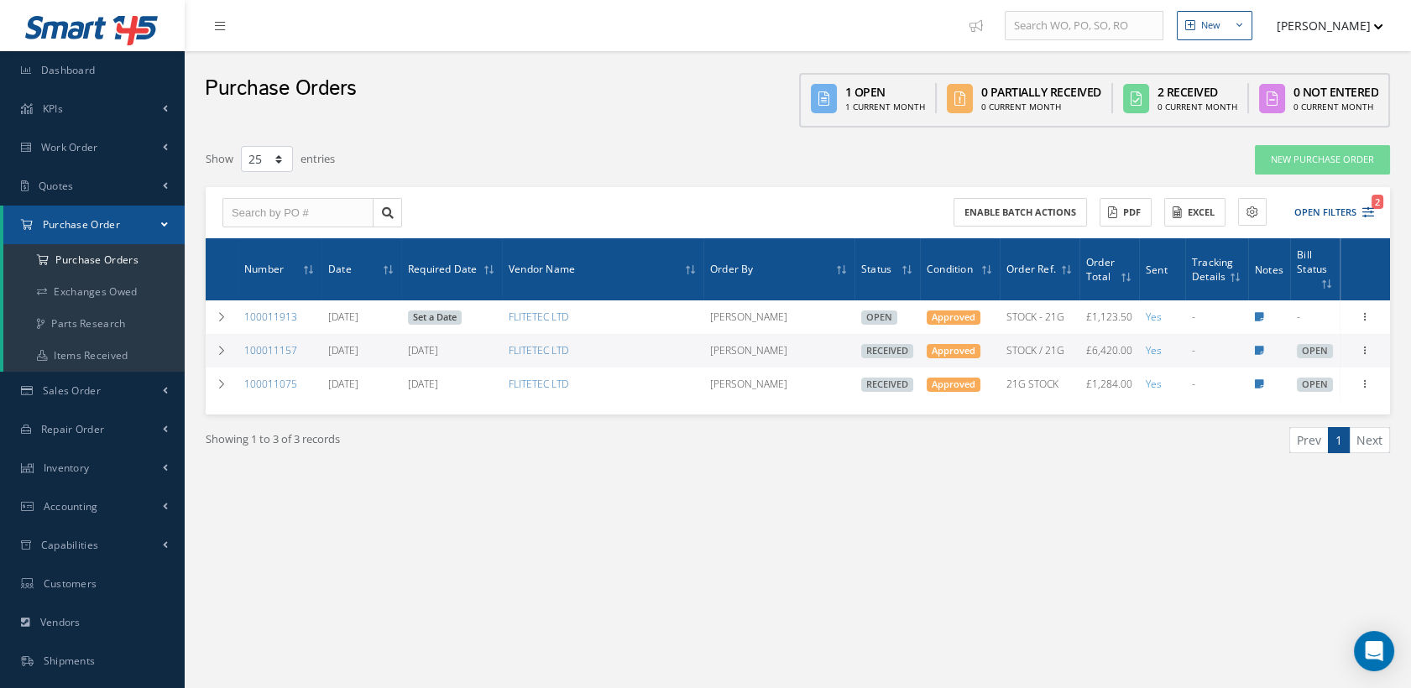
drag, startPoint x: 242, startPoint y: 319, endPoint x: 405, endPoint y: 441, distance: 204.4
click at [405, 441] on div "Showing 1 to 3 of 3 records" at bounding box center [495, 446] width 605 height 39
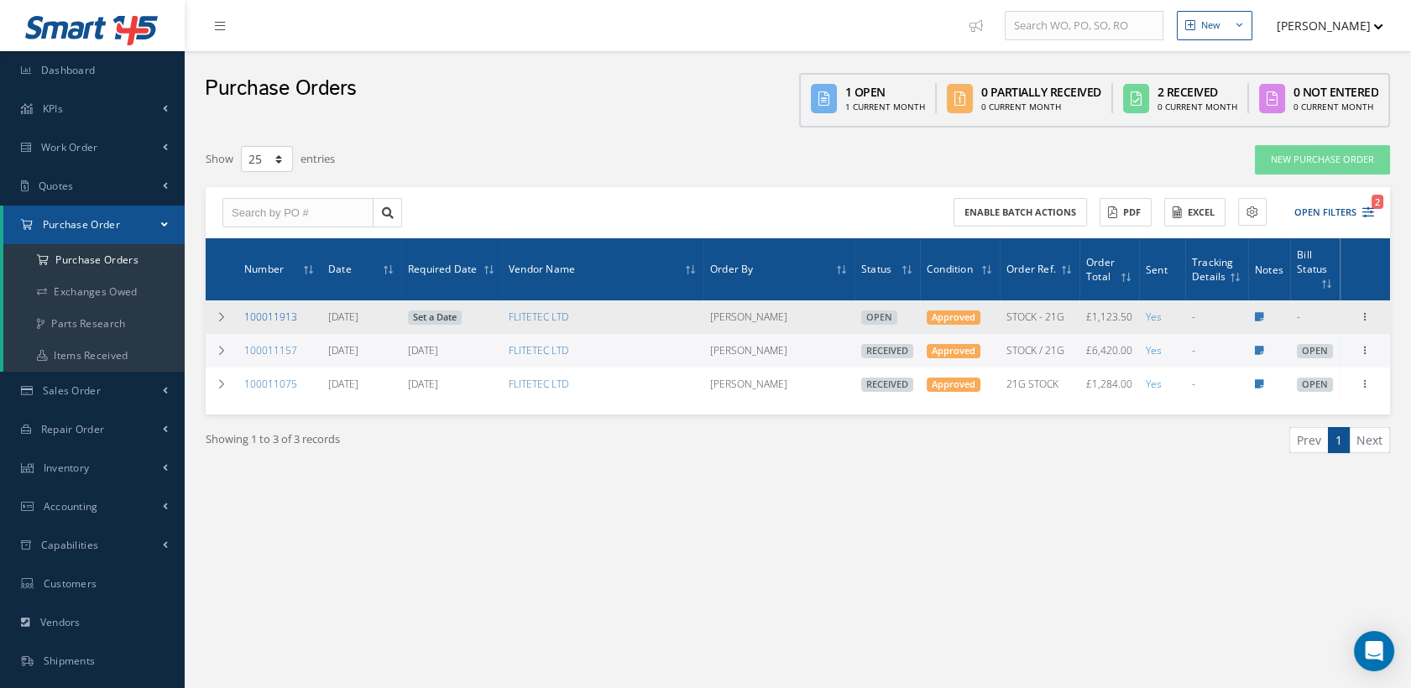
click at [290, 315] on link "100011913" at bounding box center [270, 317] width 53 height 14
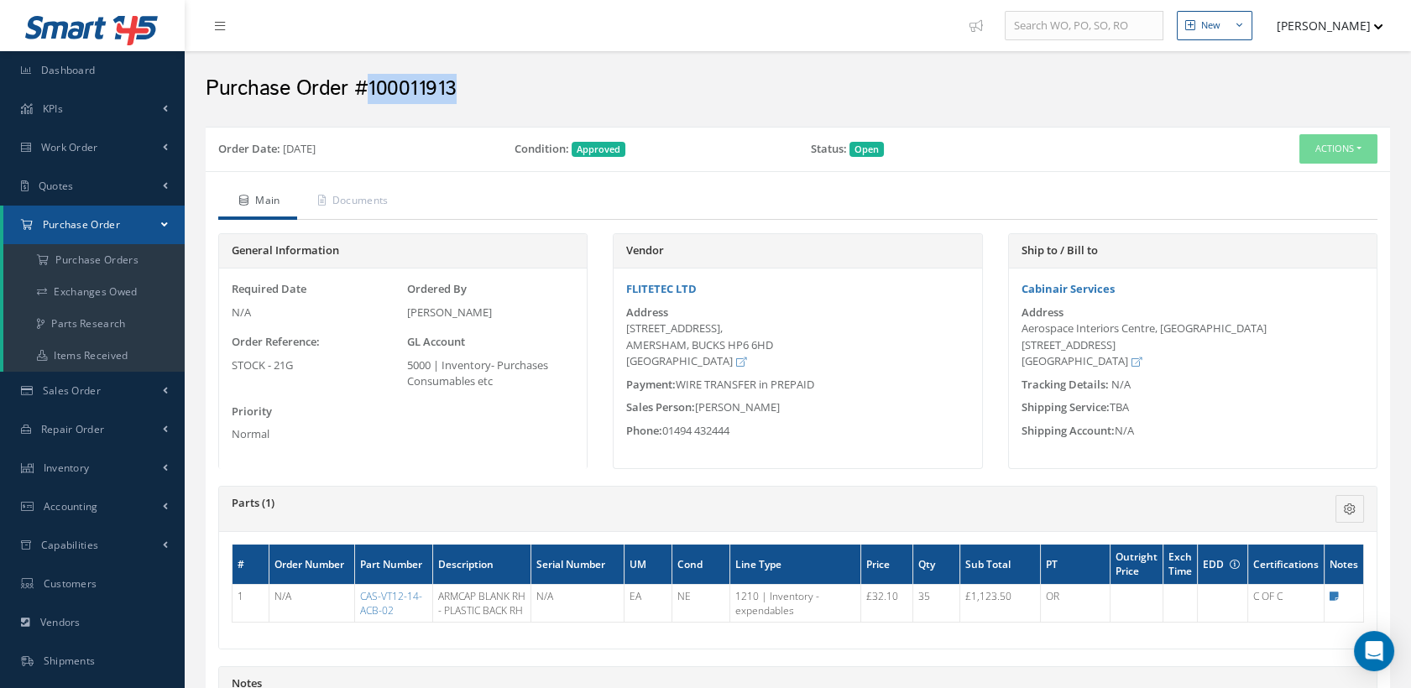
drag, startPoint x: 465, startPoint y: 88, endPoint x: 368, endPoint y: 91, distance: 96.5
click at [368, 91] on h2 "Purchase Order #100011913" at bounding box center [798, 88] width 1184 height 25
copy h2 "100011913"
click at [1326, 140] on button "Actions" at bounding box center [1338, 148] width 78 height 29
drag, startPoint x: 1158, startPoint y: 321, endPoint x: 1190, endPoint y: 191, distance: 133.1
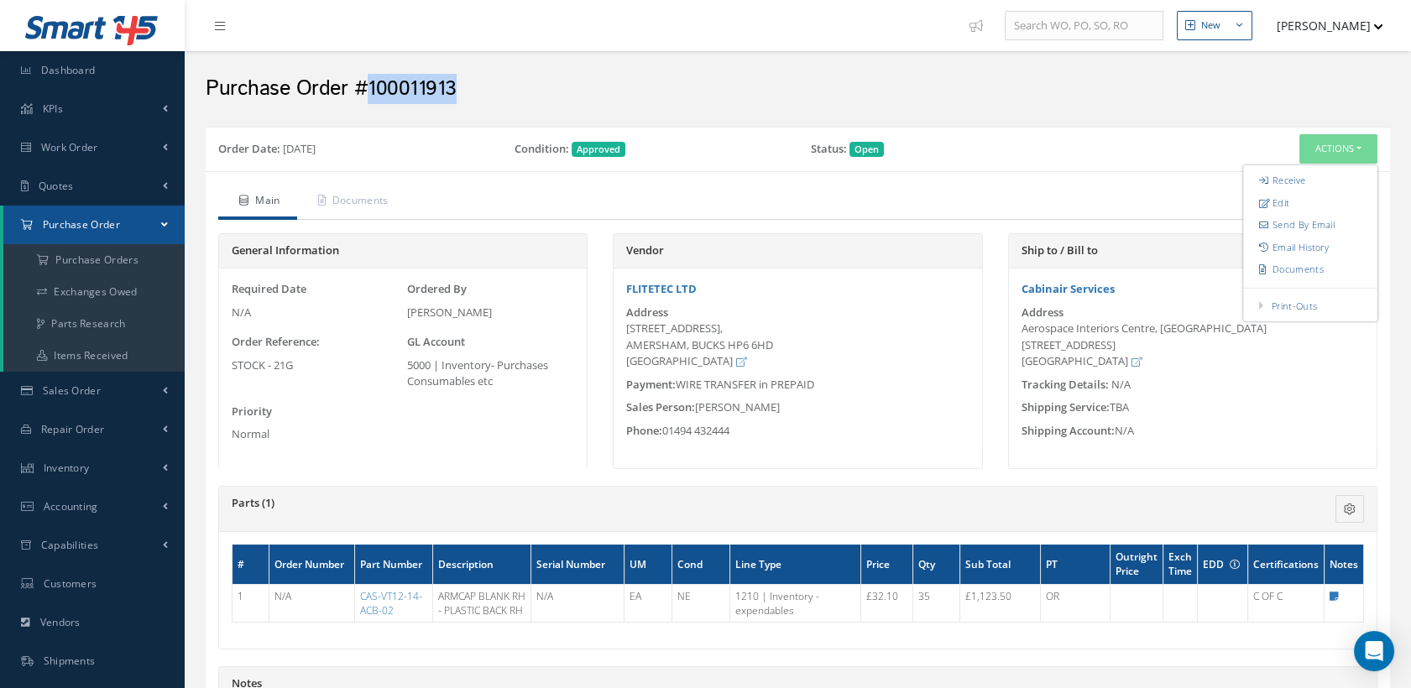
click at [1190, 191] on div "Order Date: [DATE] Condition: Approved Status: Open Actions Receive Edit Send B…" at bounding box center [798, 622] width 1184 height 991
click at [422, 164] on div "Order Date: [DATE] Condition: Approved Status: Open Actions Receive Edit Send B…" at bounding box center [798, 149] width 1184 height 44
click at [363, 196] on link "Documents" at bounding box center [351, 202] width 108 height 35
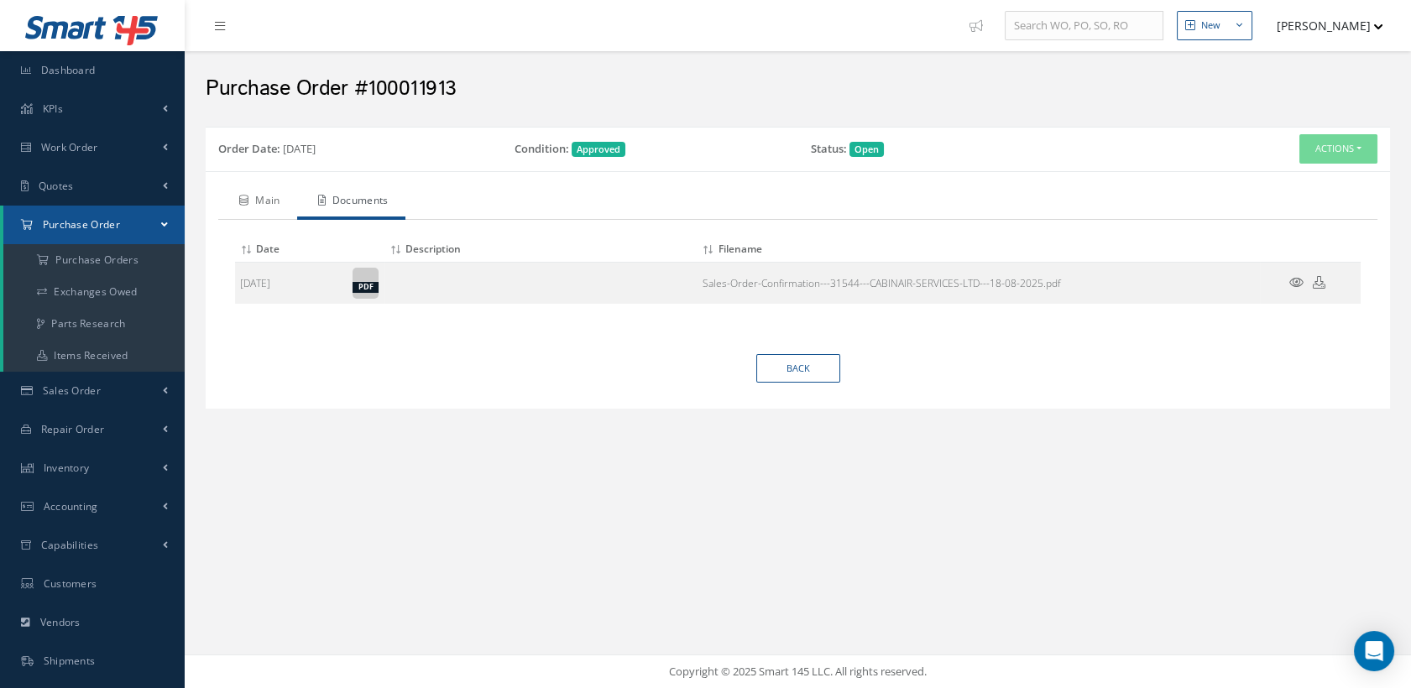
click at [272, 198] on link "Main" at bounding box center [257, 202] width 79 height 35
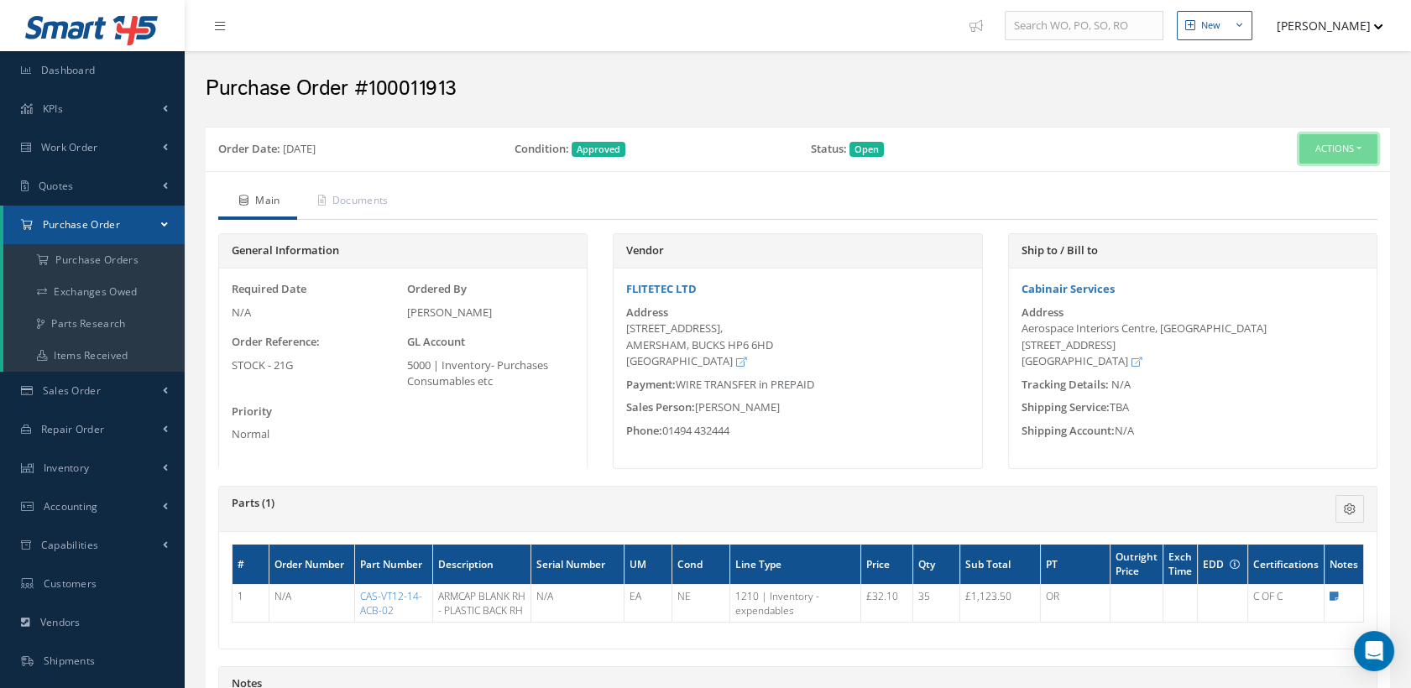
click at [1299, 155] on button "Actions" at bounding box center [1338, 148] width 78 height 29
click at [1222, 317] on link "Print Purchase Order" at bounding box center [1193, 325] width 146 height 26
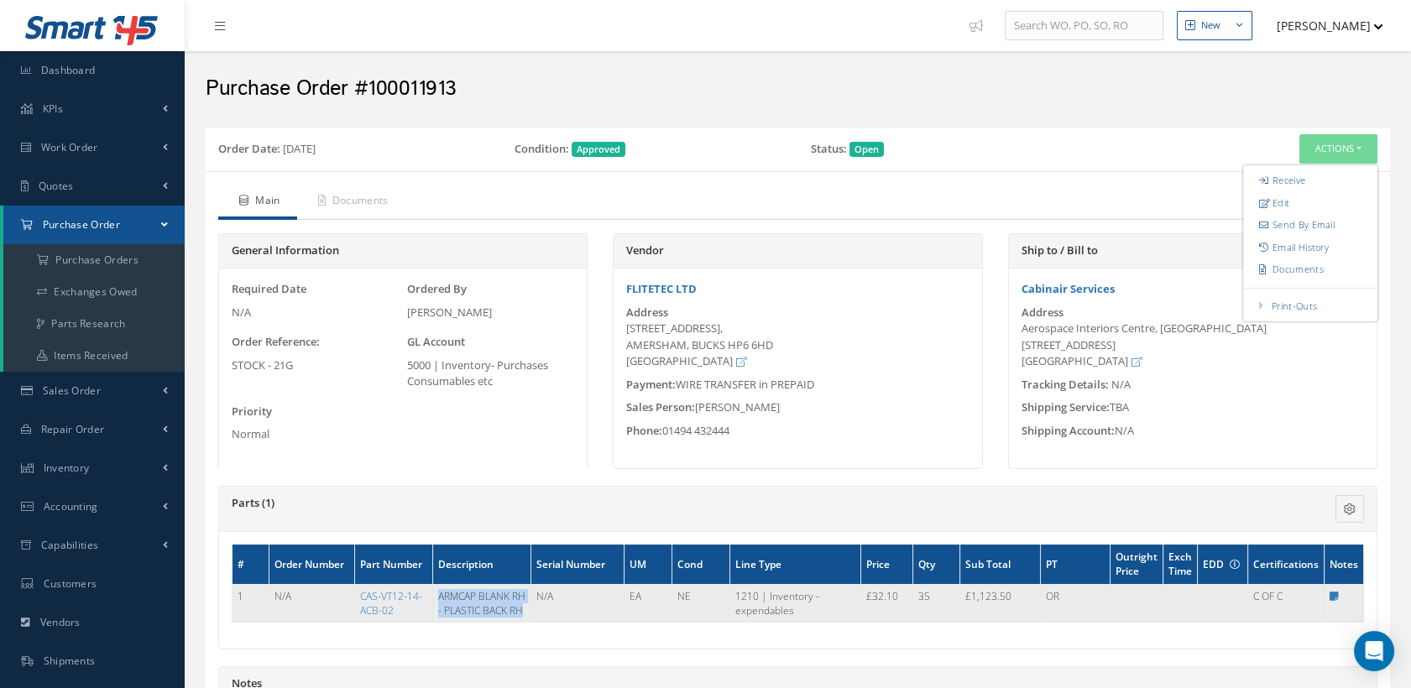
drag, startPoint x: 458, startPoint y: 629, endPoint x: 440, endPoint y: 593, distance: 39.8
click at [440, 593] on td "ARMCAP BLANK RH - PLASTIC BACK RH" at bounding box center [481, 603] width 98 height 38
copy td "ARMCAP BLANK RH - PLASTIC BACK RH"
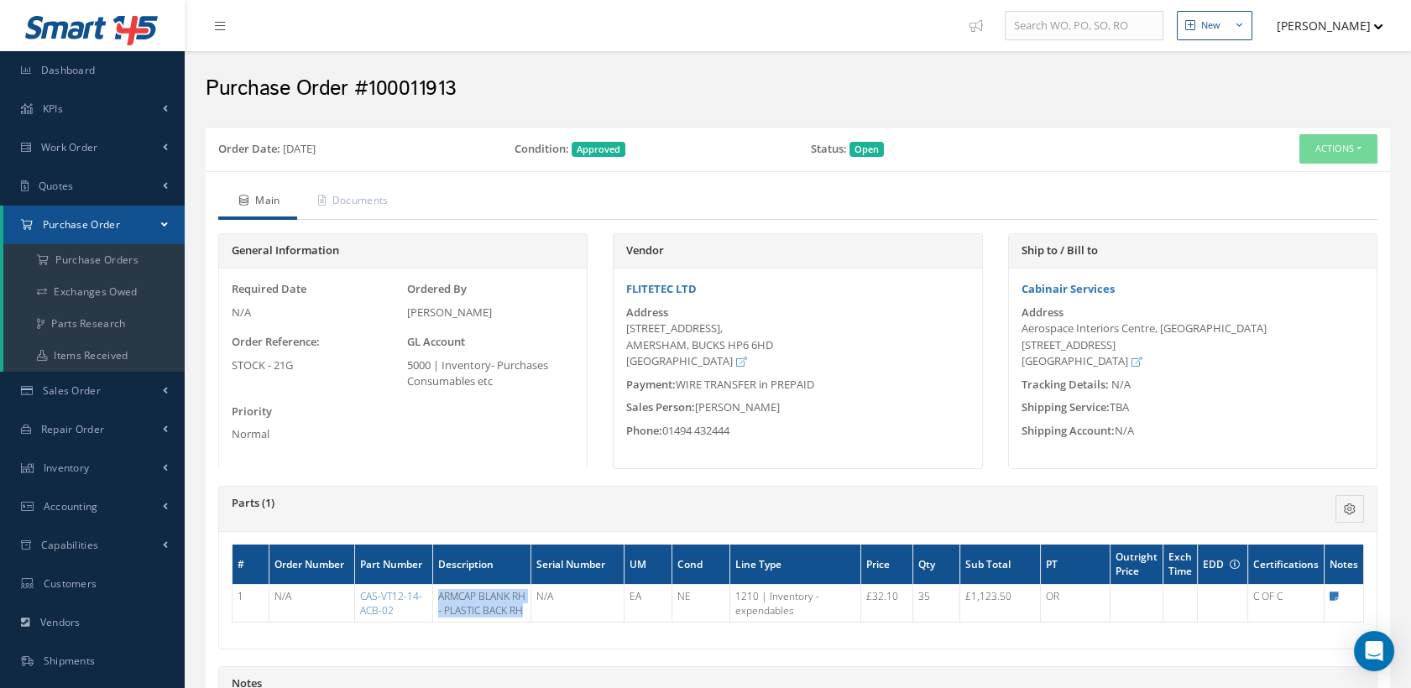
click at [279, 198] on link "Main" at bounding box center [257, 202] width 79 height 35
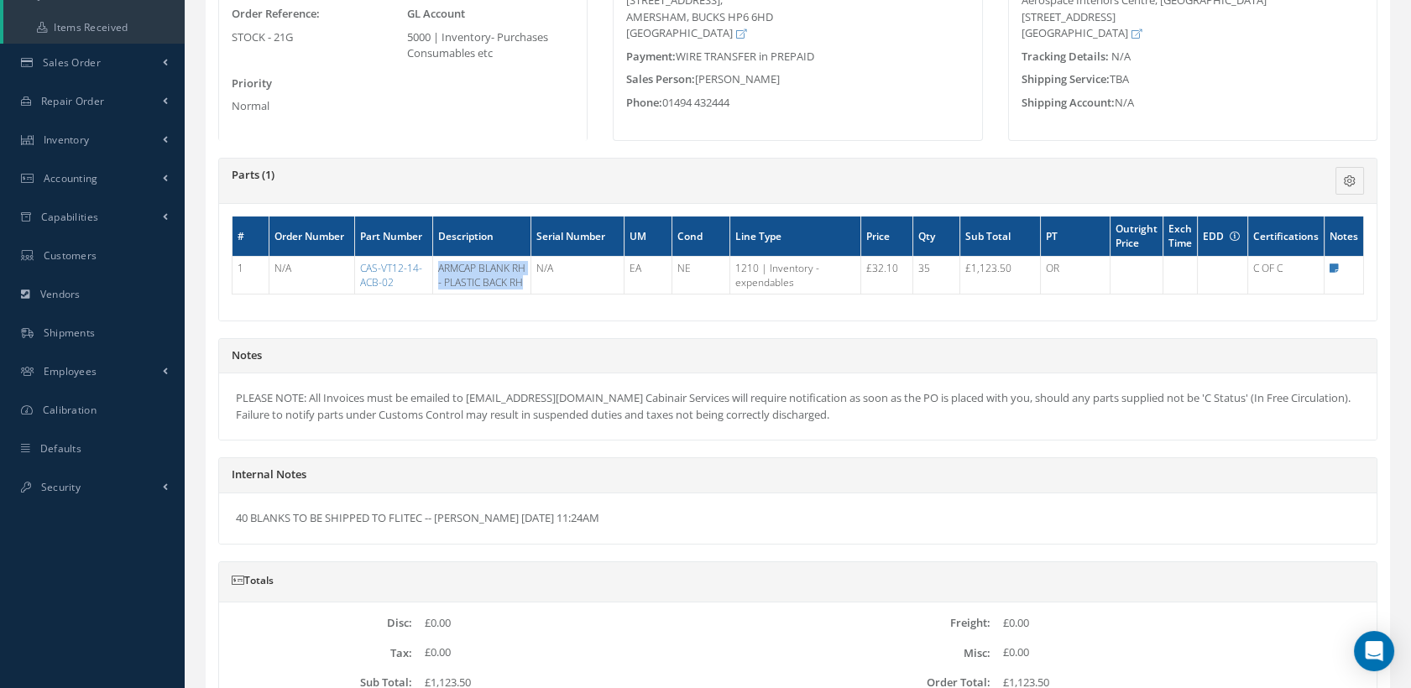
scroll to position [496, 0]
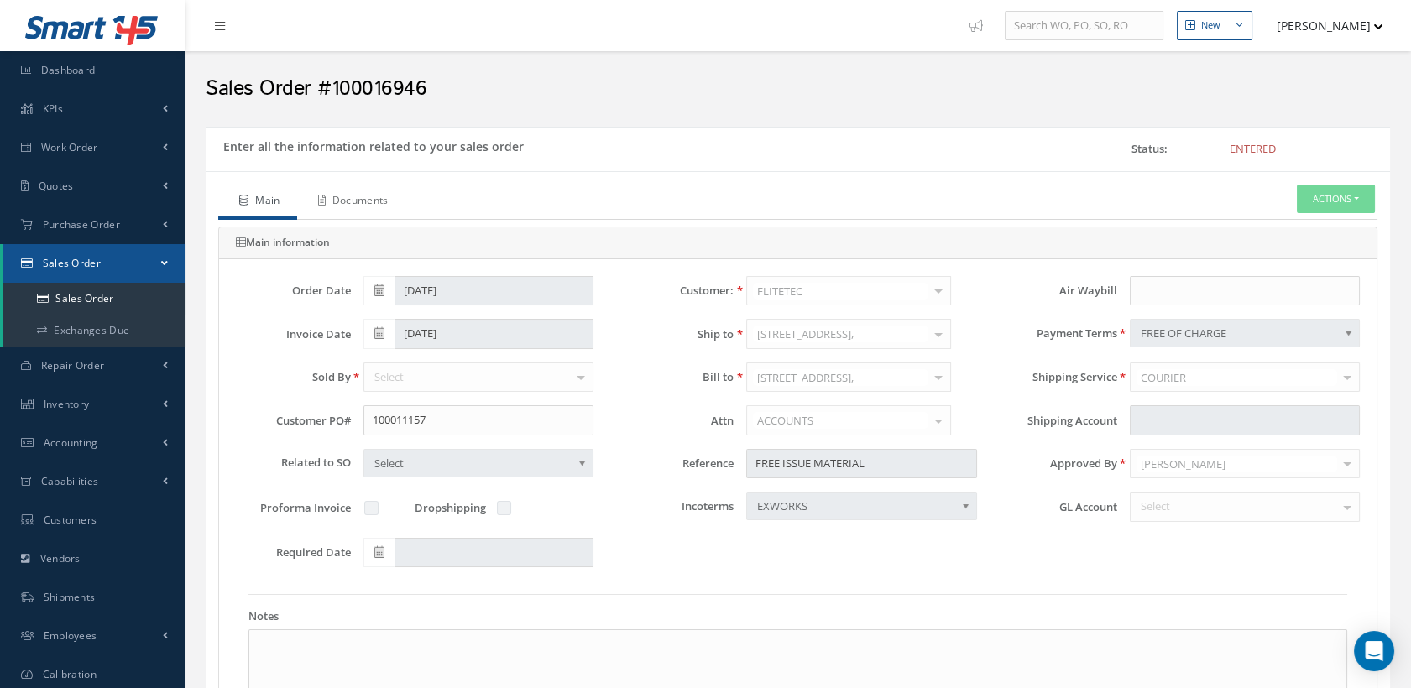
click at [376, 195] on link "Documents" at bounding box center [351, 202] width 108 height 35
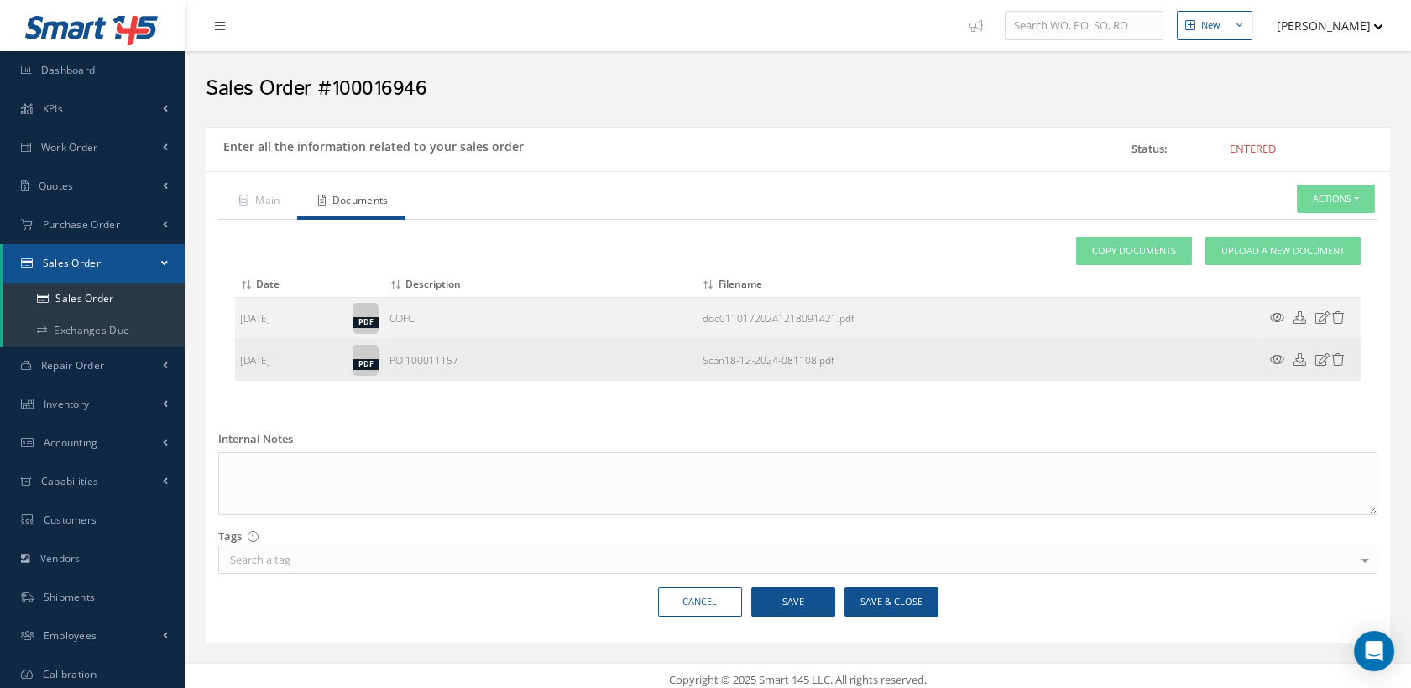
click at [1276, 357] on icon at bounding box center [1277, 359] width 14 height 13
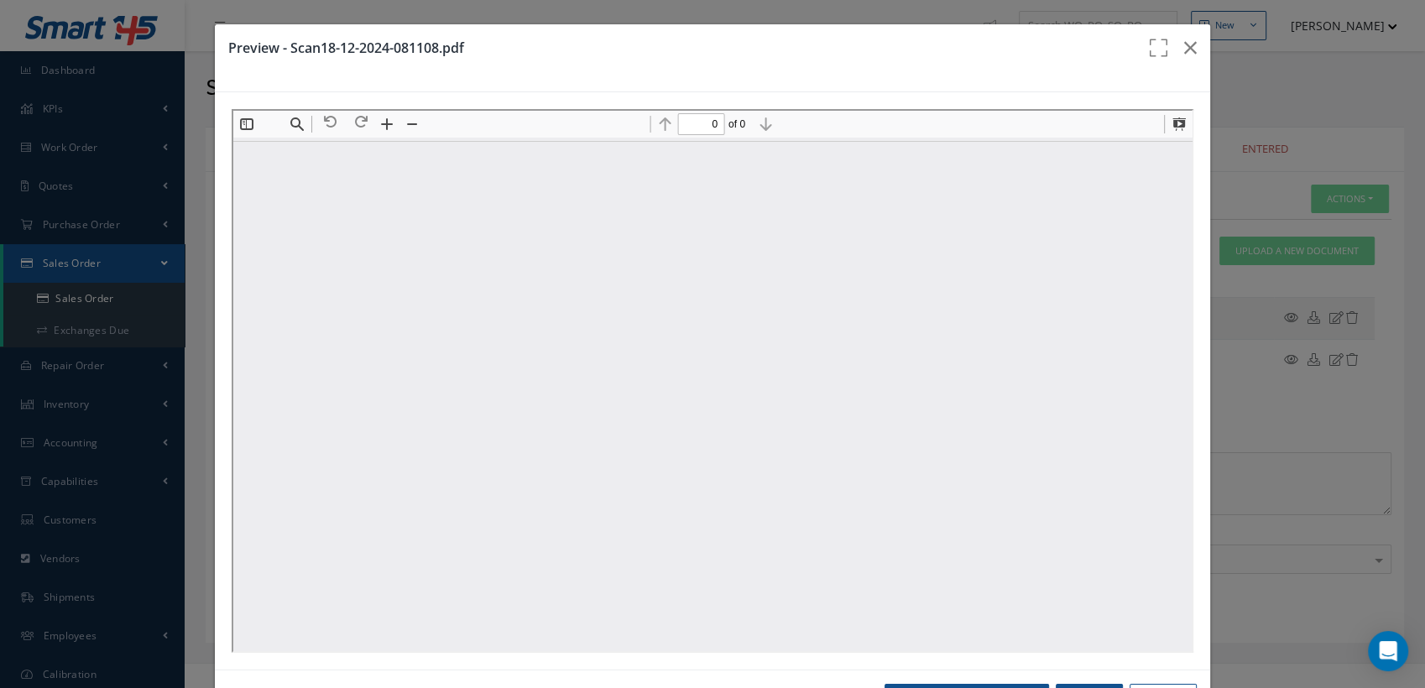
type input "1"
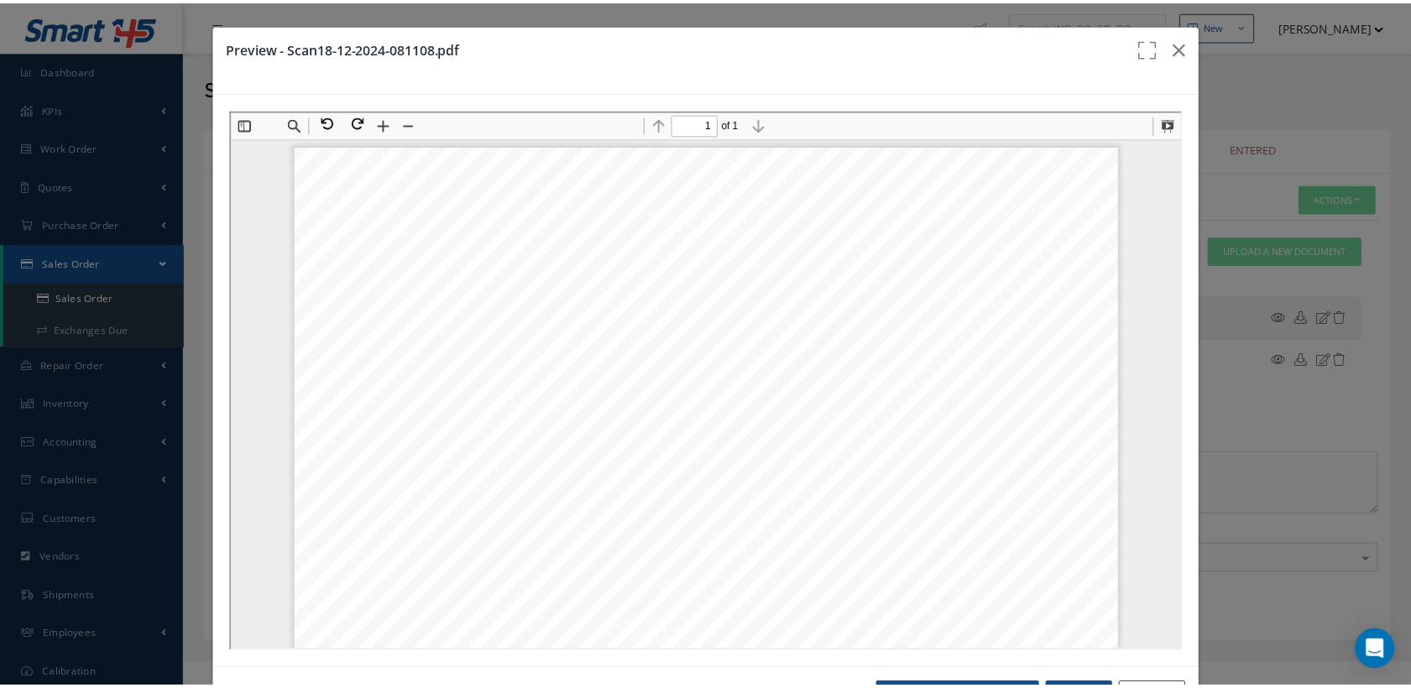
scroll to position [94, 0]
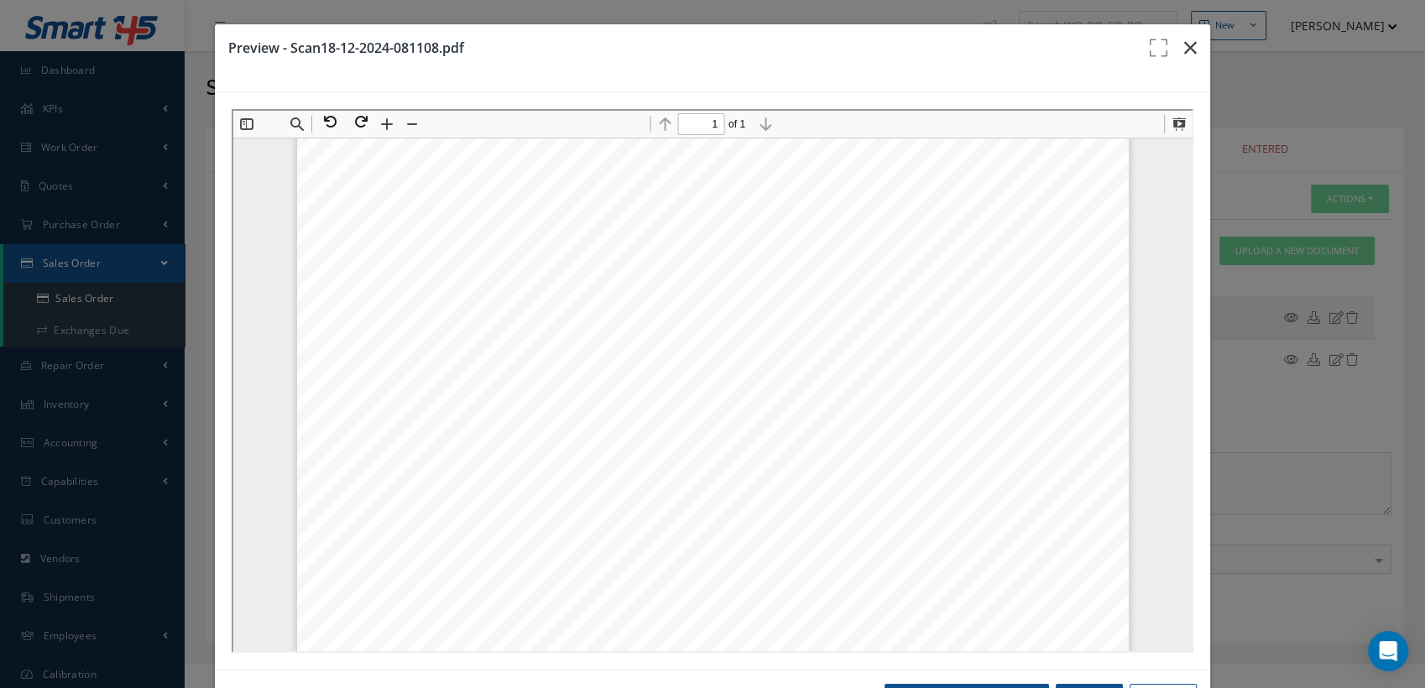
click at [1184, 44] on icon "button" at bounding box center [1190, 48] width 13 height 20
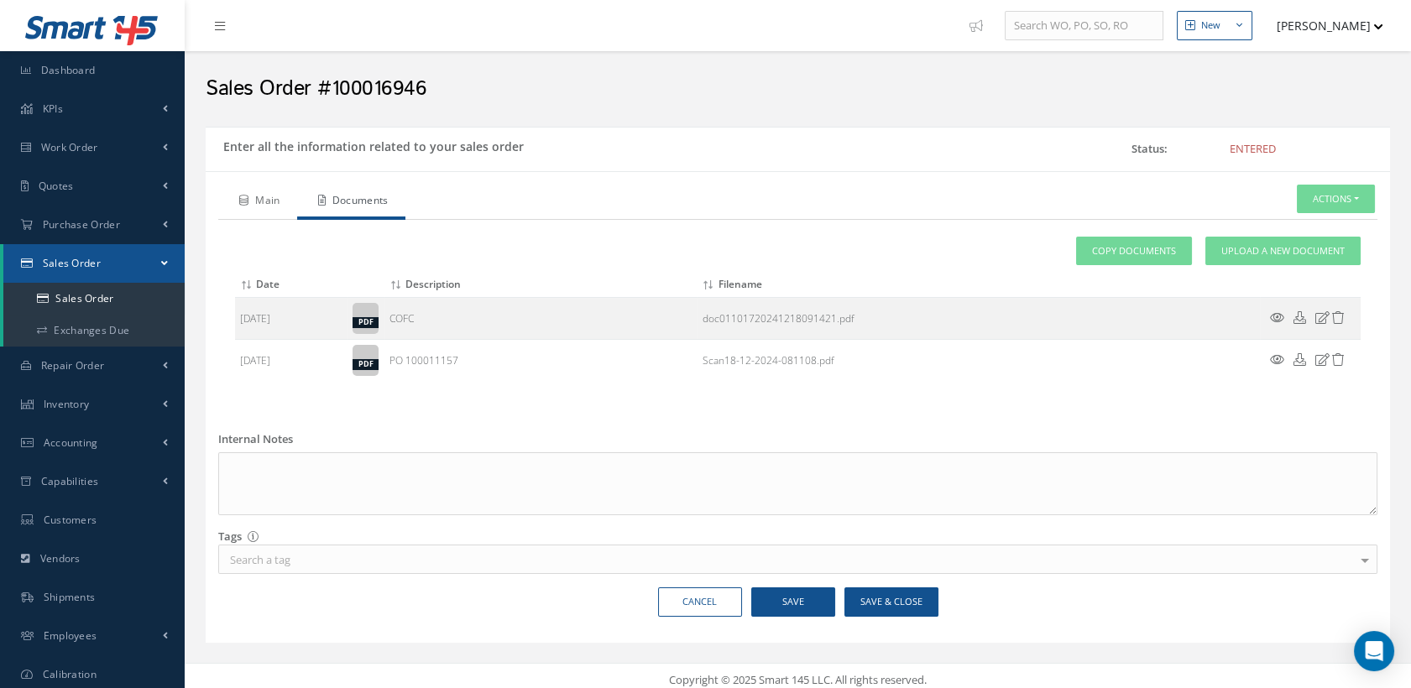
click at [269, 201] on link "Main" at bounding box center [257, 202] width 79 height 35
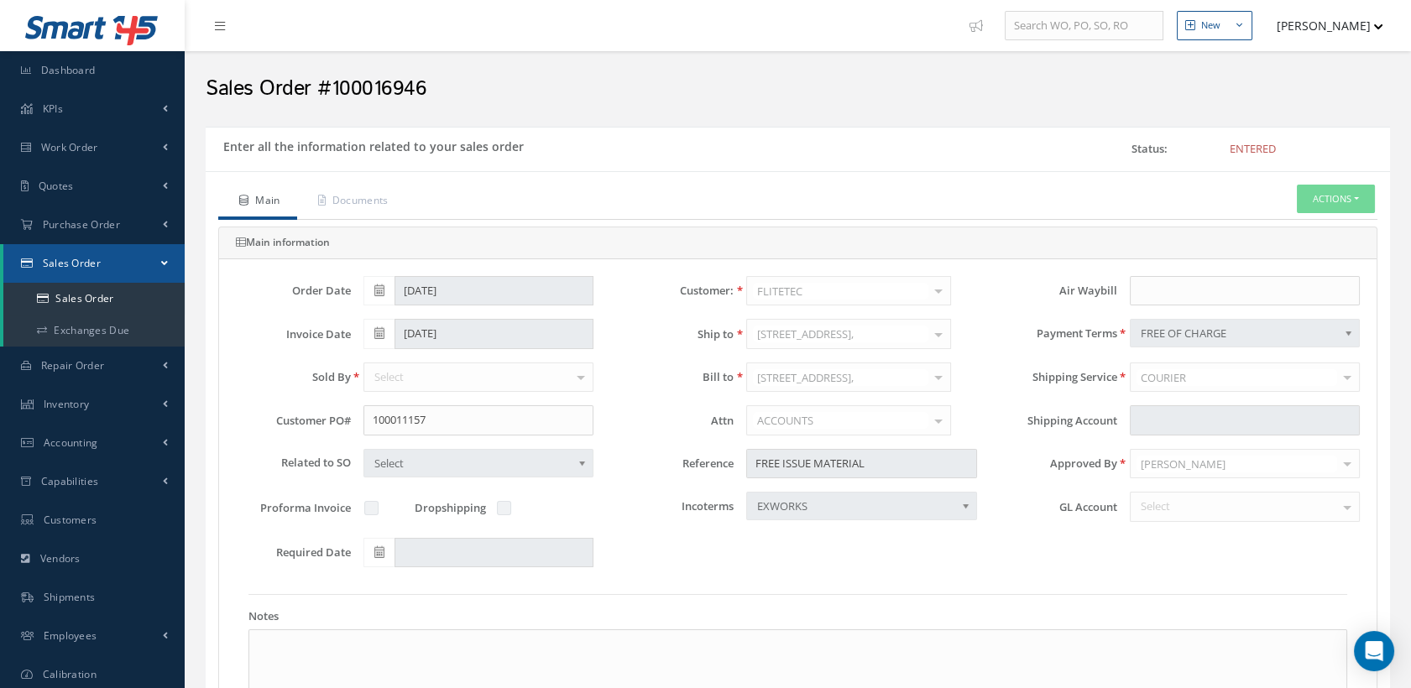
scroll to position [466, 0]
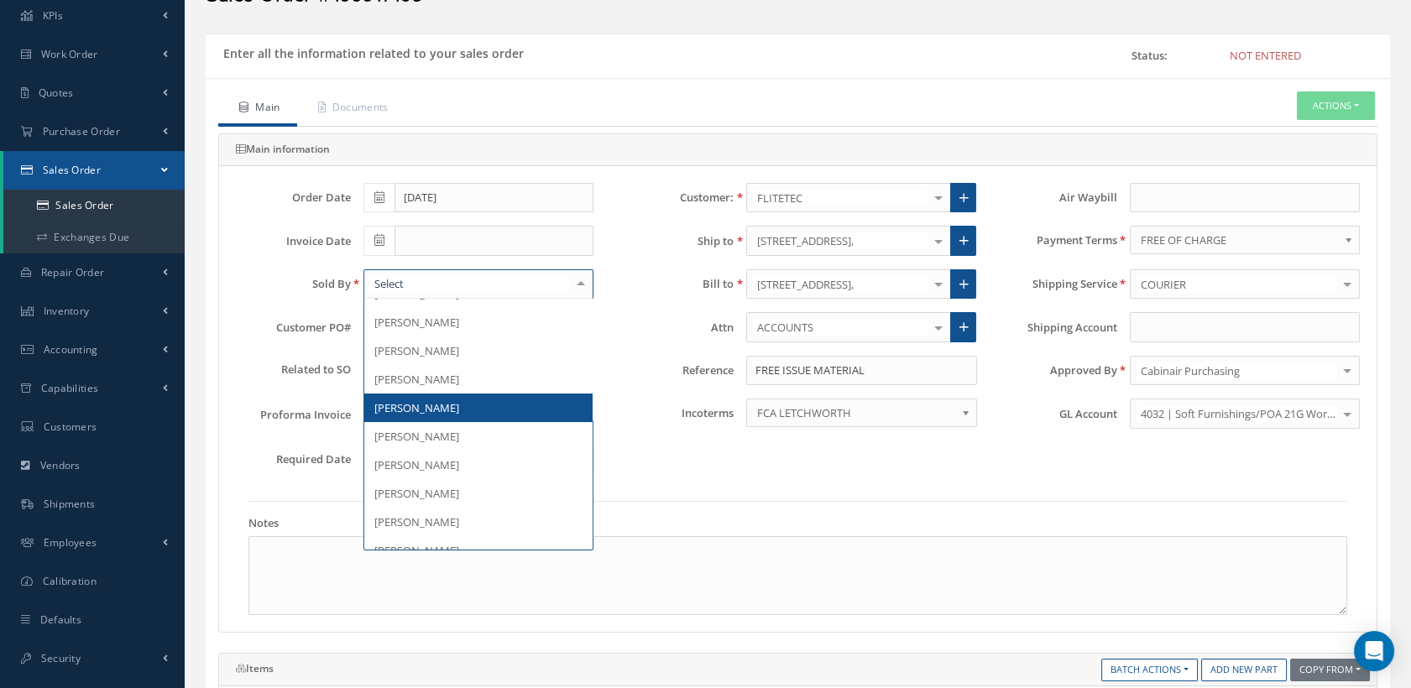
scroll to position [373, 0]
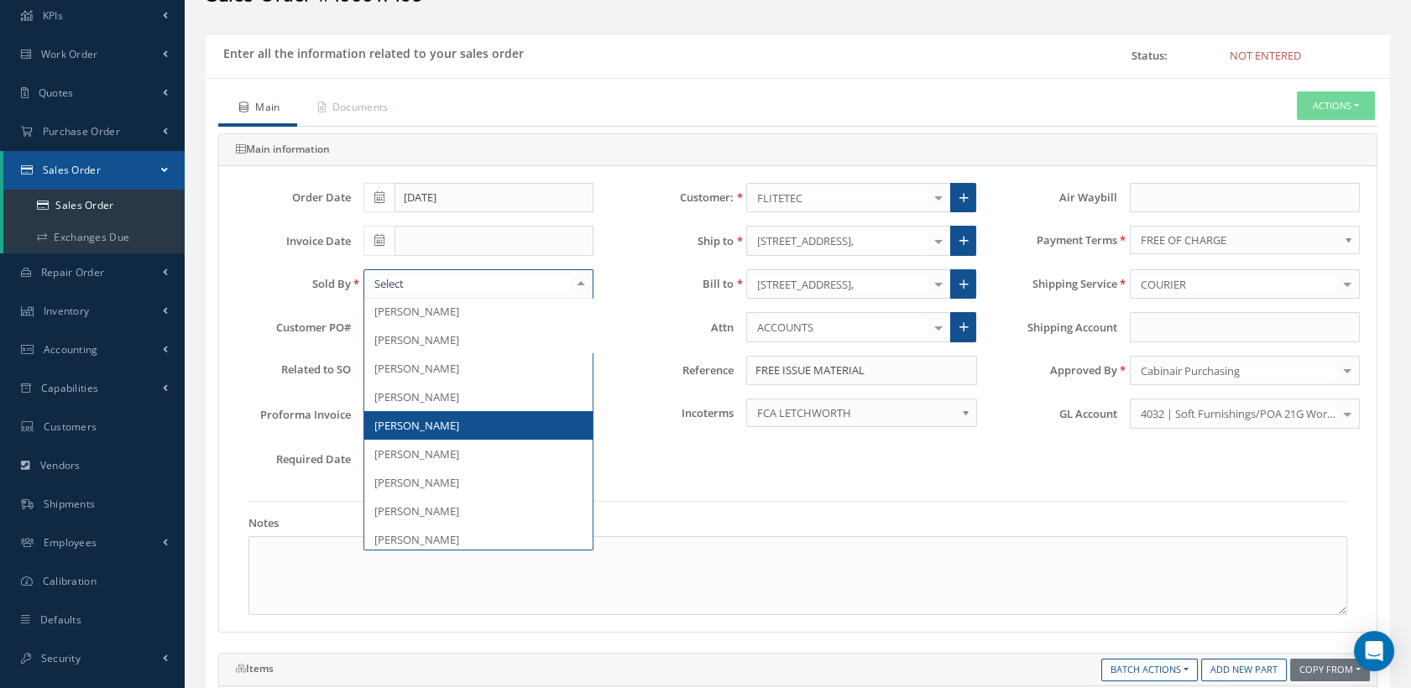
click at [470, 424] on span "[PERSON_NAME]" at bounding box center [478, 425] width 228 height 29
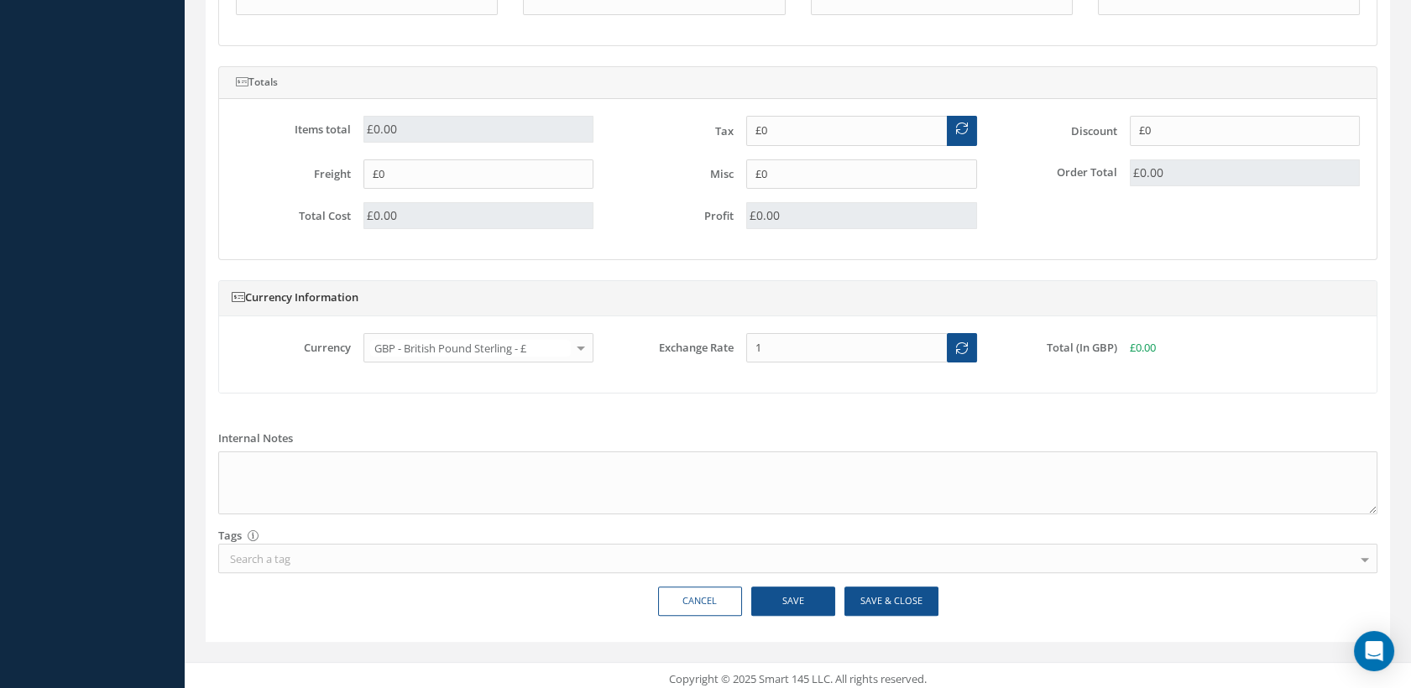
scroll to position [1036, 0]
click at [786, 594] on button "Save" at bounding box center [793, 598] width 84 height 29
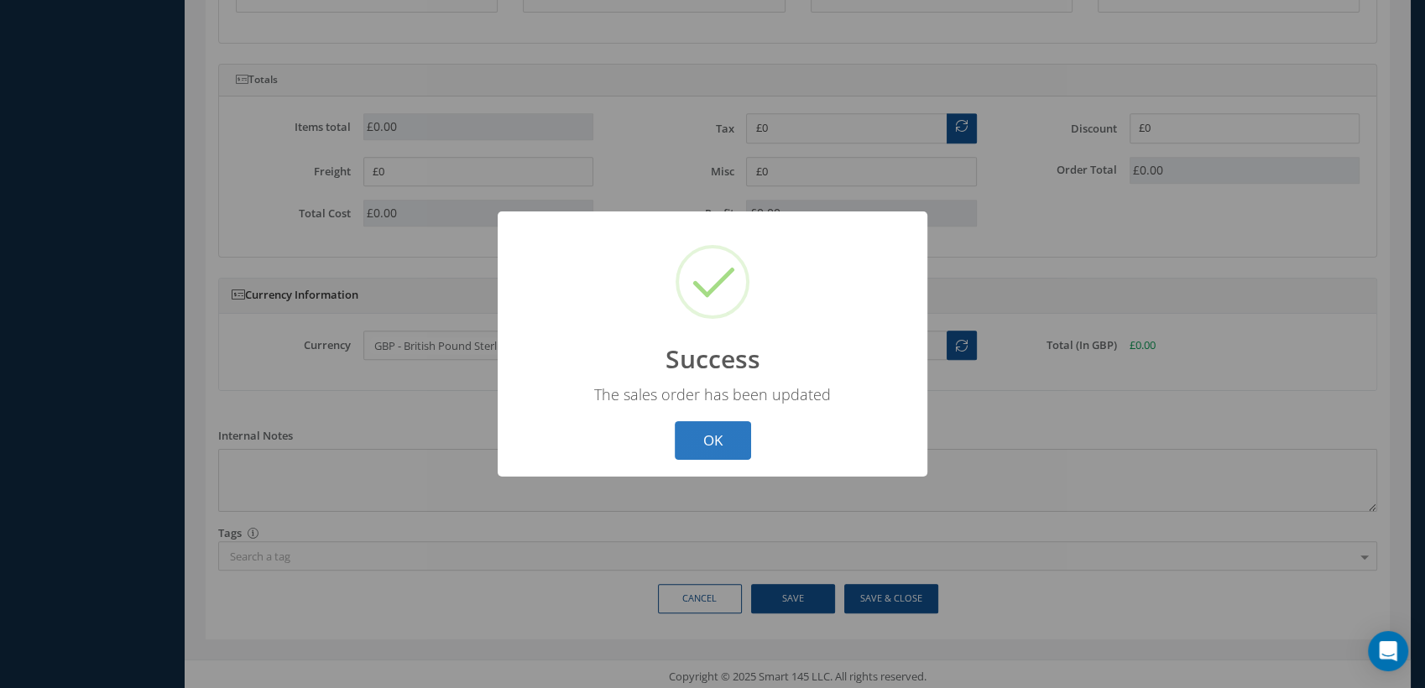
click at [711, 442] on button "OK" at bounding box center [713, 440] width 76 height 39
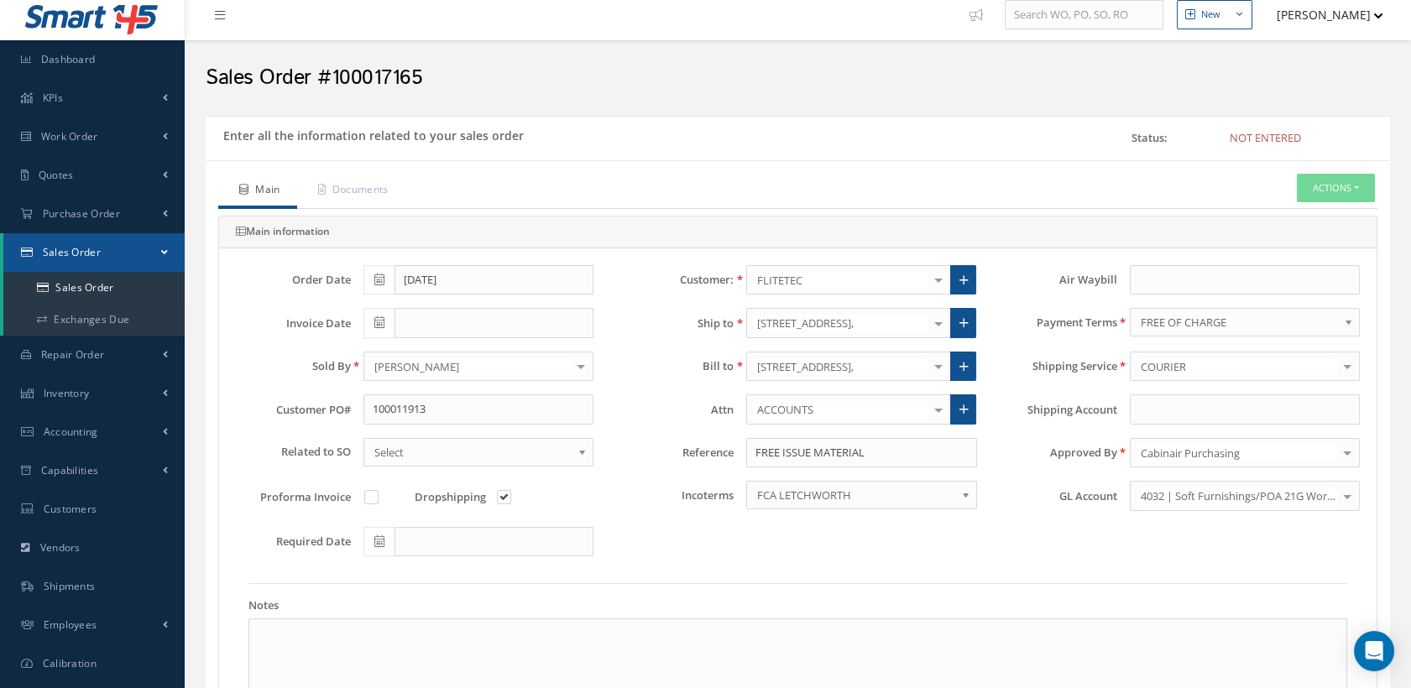
scroll to position [0, 0]
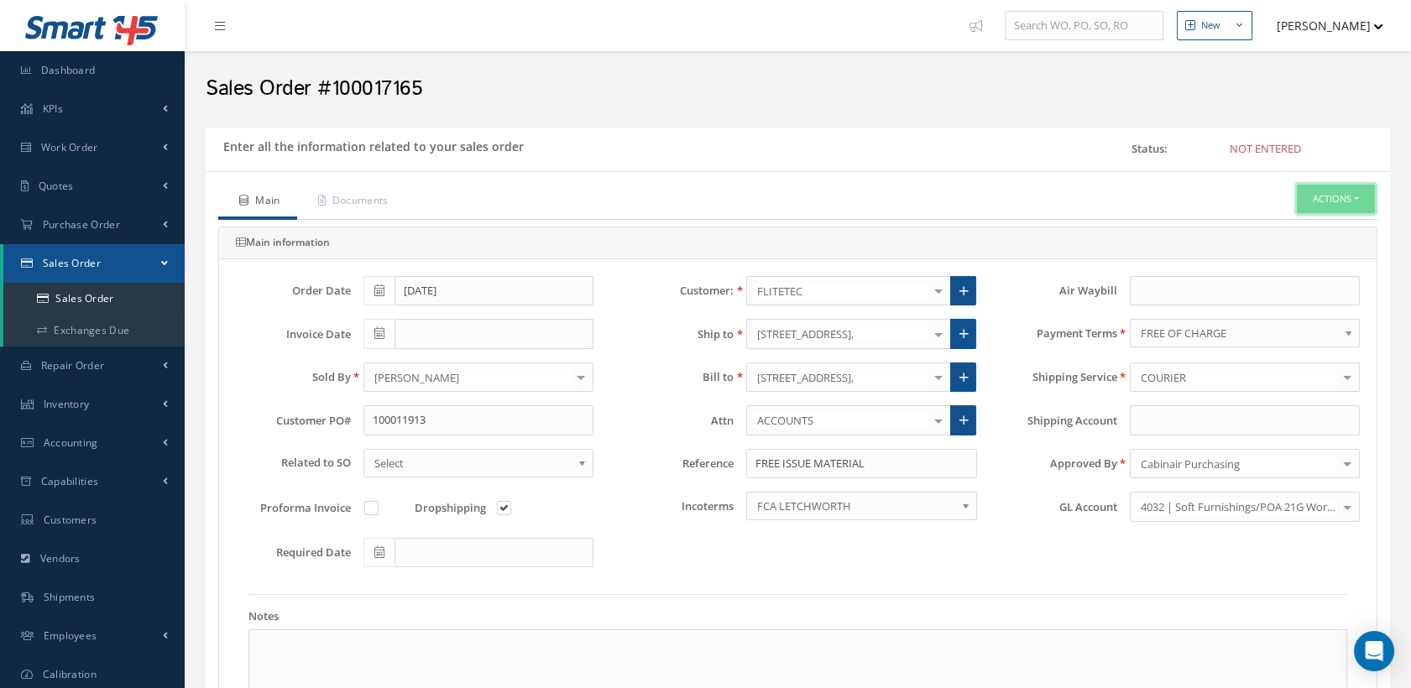
click at [1312, 201] on button "Actions" at bounding box center [1336, 199] width 78 height 29
click at [1144, 413] on link "C of C" at bounding box center [1183, 418] width 128 height 26
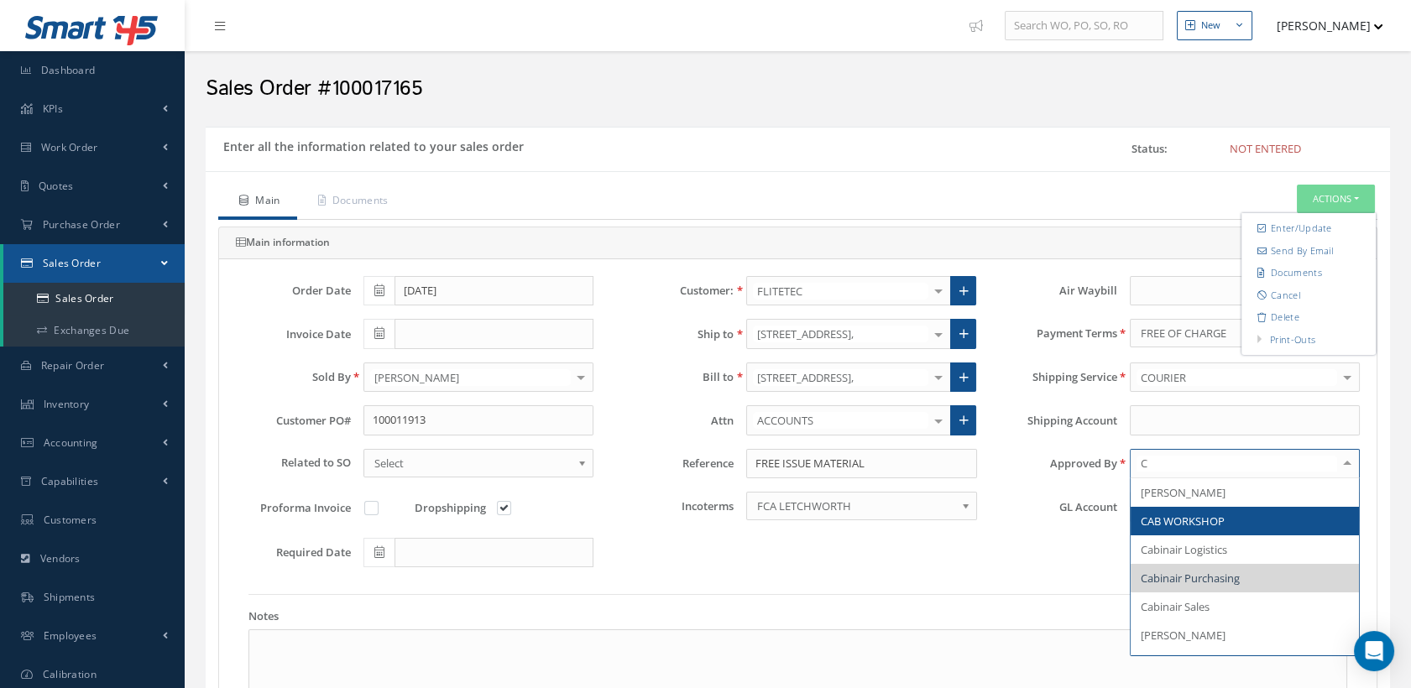
type input "CL"
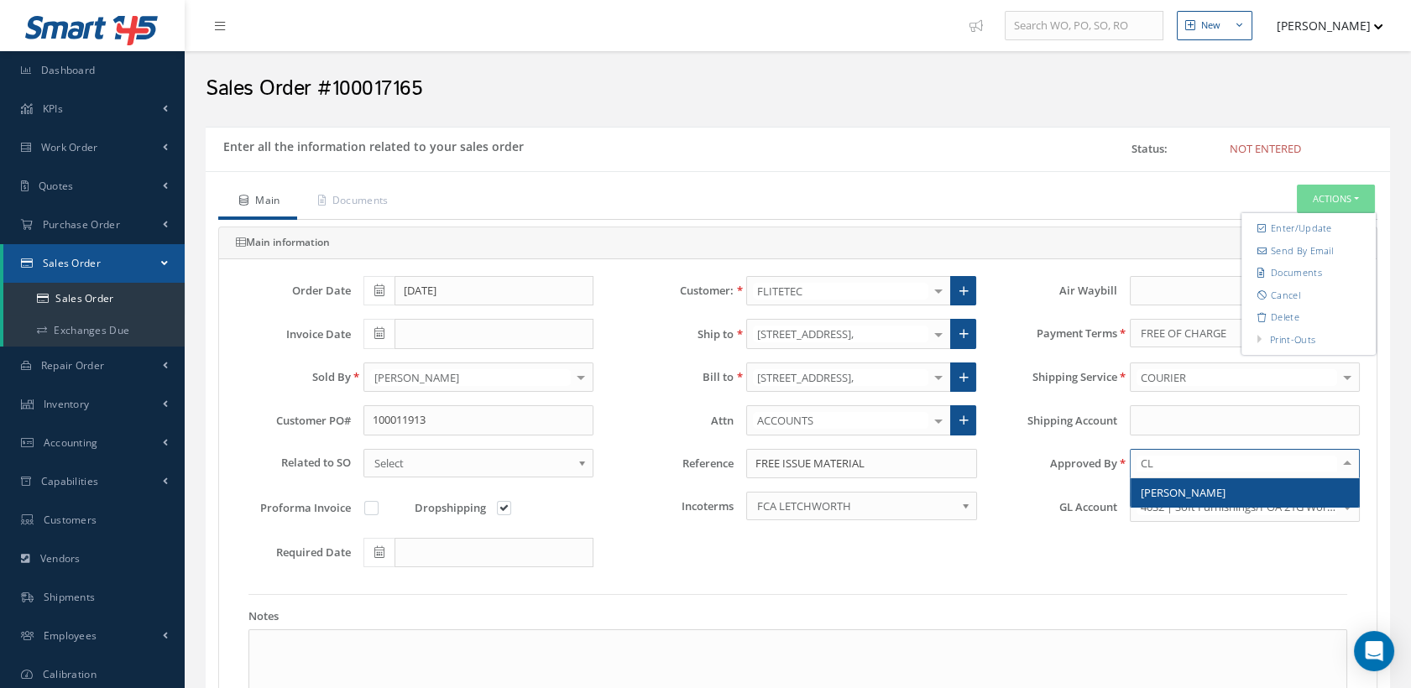
click at [1192, 487] on span "[PERSON_NAME]" at bounding box center [1183, 492] width 85 height 15
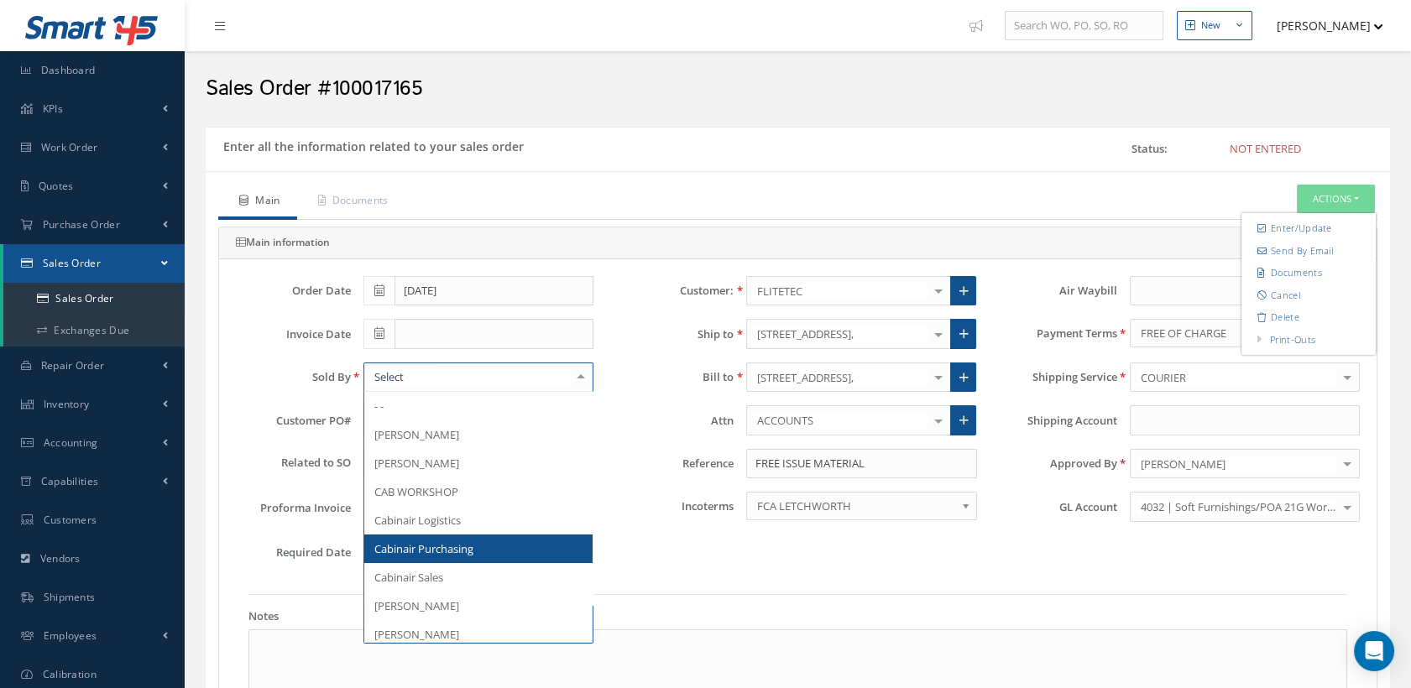
click at [462, 551] on span "Cabinair Purchasing" at bounding box center [423, 548] width 99 height 15
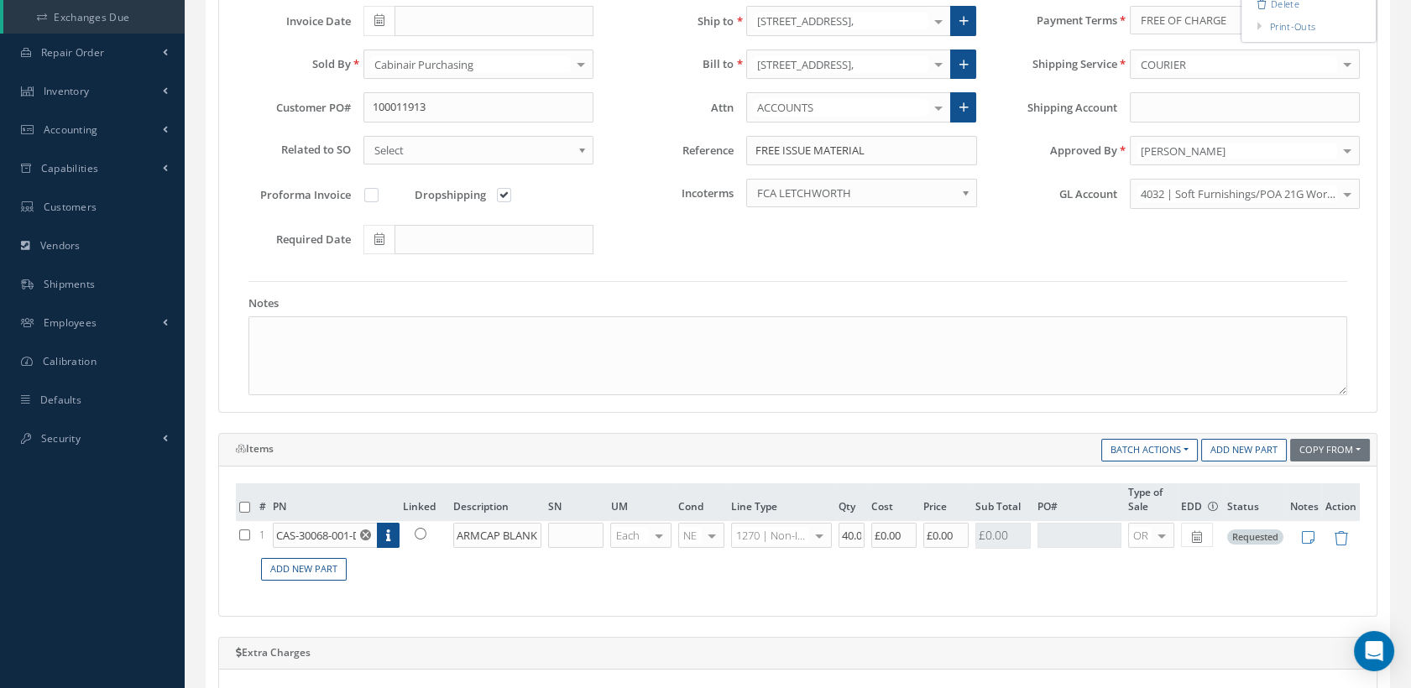
scroll to position [104, 0]
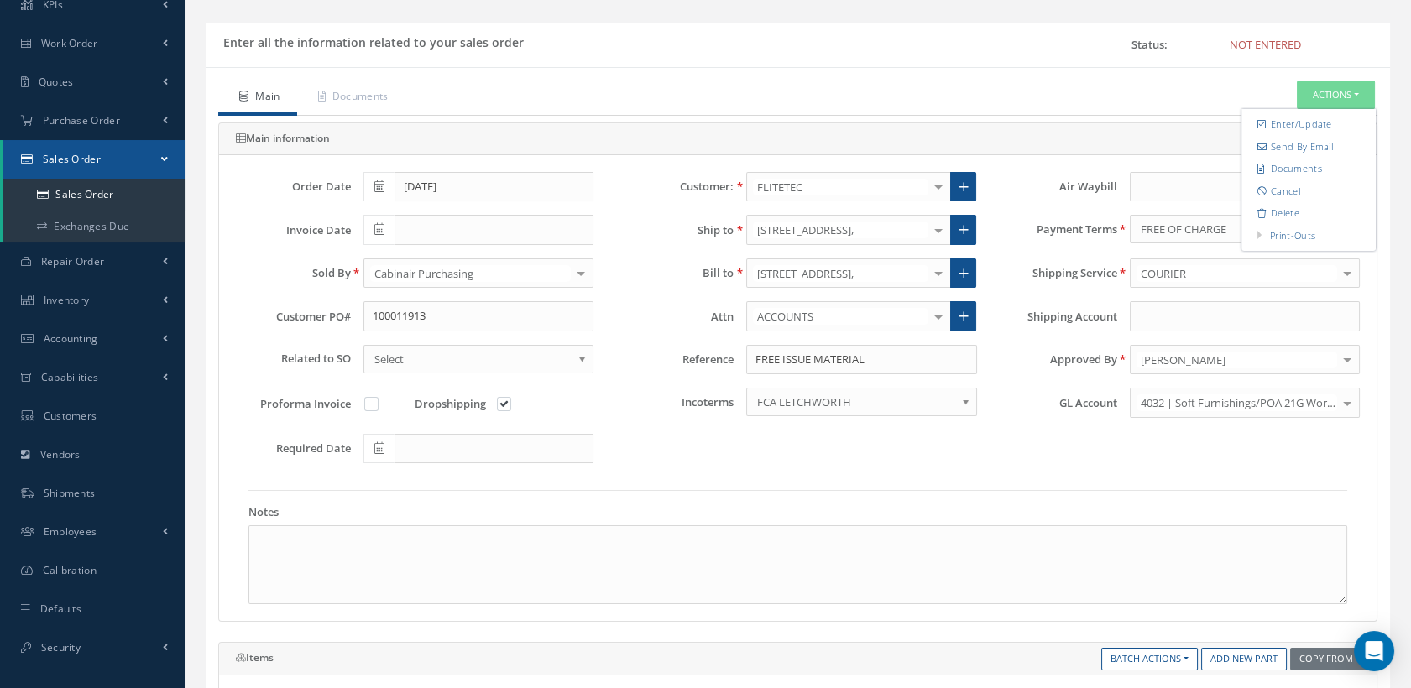
click at [379, 223] on icon at bounding box center [379, 229] width 10 height 12
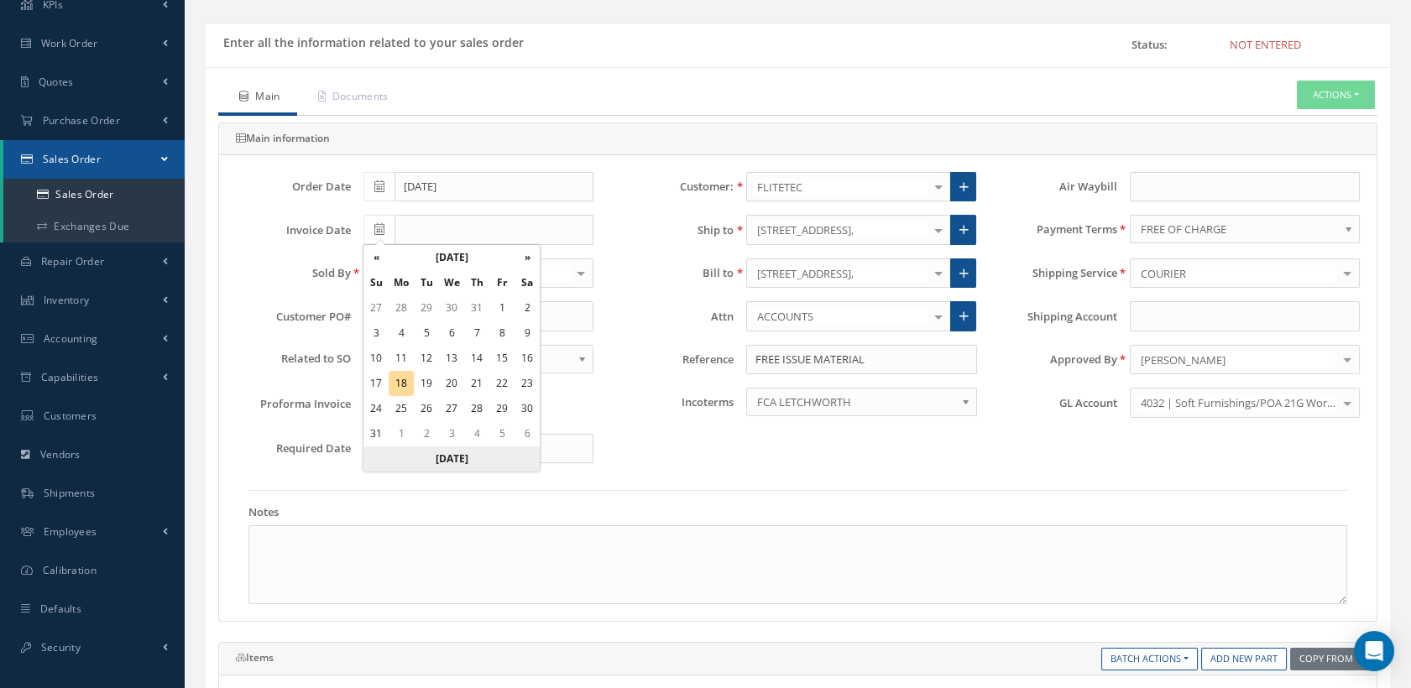
click at [450, 451] on th "Today" at bounding box center [451, 458] width 176 height 25
type input "[DATE]"
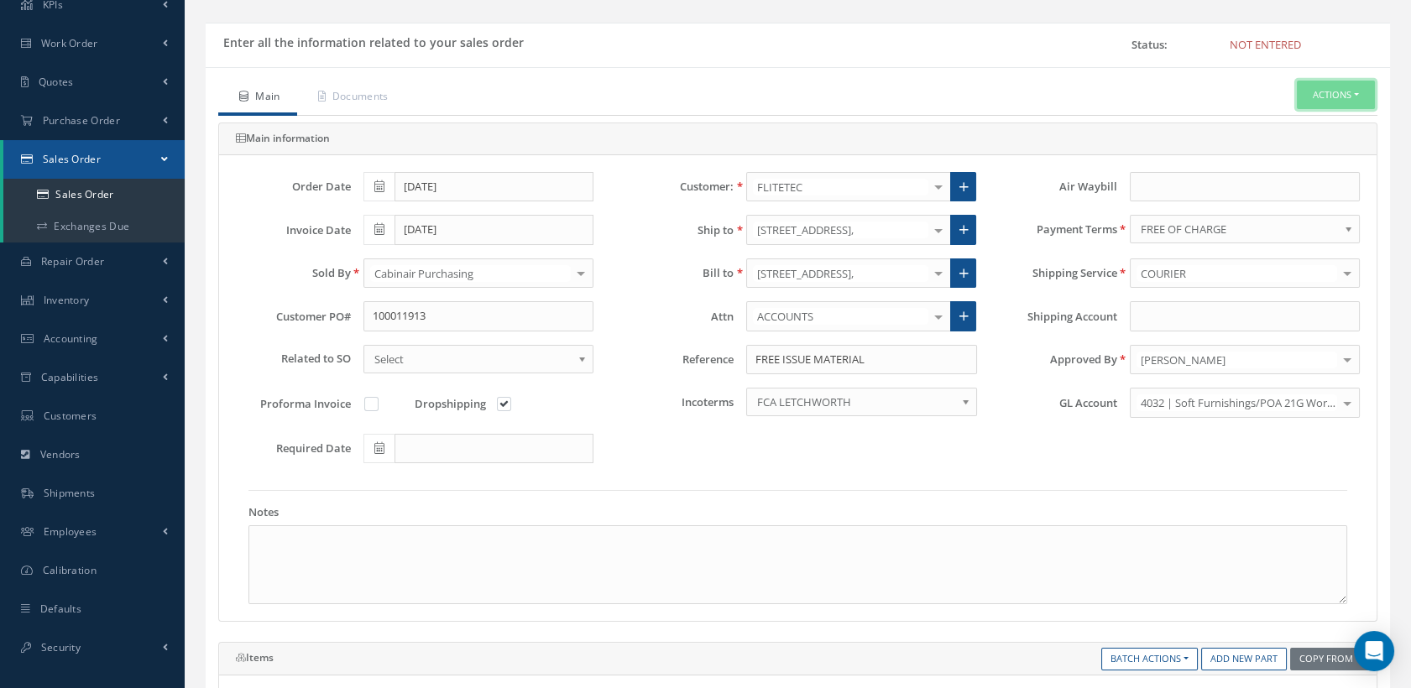
click at [1299, 91] on button "Actions" at bounding box center [1336, 95] width 78 height 29
click at [1171, 315] on link "C of C" at bounding box center [1183, 314] width 128 height 26
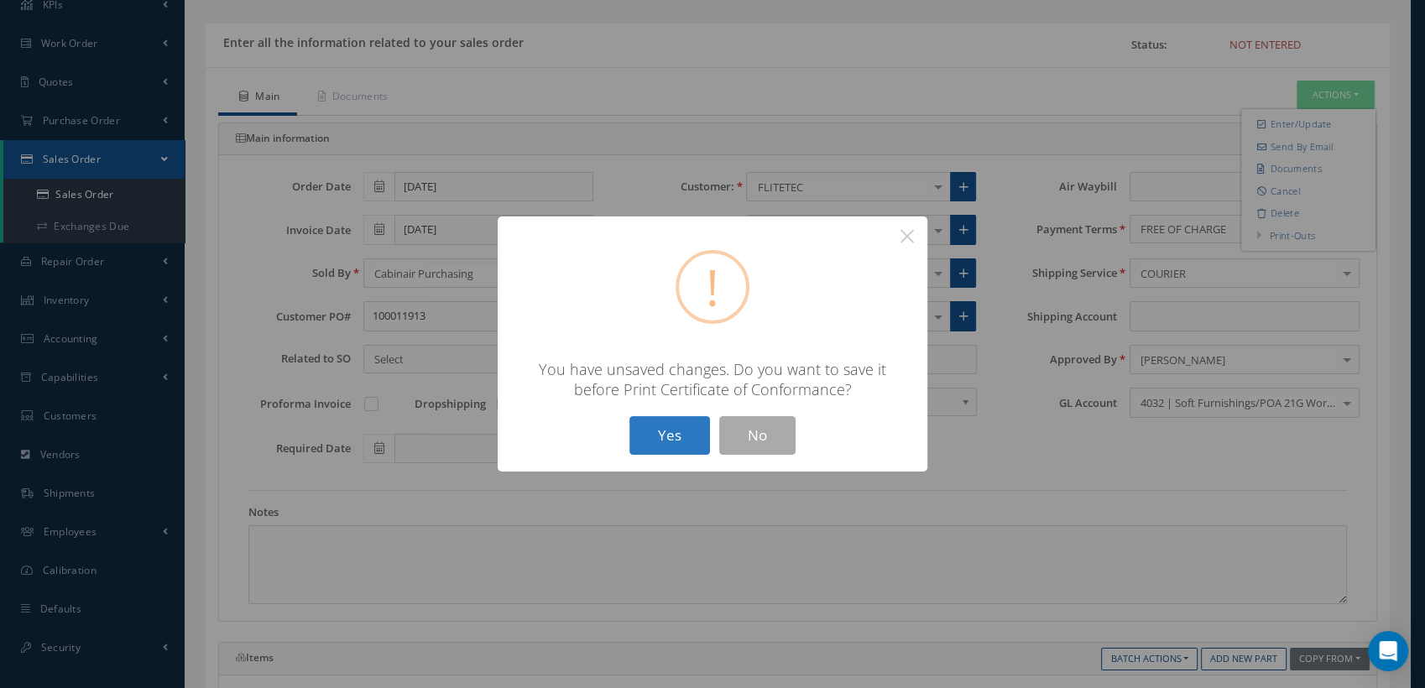
click at [685, 433] on button "Yes" at bounding box center [669, 435] width 81 height 39
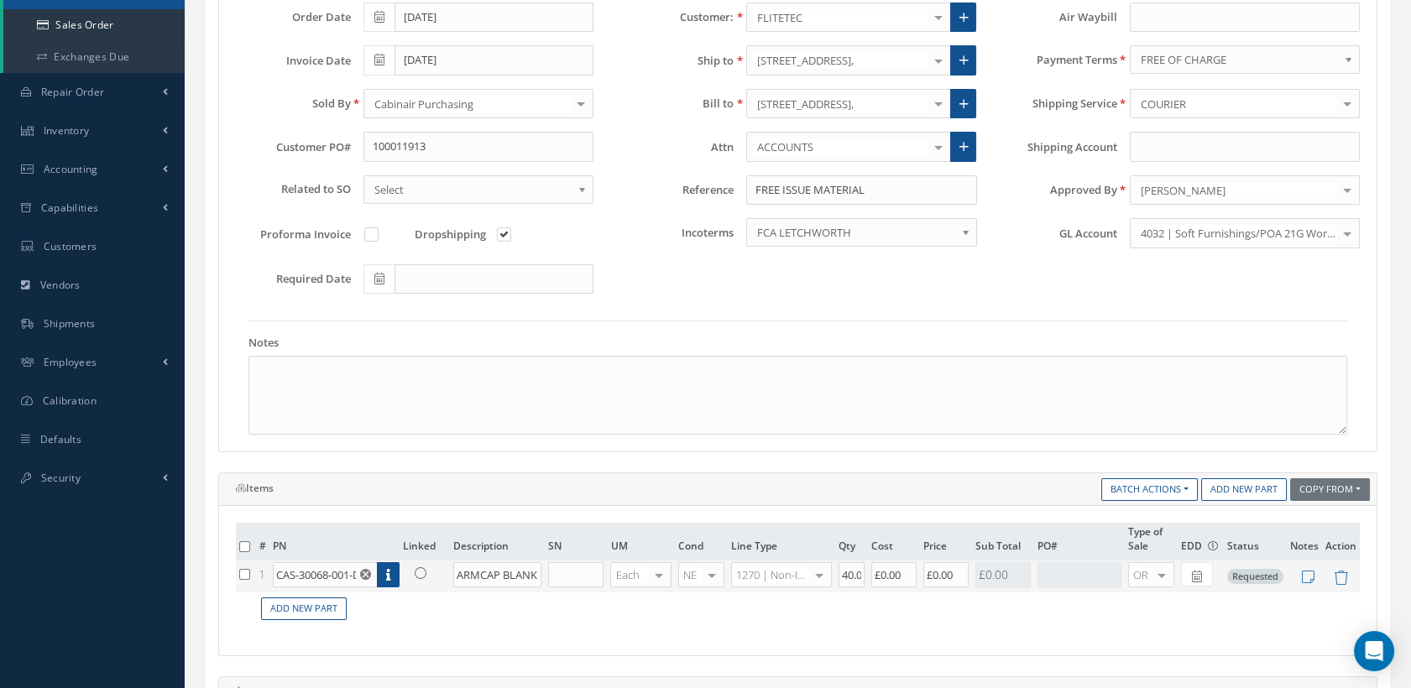
scroll to position [384, 0]
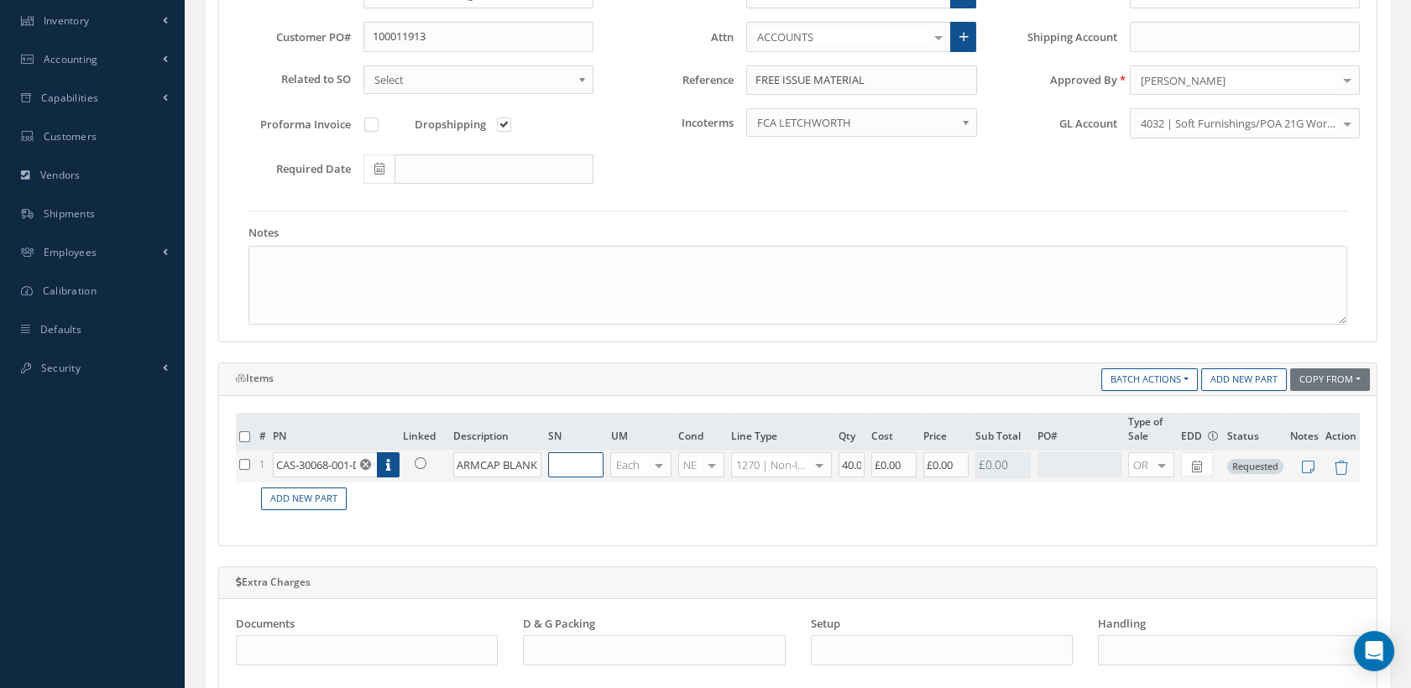
click at [595, 467] on input "text" at bounding box center [575, 464] width 55 height 25
type input "N"
type input "1"
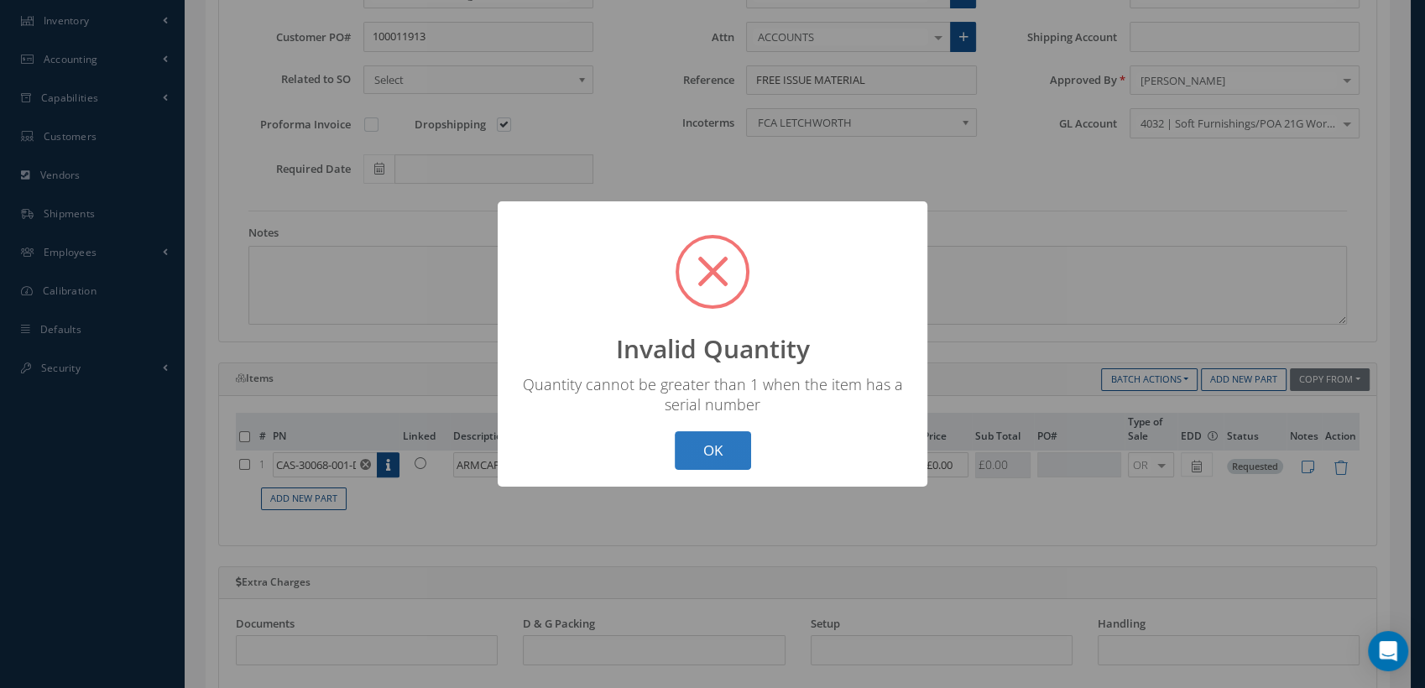
click at [717, 453] on button "OK" at bounding box center [713, 450] width 76 height 39
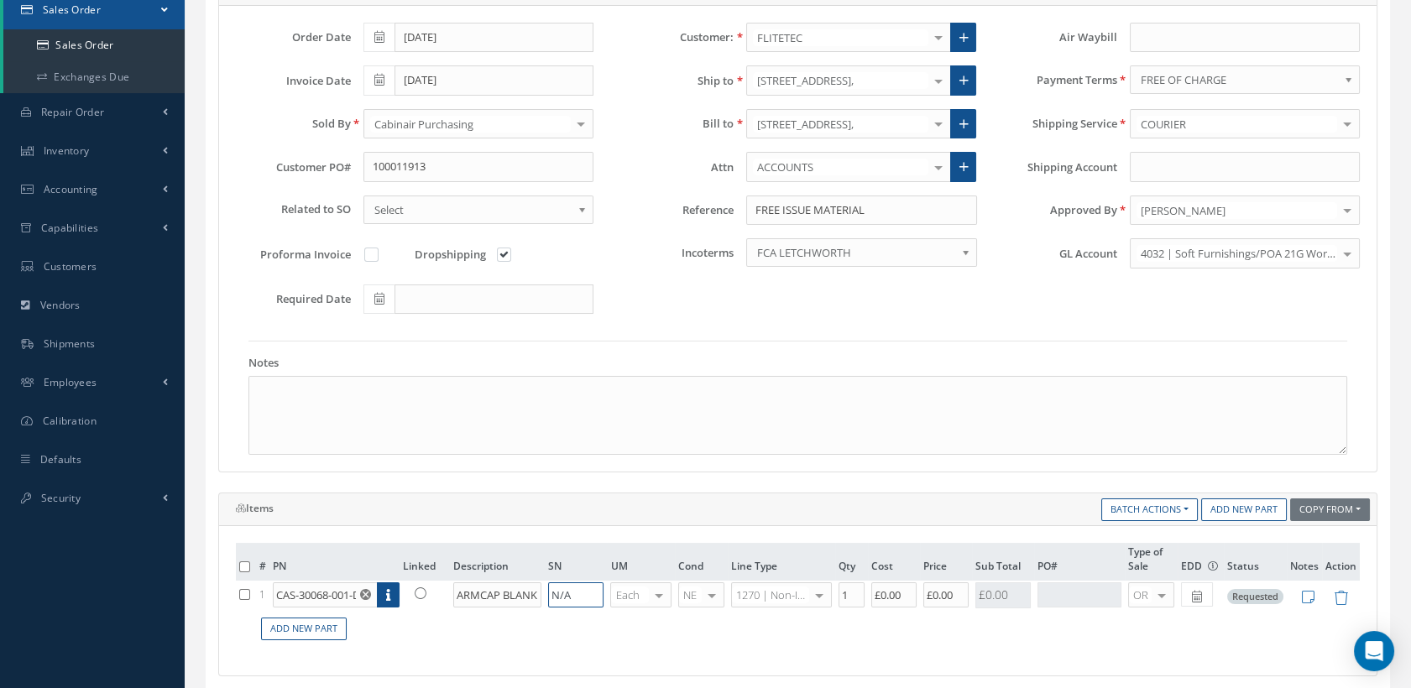
scroll to position [104, 0]
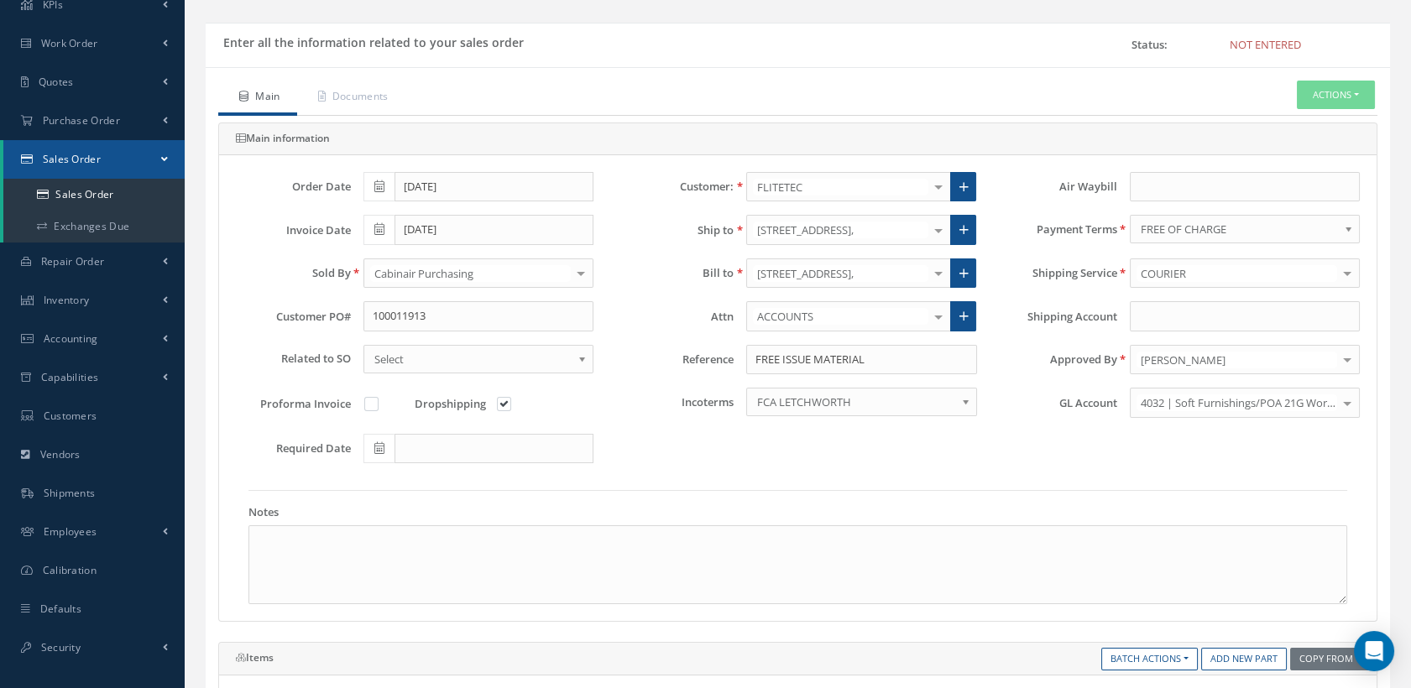
type input "N/A"
click at [1316, 92] on button "Actions" at bounding box center [1336, 95] width 78 height 29
click at [1172, 309] on link "C of C" at bounding box center [1183, 314] width 128 height 26
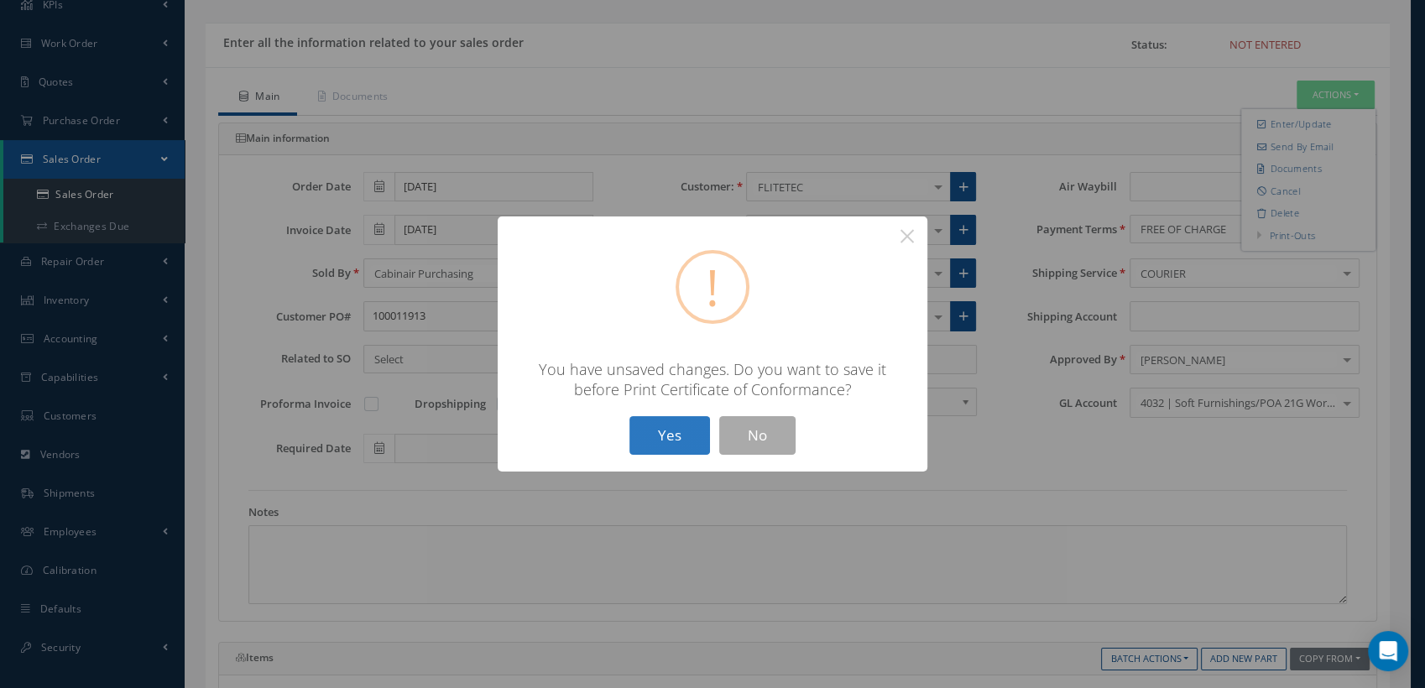
click at [680, 429] on button "Yes" at bounding box center [669, 435] width 81 height 39
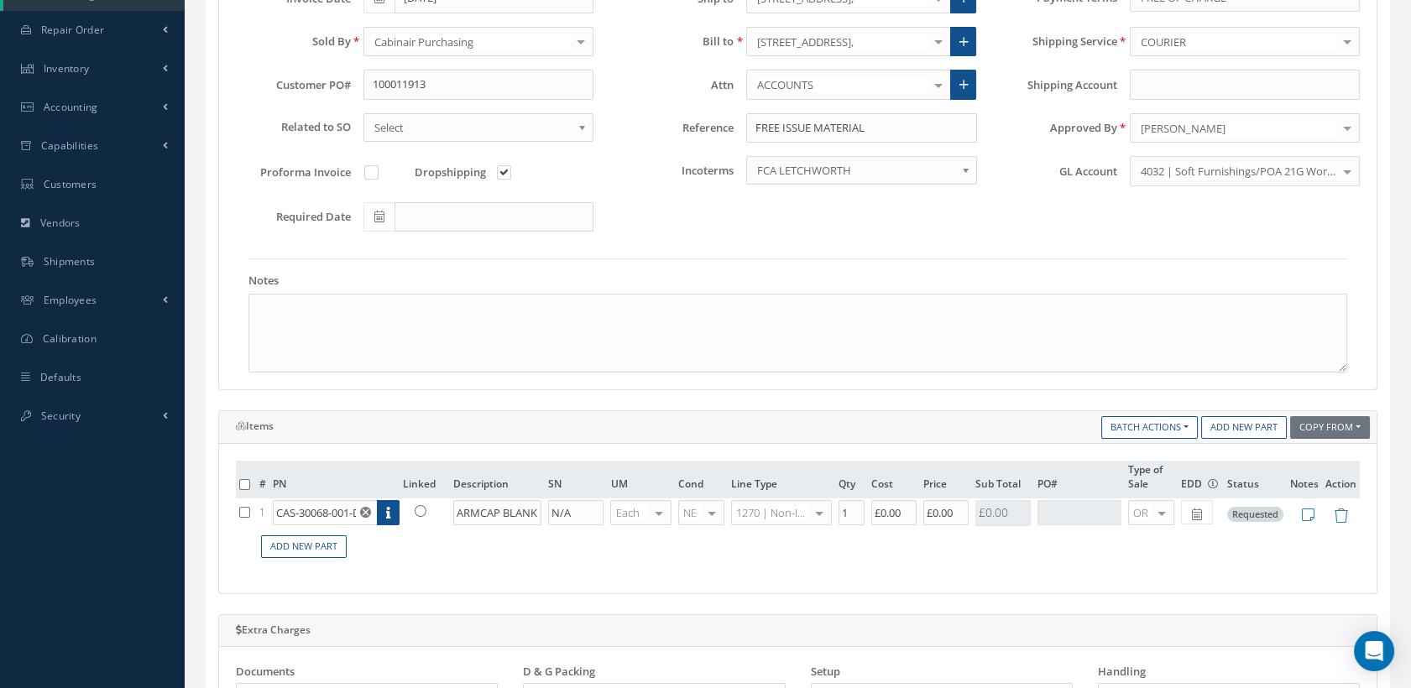
scroll to position [571, 0]
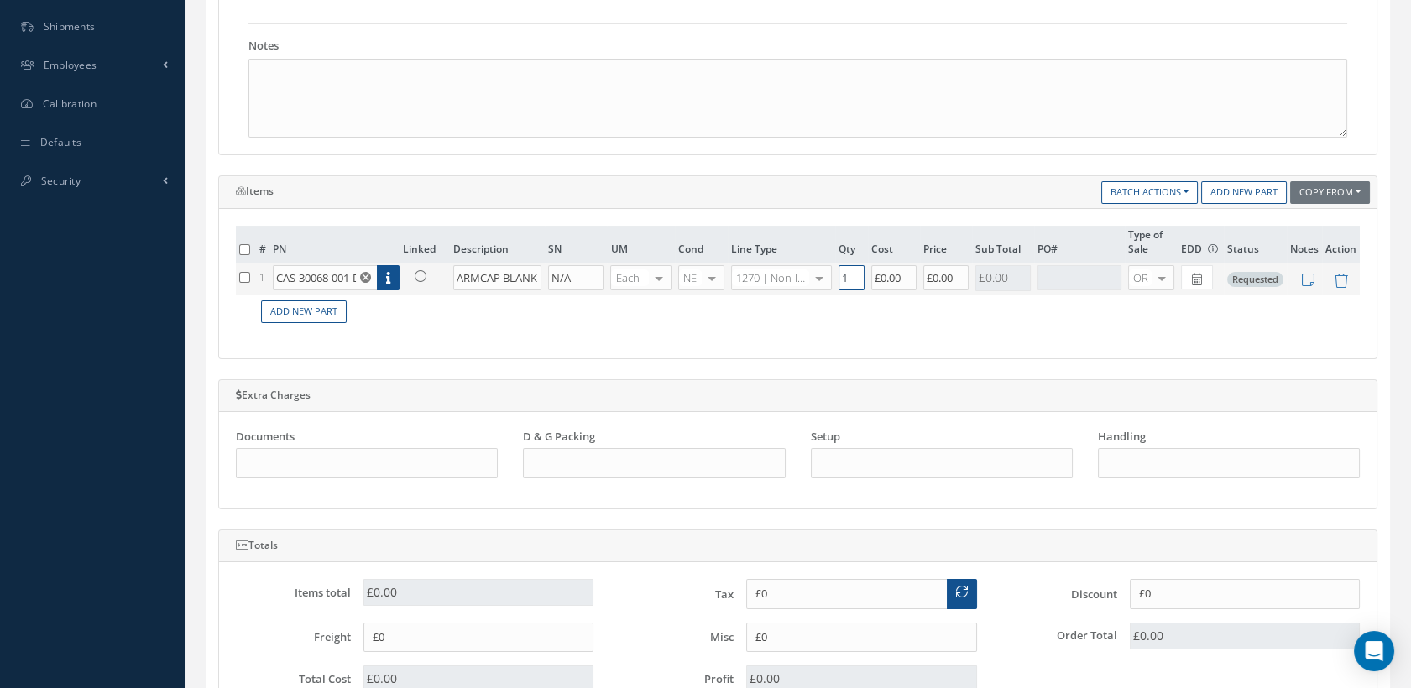
drag, startPoint x: 843, startPoint y: 273, endPoint x: 822, endPoint y: 273, distance: 20.1
click at [822, 273] on tr "1 CAS-30068-001-DB Part Number Description SN Condition PO# Qty Location Wareho…" at bounding box center [798, 280] width 1124 height 32
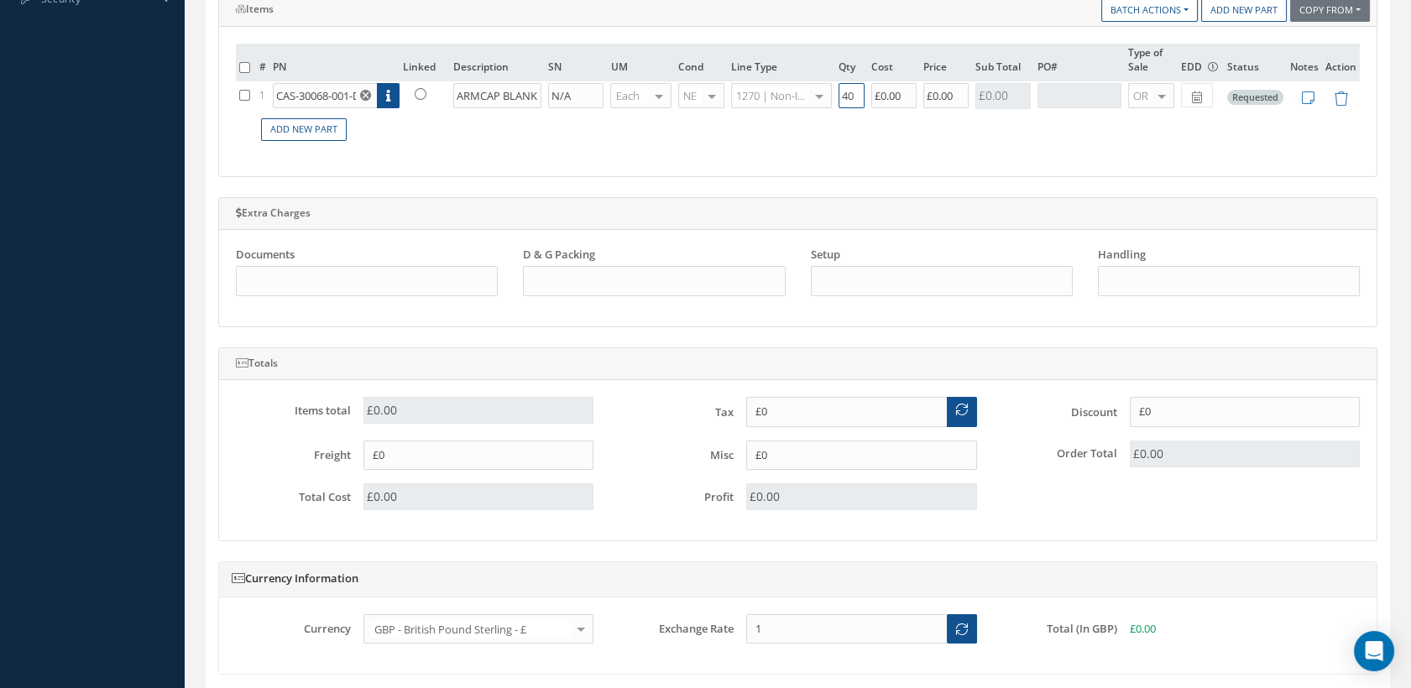
scroll to position [1036, 0]
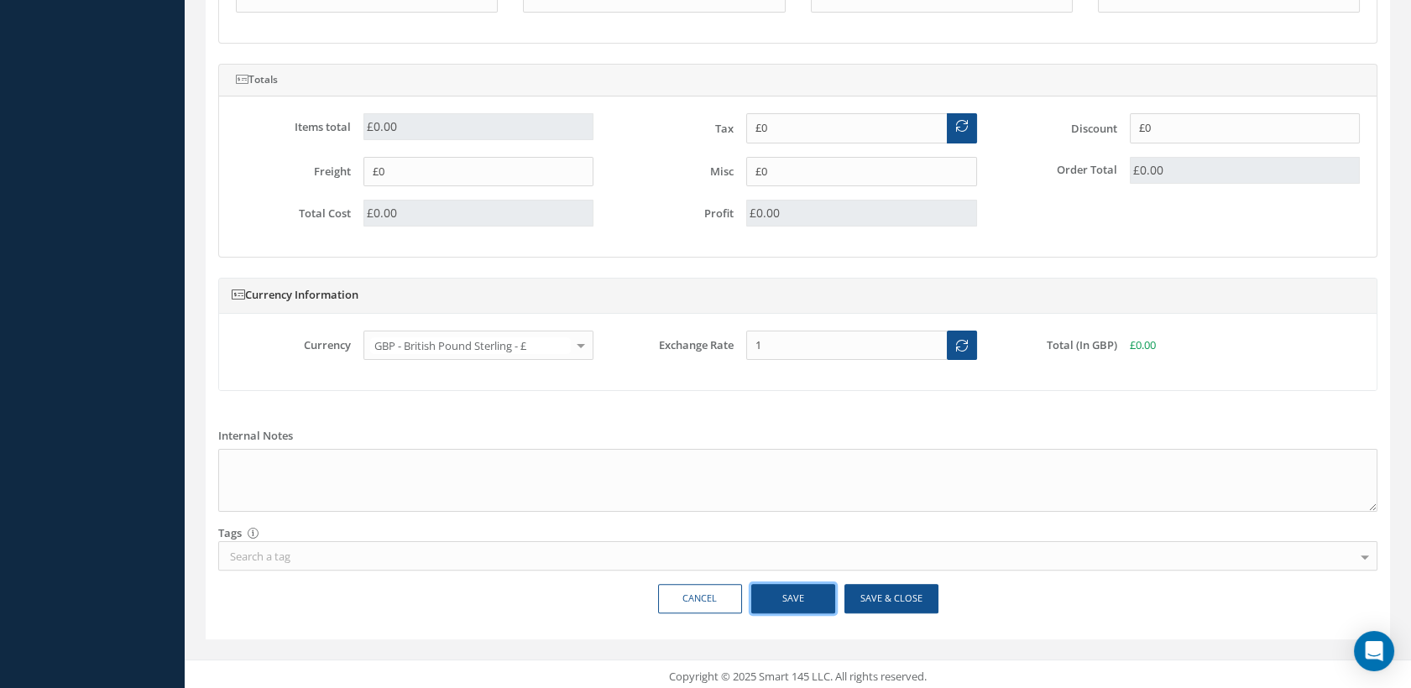
click at [801, 594] on button "Save" at bounding box center [793, 598] width 84 height 29
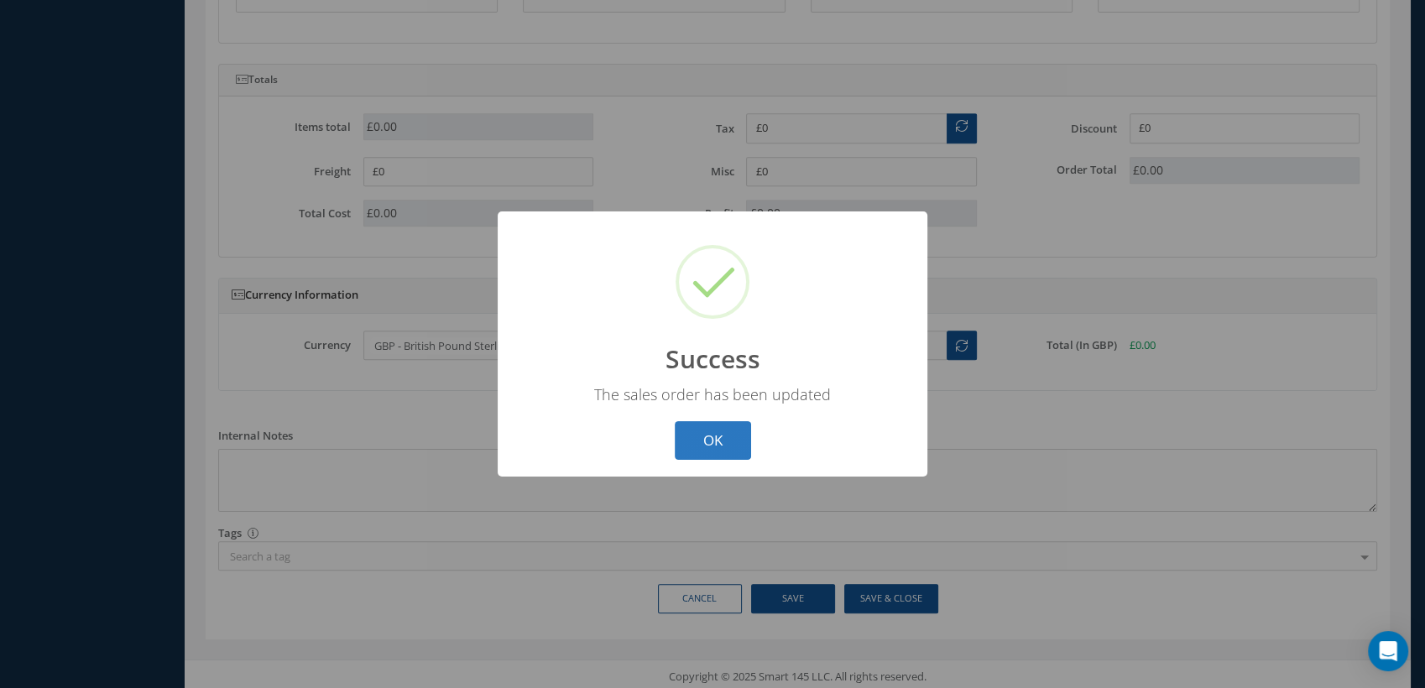
click at [724, 442] on button "OK" at bounding box center [713, 440] width 76 height 39
type input "40.00"
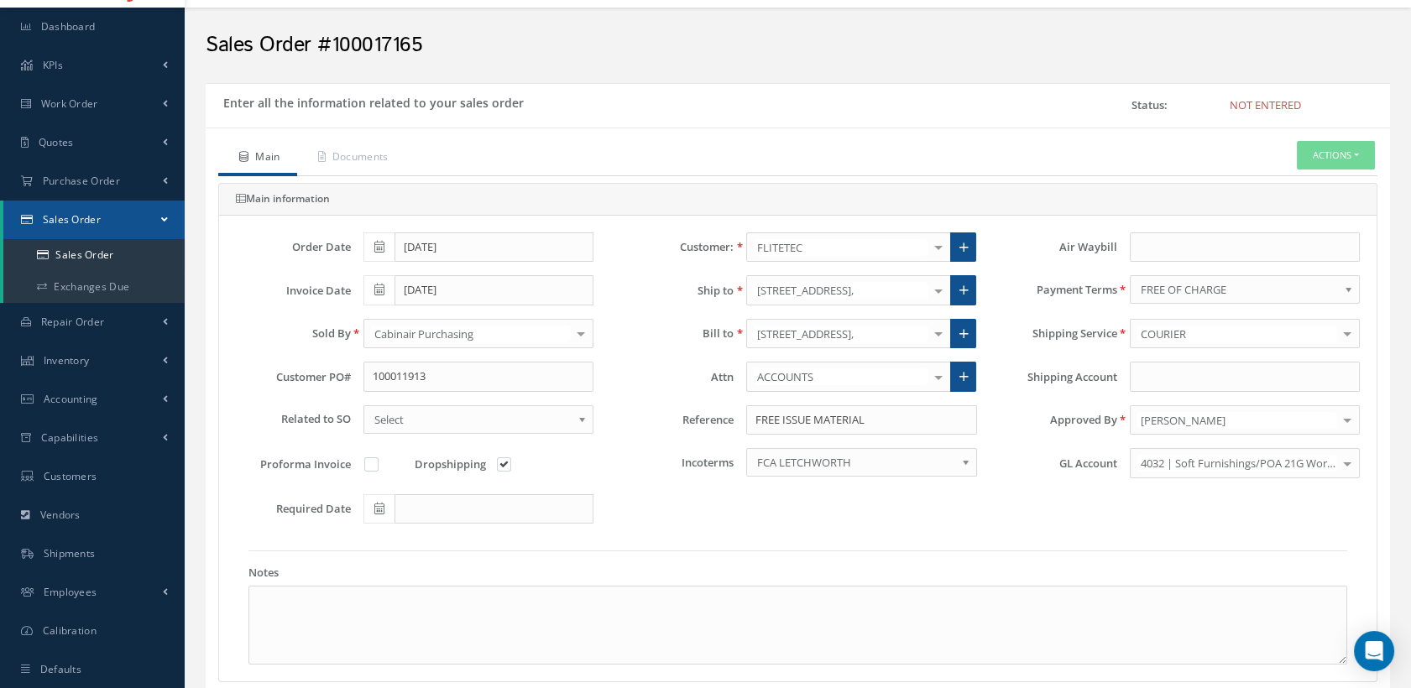
scroll to position [0, 0]
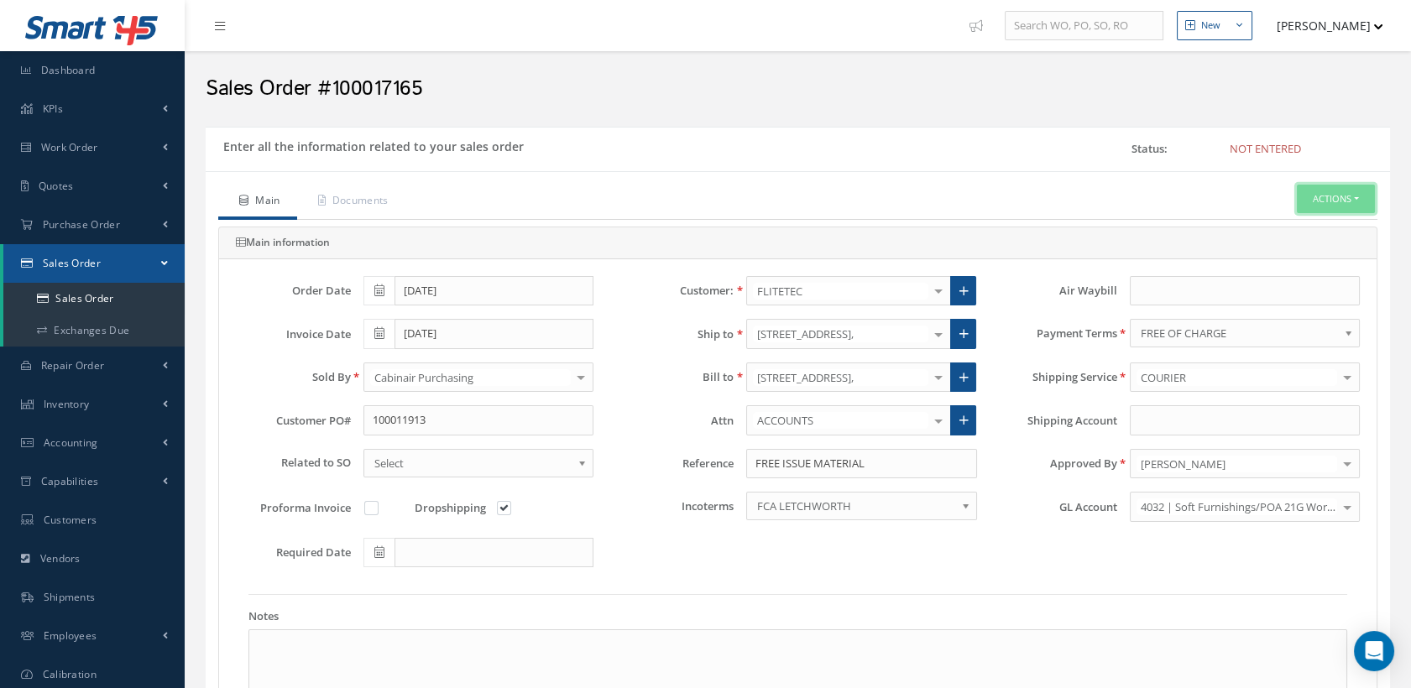
click at [1309, 190] on button "Actions" at bounding box center [1336, 199] width 78 height 29
click at [1180, 417] on link "C of C" at bounding box center [1183, 418] width 128 height 26
click at [1198, 193] on ul "Main Documents Actions Enter/Update Send By Email Documents Cancel Delete Print…" at bounding box center [797, 202] width 1159 height 35
click at [374, 198] on link "Documents" at bounding box center [351, 202] width 108 height 35
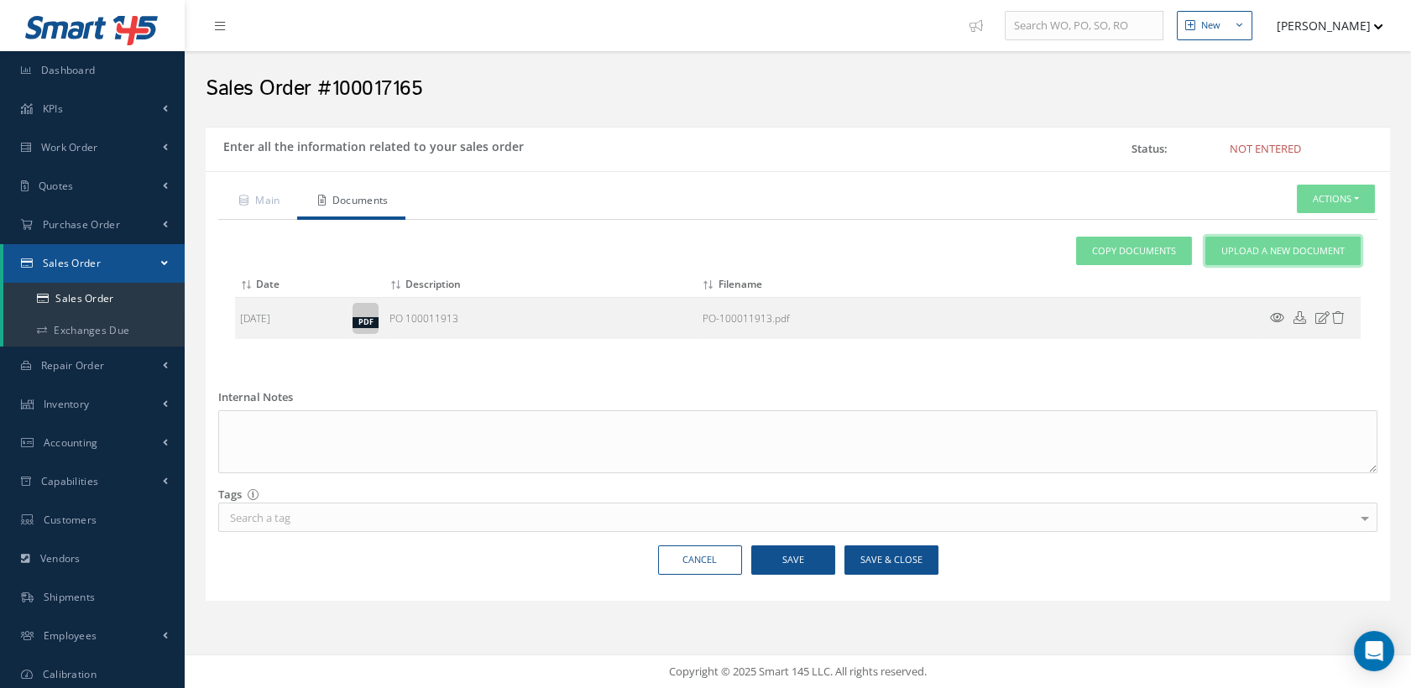
click at [1303, 251] on span "Upload a New Document" at bounding box center [1282, 251] width 123 height 14
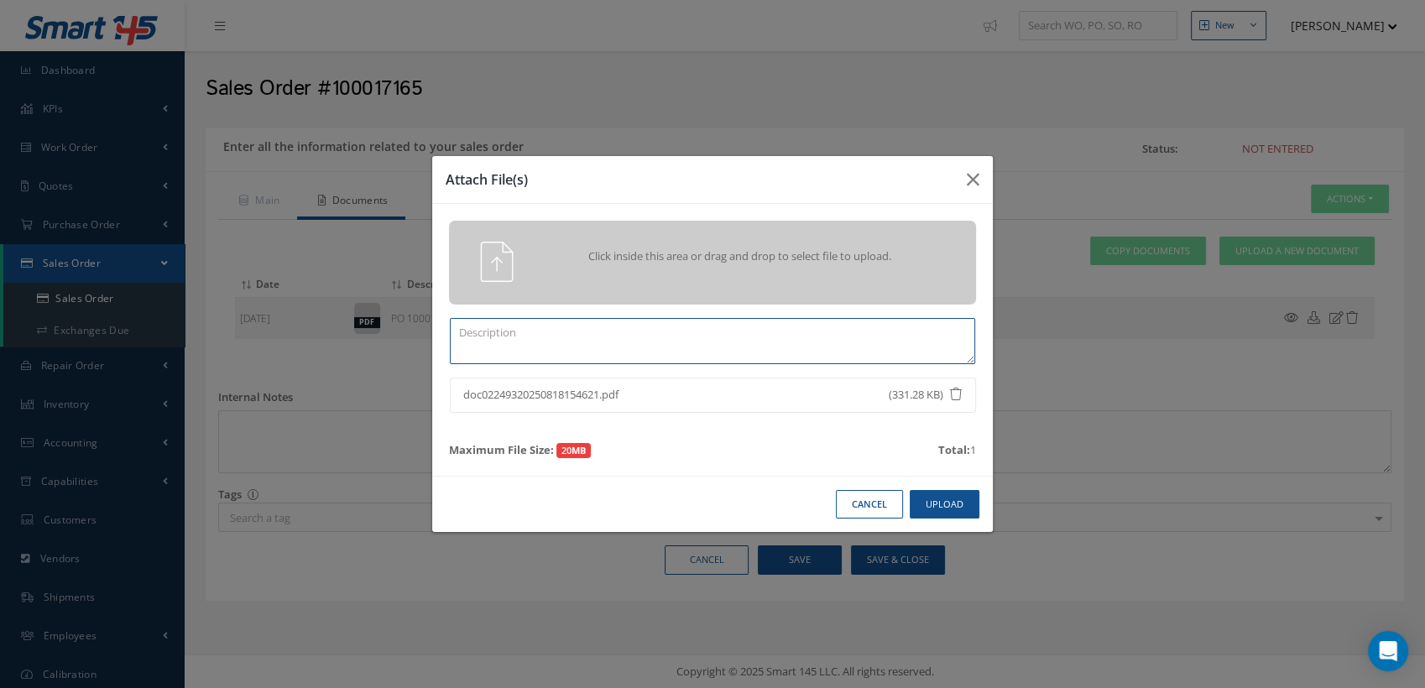
click at [504, 326] on textarea at bounding box center [712, 341] width 525 height 46
type textarea "O"
type textarea "COFC 100017165"
click at [935, 507] on button "Upload" at bounding box center [945, 504] width 70 height 29
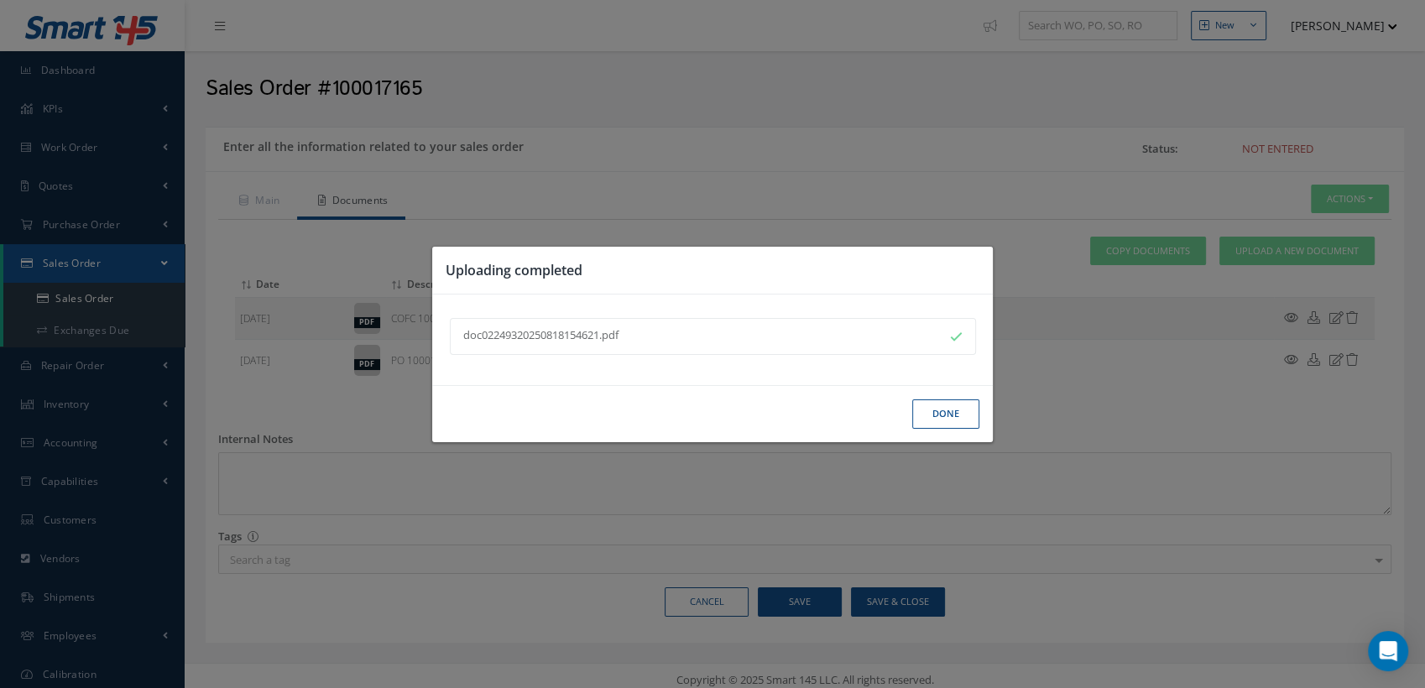
click at [936, 404] on button "Done" at bounding box center [945, 413] width 67 height 29
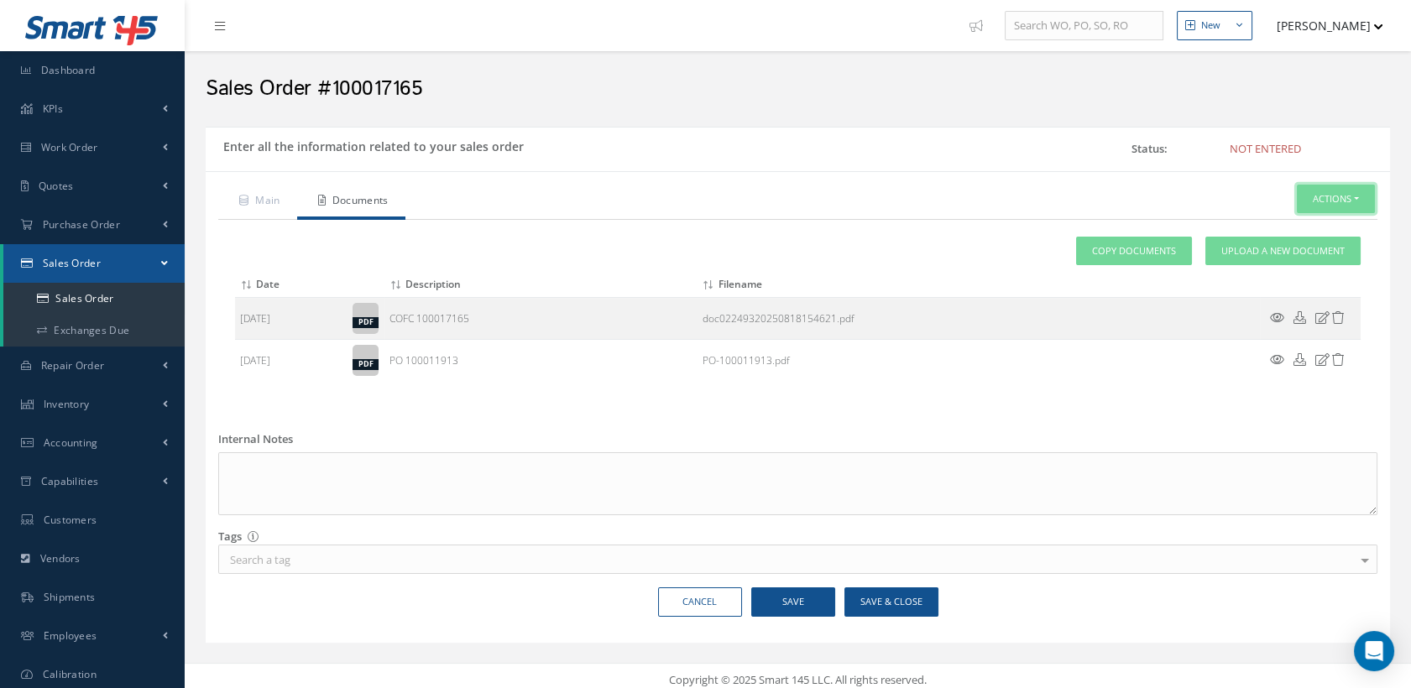
click at [1321, 200] on button "Actions" at bounding box center [1336, 199] width 78 height 29
click at [1282, 222] on link "Enter/Update" at bounding box center [1308, 228] width 134 height 23
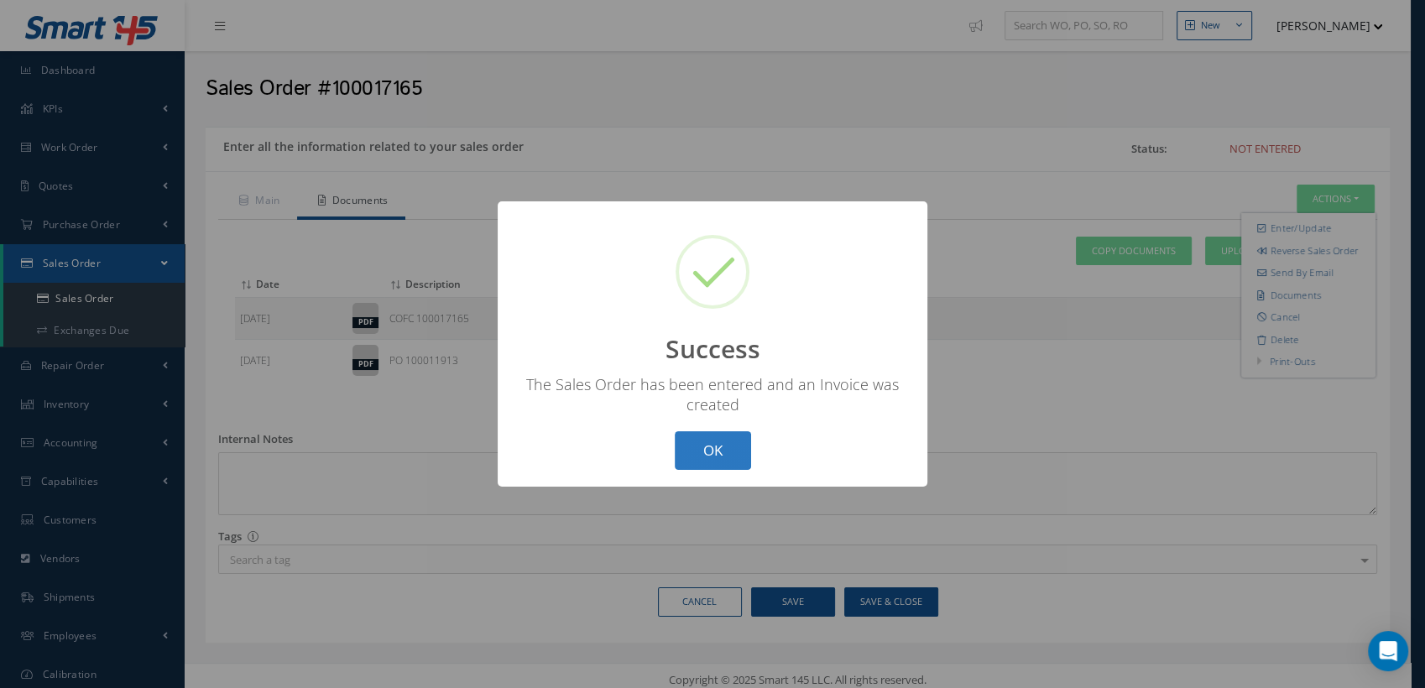
click at [725, 445] on button "OK" at bounding box center [713, 450] width 76 height 39
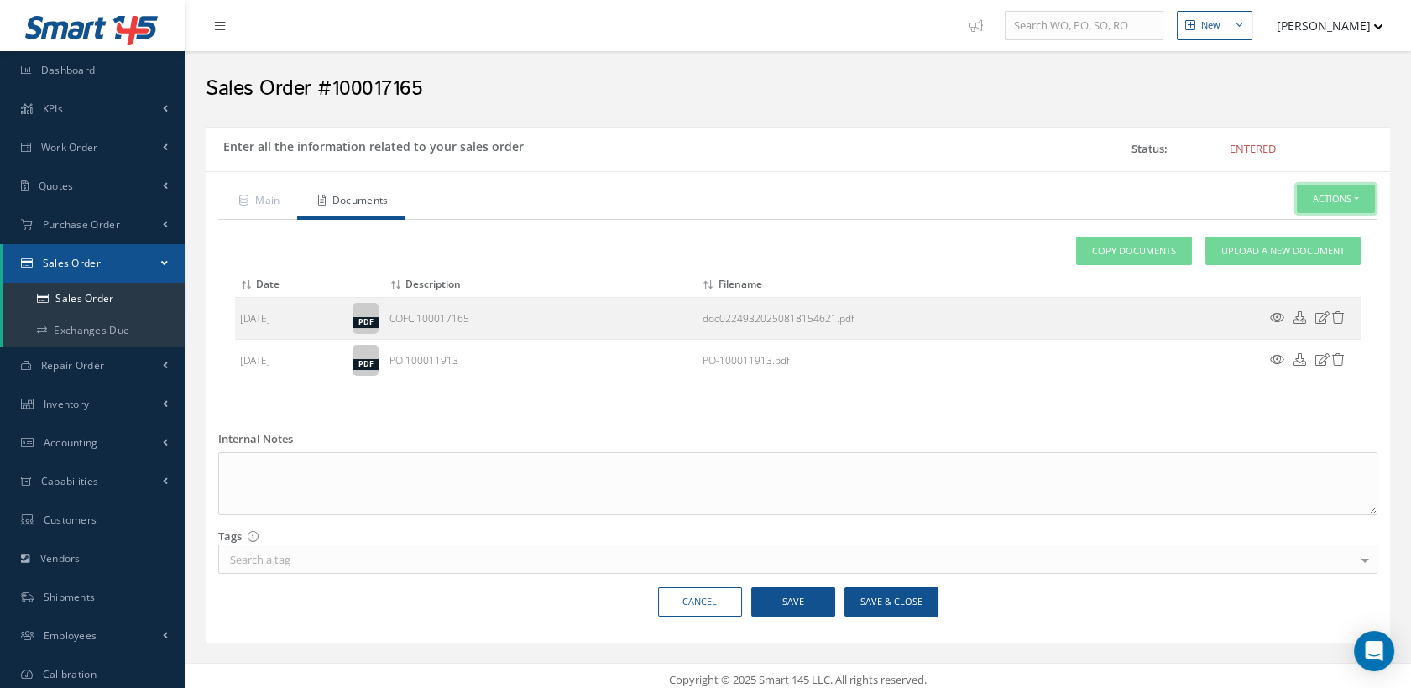
click at [1341, 197] on button "Actions" at bounding box center [1336, 199] width 78 height 29
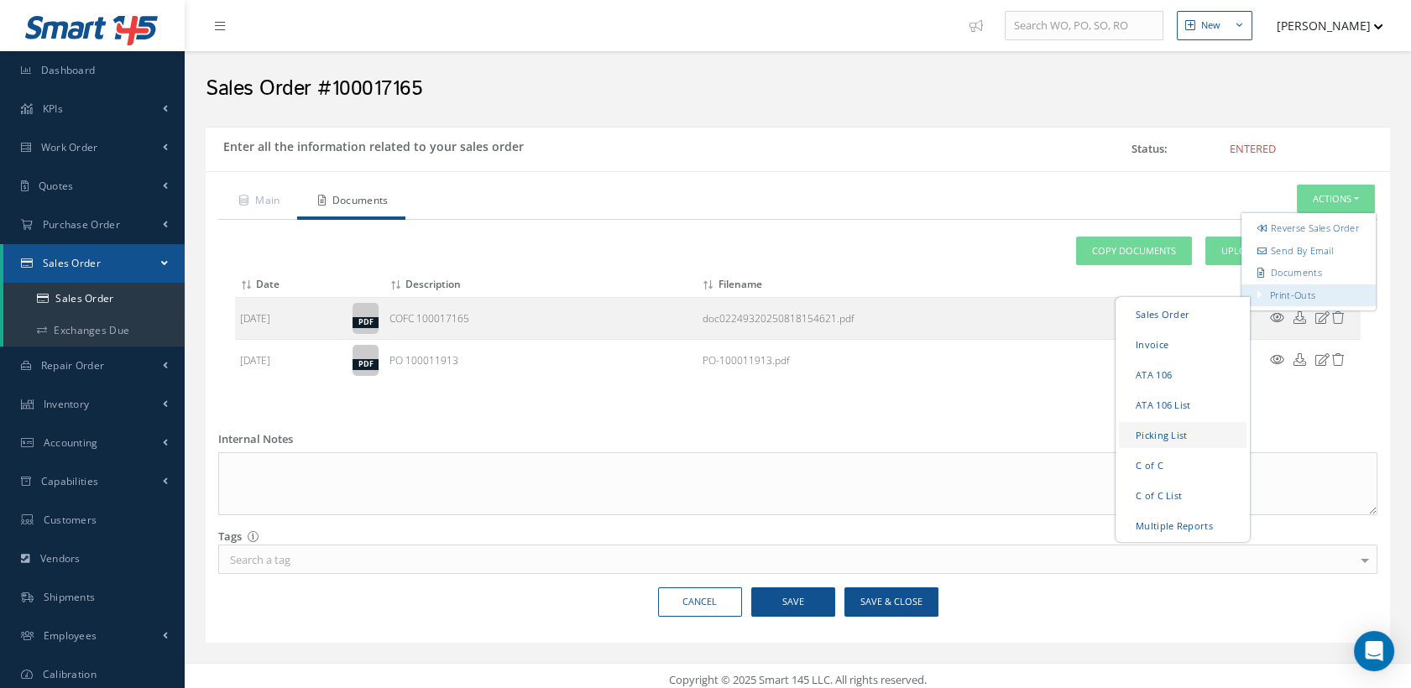
click at [1148, 441] on link "Picking List" at bounding box center [1183, 434] width 128 height 26
drag, startPoint x: 273, startPoint y: 196, endPoint x: 289, endPoint y: 203, distance: 17.3
click at [273, 196] on link "Main" at bounding box center [257, 202] width 79 height 35
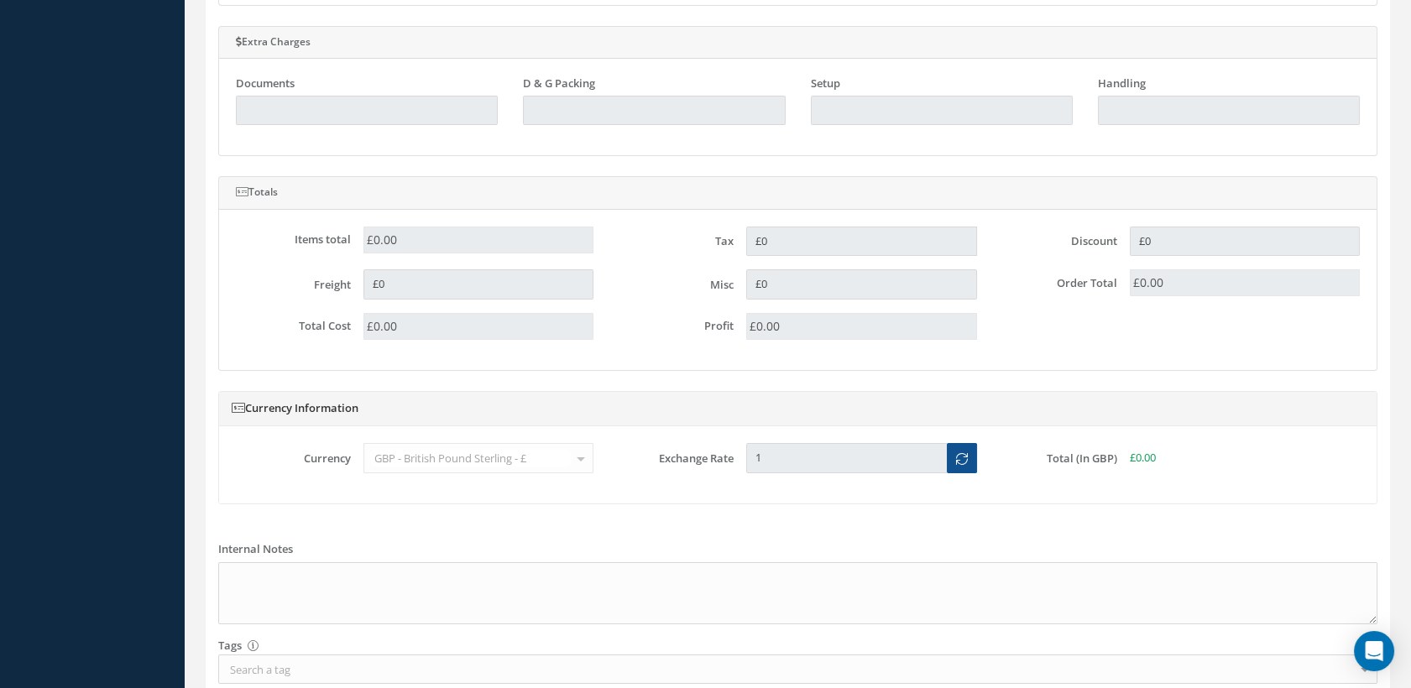
scroll to position [1005, 0]
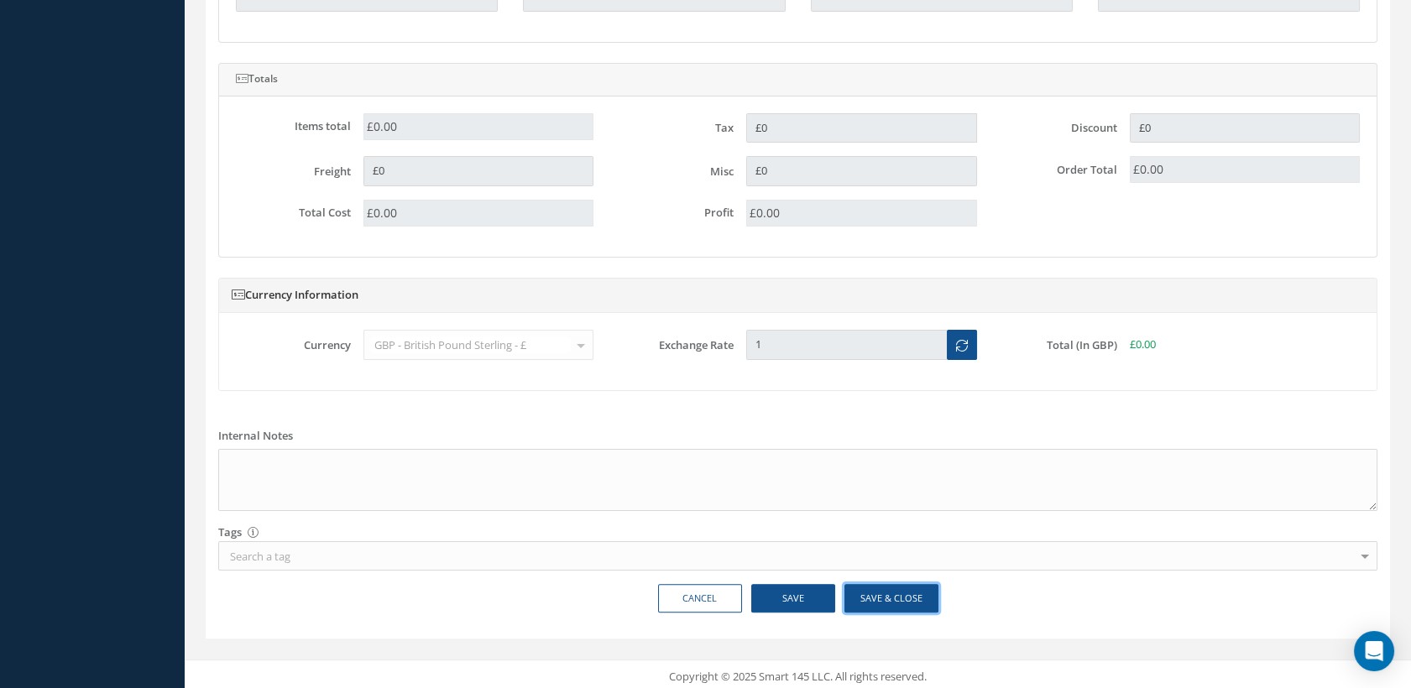
click at [890, 593] on button "Save & Close" at bounding box center [891, 598] width 94 height 29
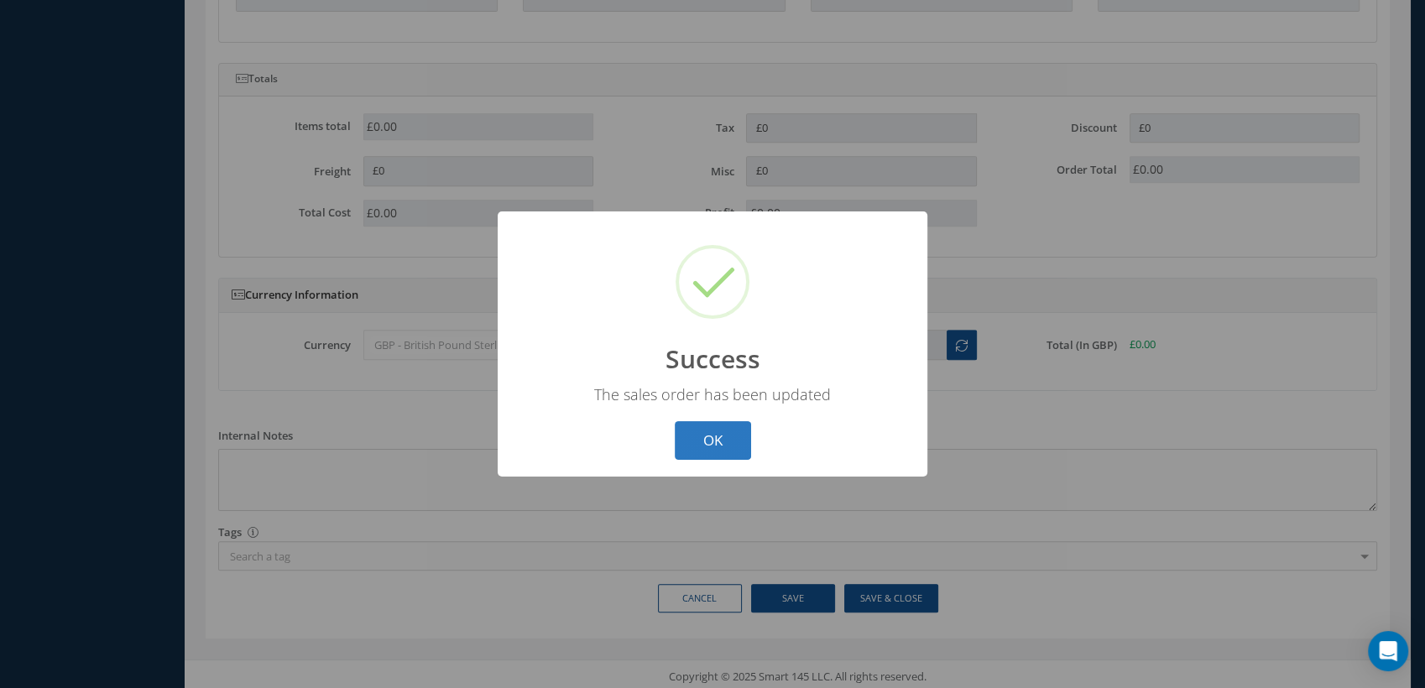
click at [723, 438] on button "OK" at bounding box center [713, 440] width 76 height 39
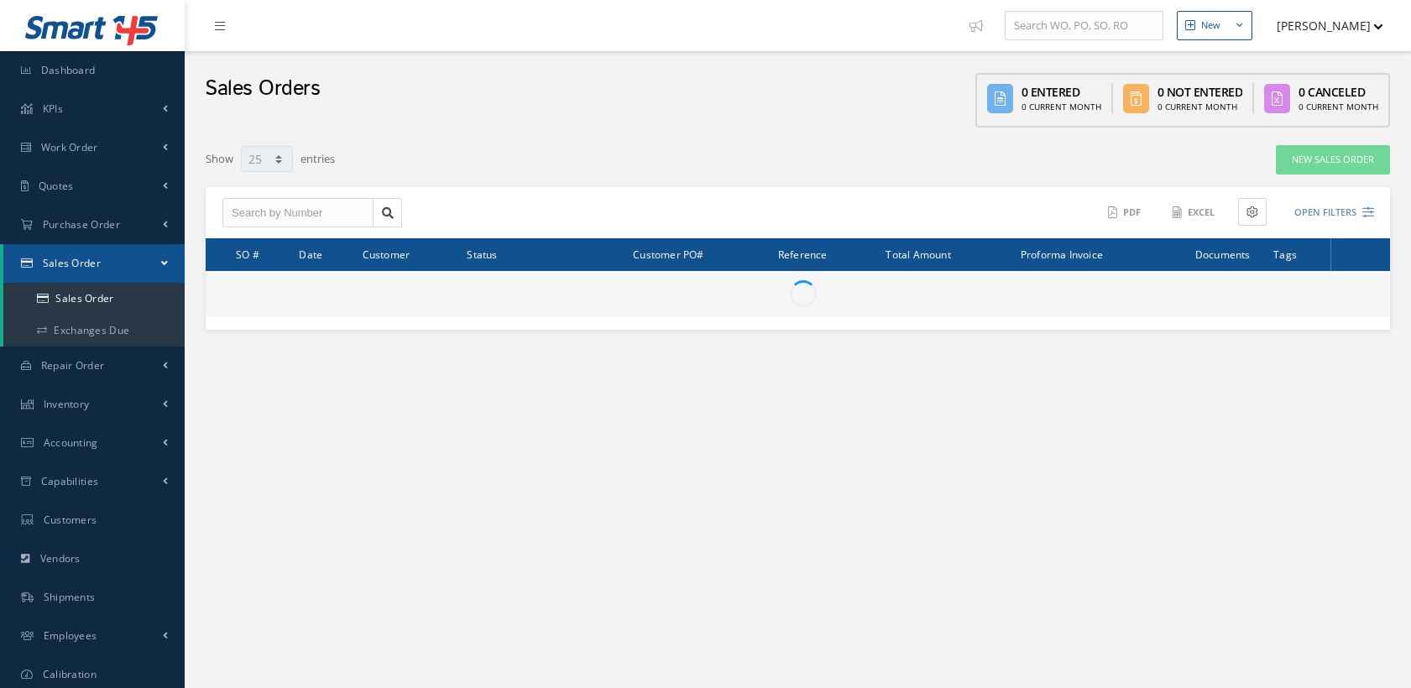
select select "25"
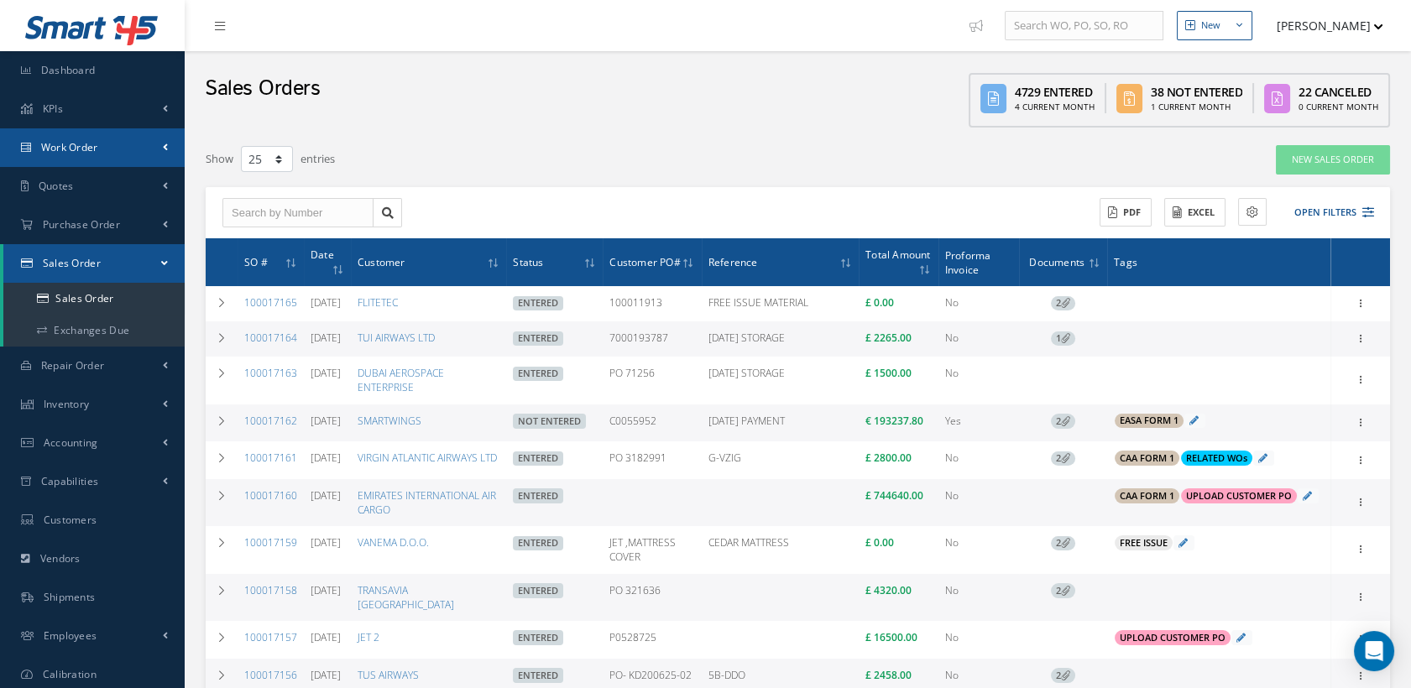
click at [100, 150] on link "Work Order" at bounding box center [92, 147] width 185 height 39
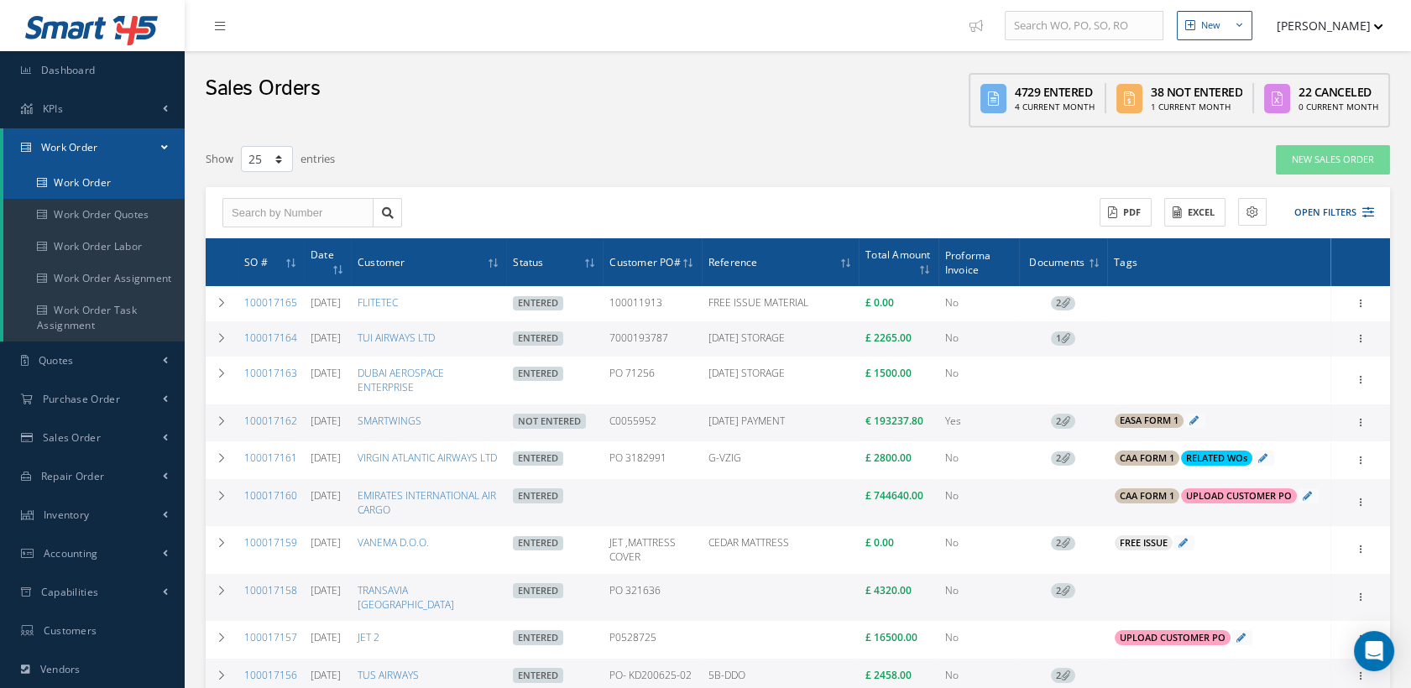
click at [72, 184] on link "Work Order" at bounding box center [93, 183] width 181 height 32
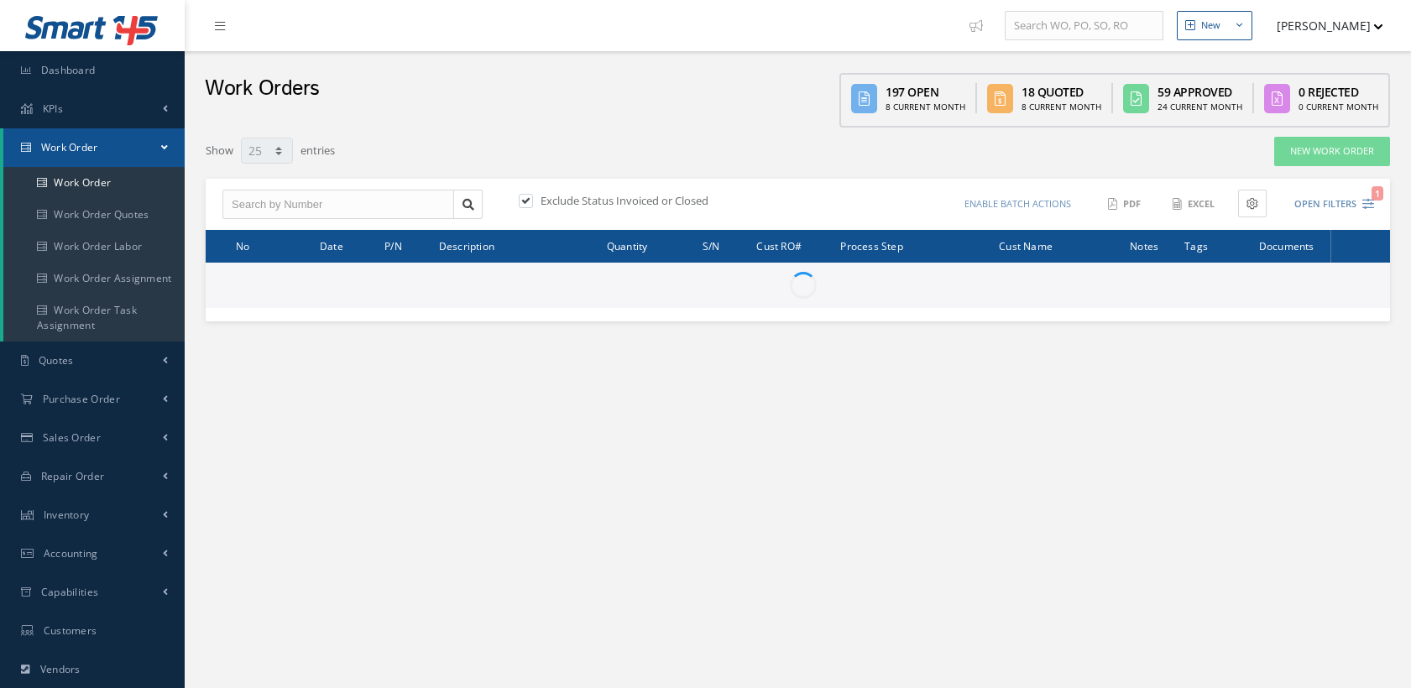
select select "25"
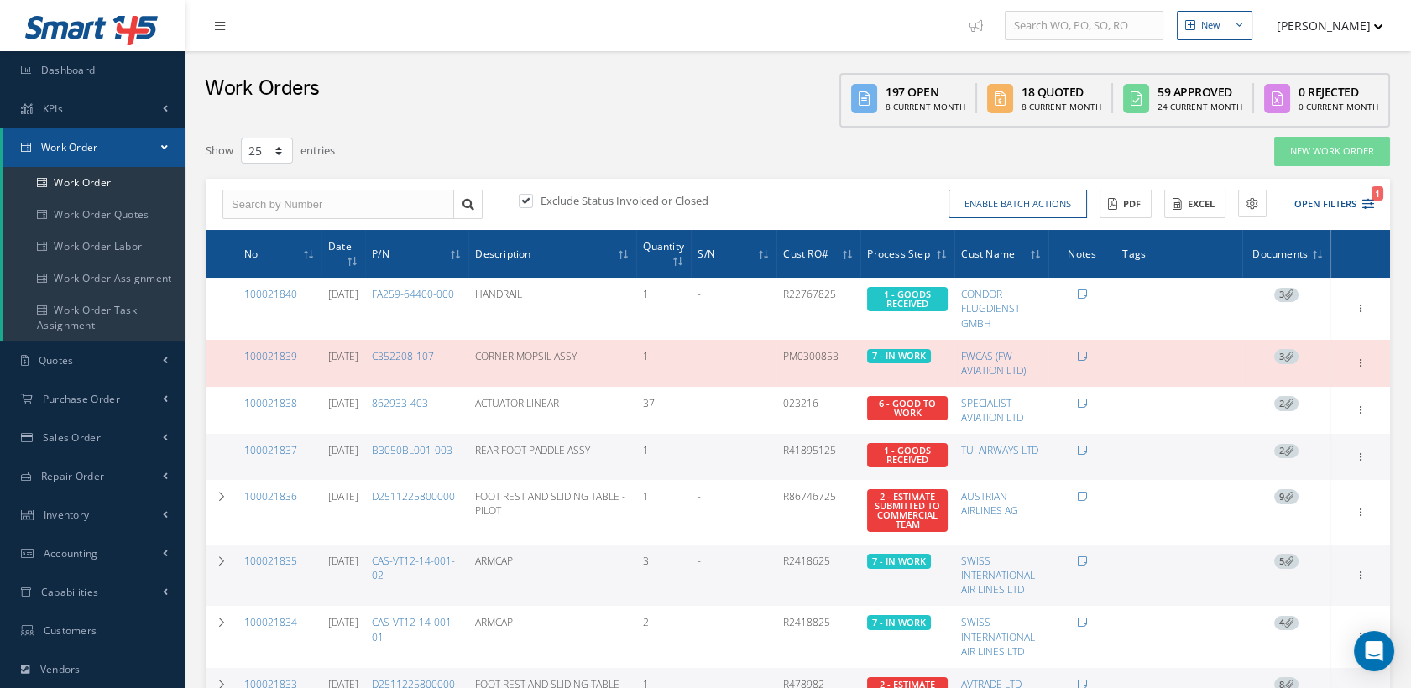
click at [1353, 19] on button "[PERSON_NAME]" at bounding box center [1322, 25] width 123 height 33
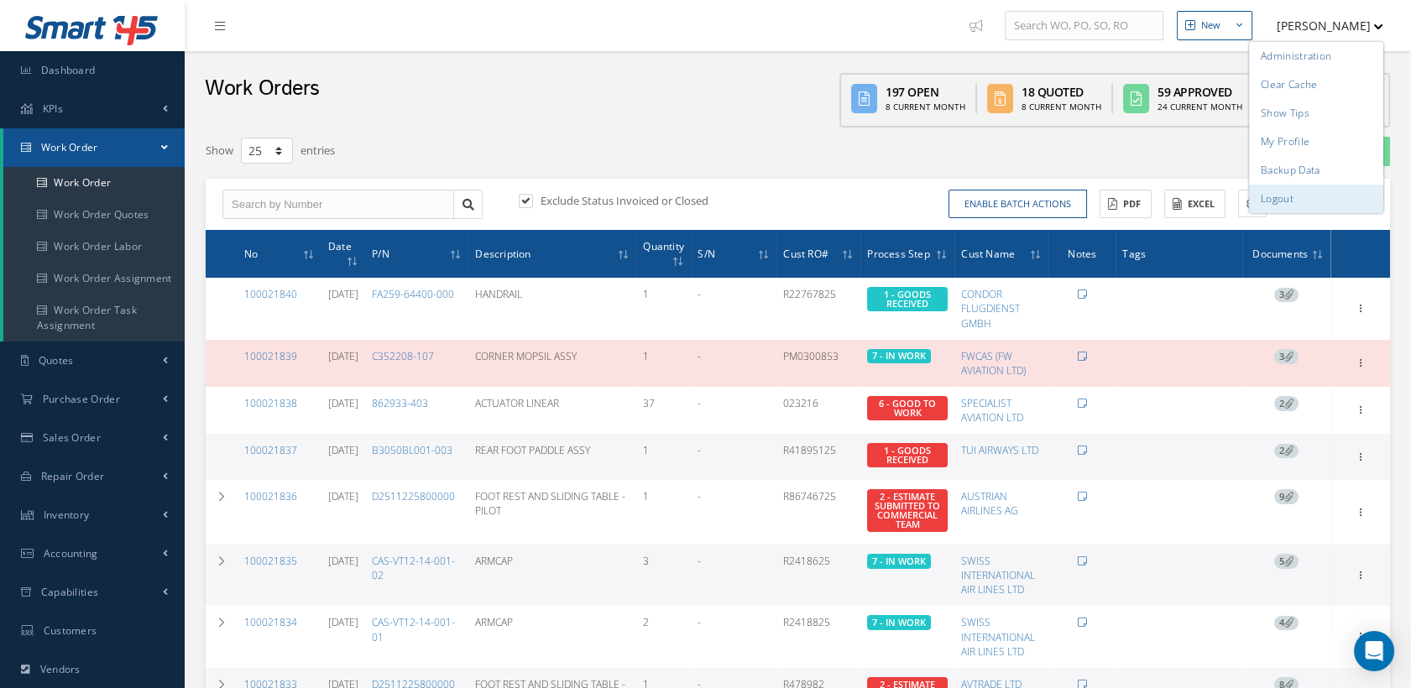
click at [1305, 187] on link "Logout" at bounding box center [1316, 199] width 134 height 29
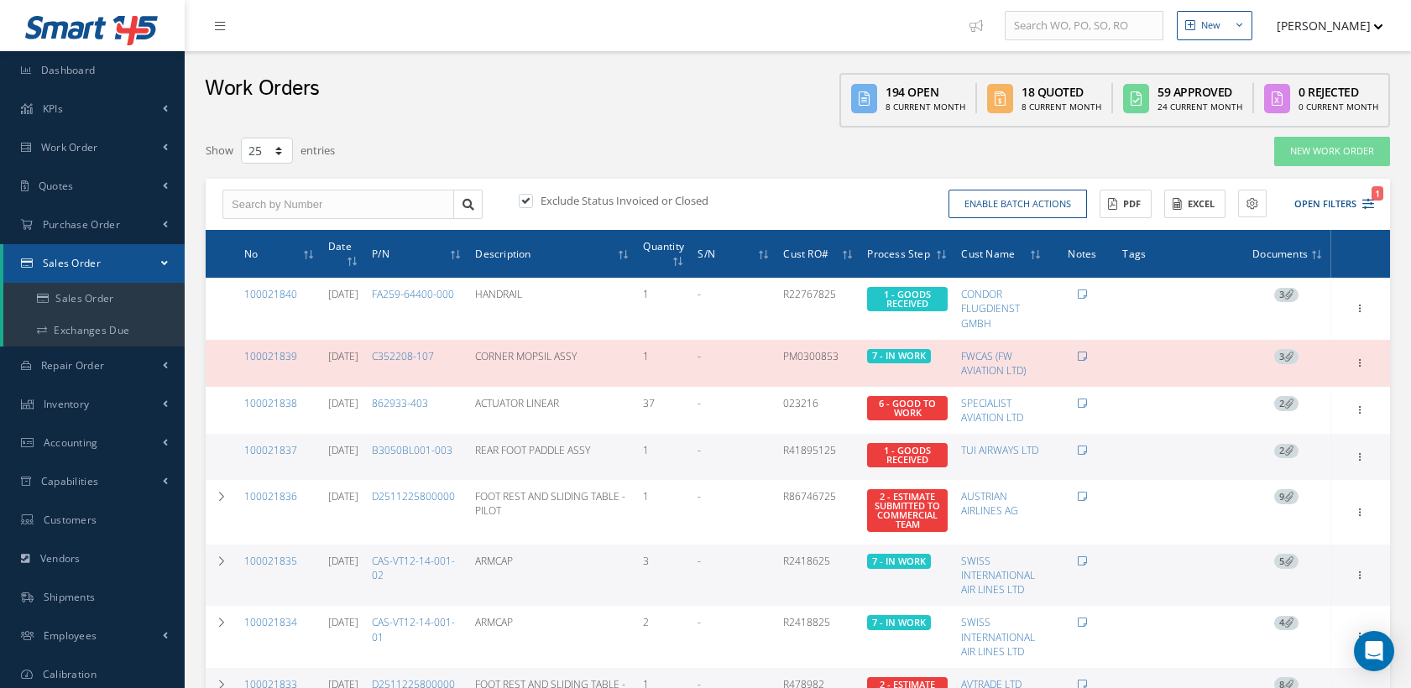
select select "25"
